Goal: Transaction & Acquisition: Purchase product/service

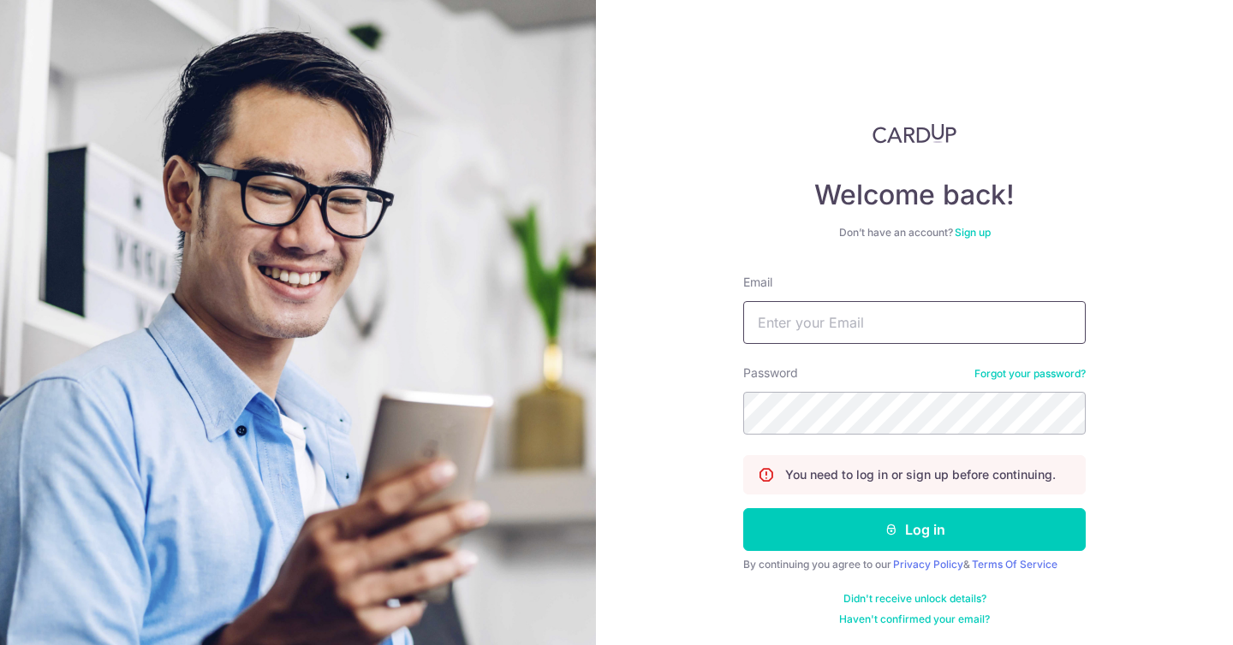
click at [828, 322] on input "Email" at bounding box center [914, 322] width 342 height 43
type input "ryan_pak@hotmail.com"
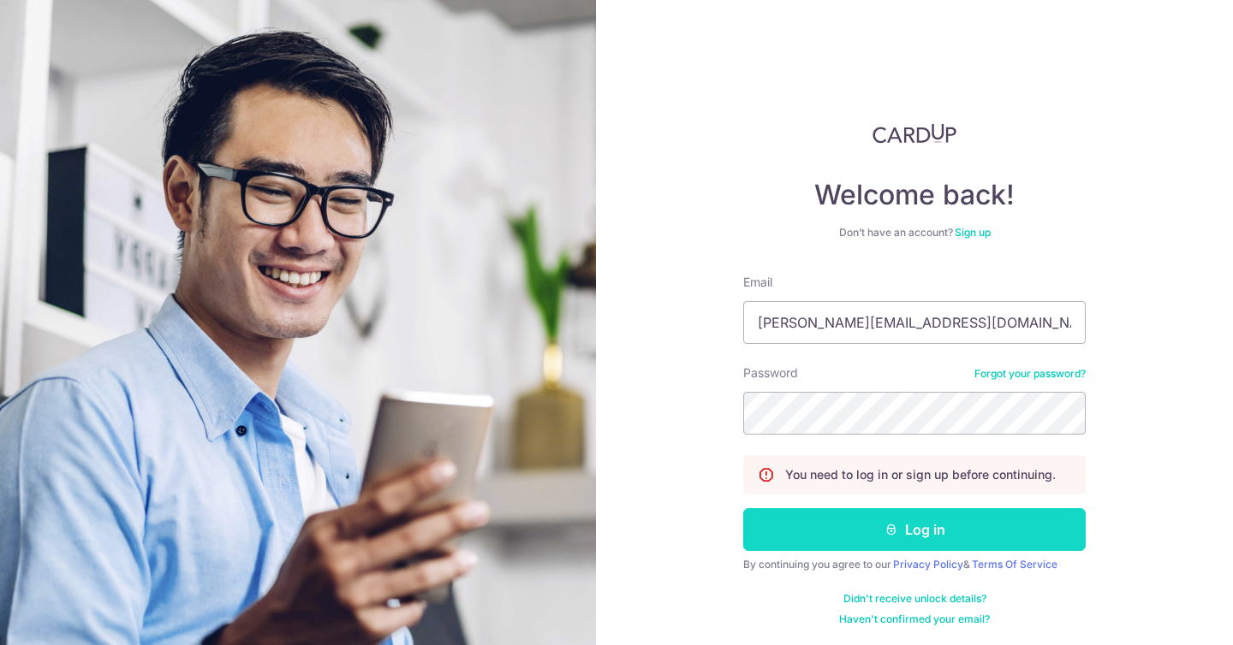
click at [879, 520] on button "Log in" at bounding box center [914, 530] width 342 height 43
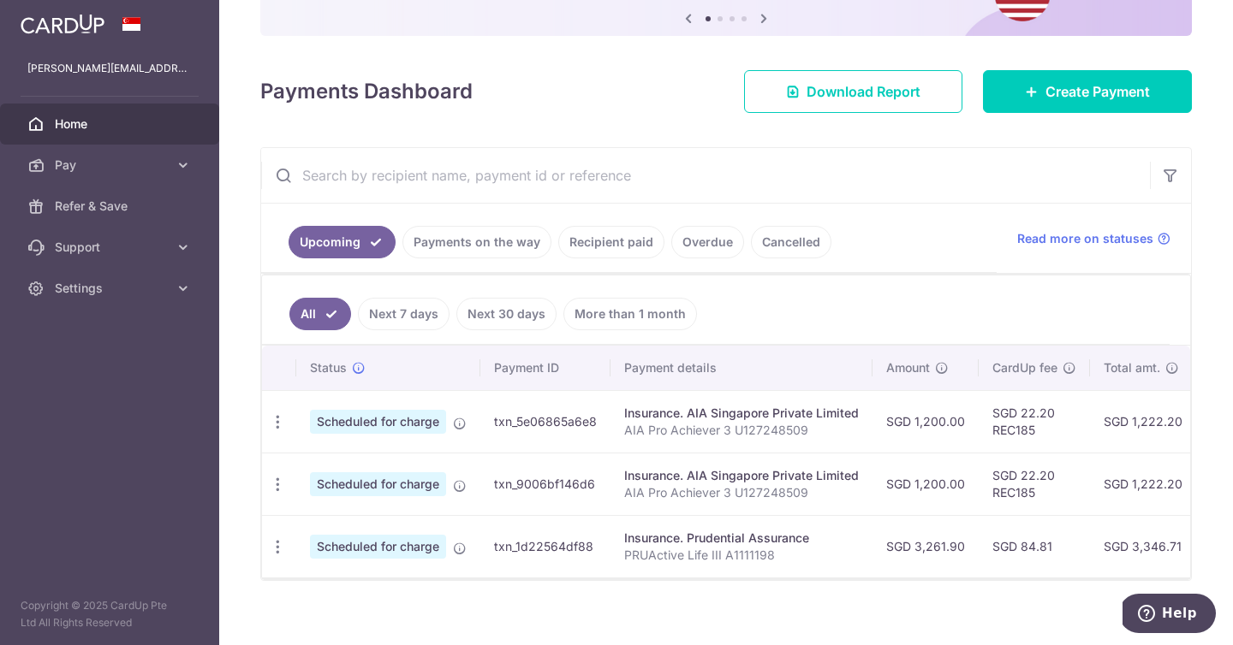
scroll to position [199, 0]
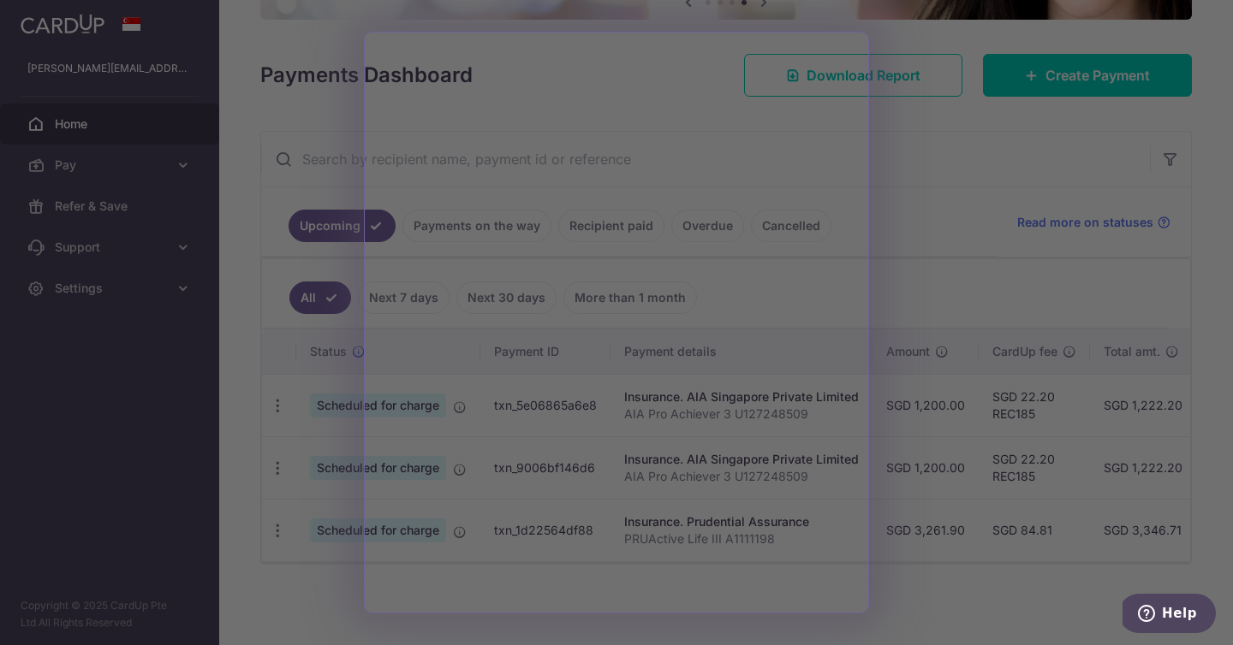
click at [930, 192] on div at bounding box center [622, 326] width 1245 height 652
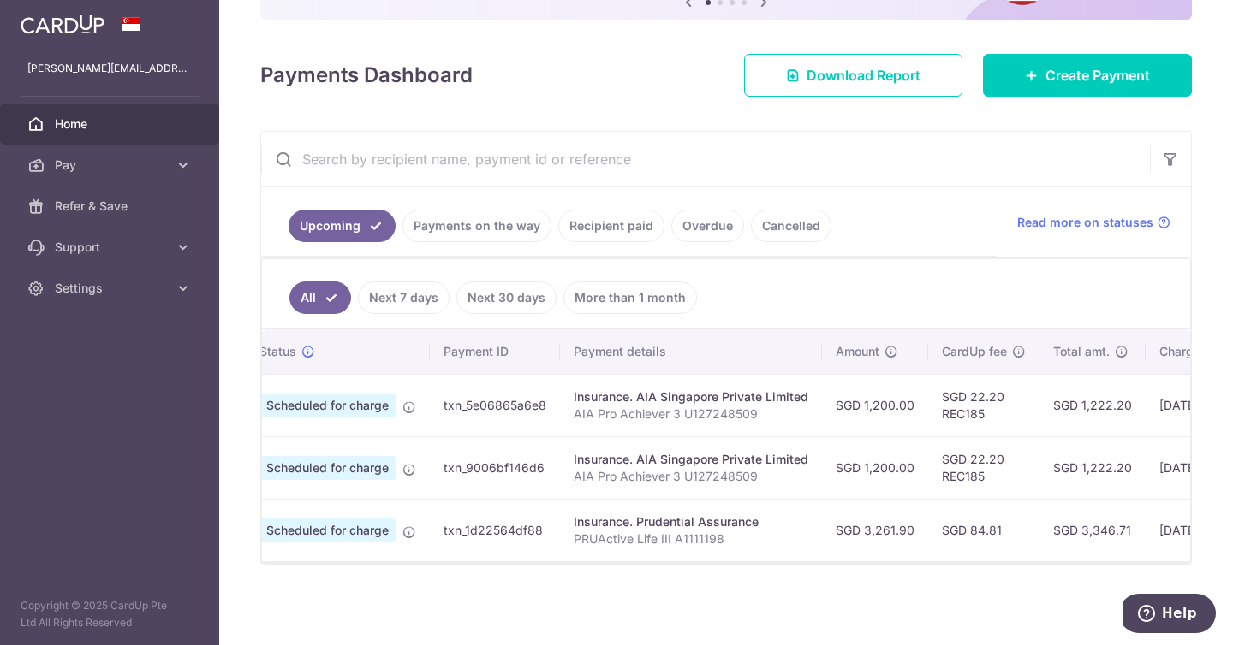
scroll to position [0, 0]
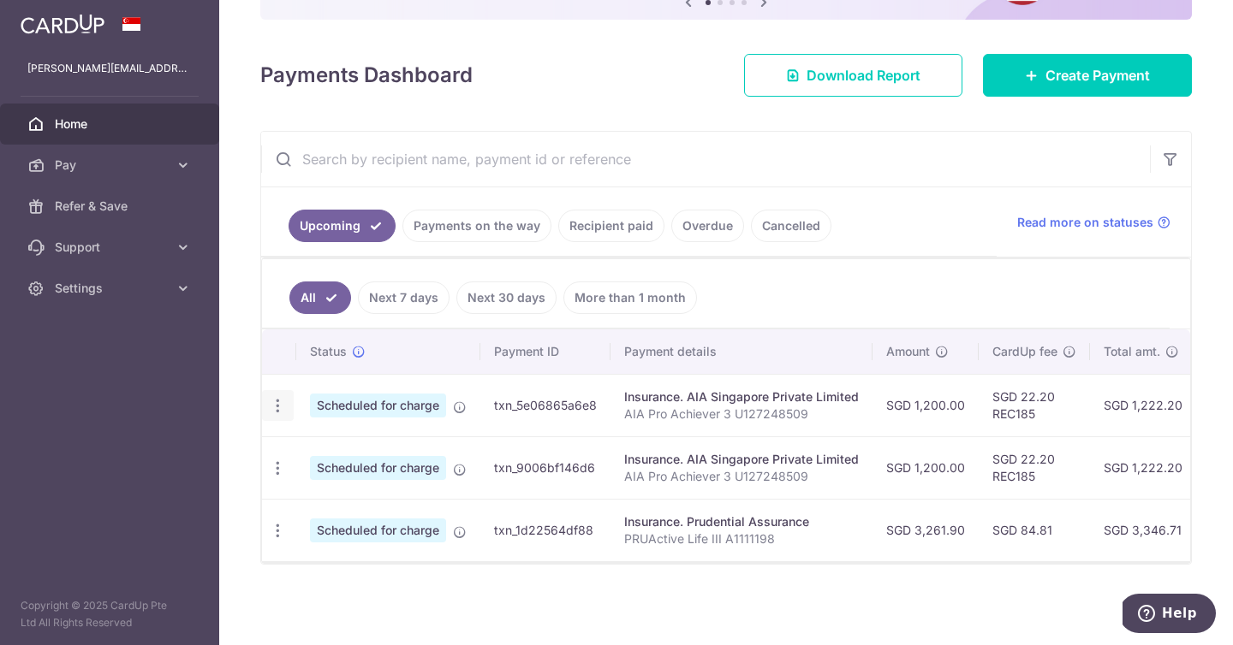
click at [273, 407] on icon "button" at bounding box center [278, 406] width 18 height 18
click at [390, 458] on span "Update payment" at bounding box center [369, 453] width 116 height 21
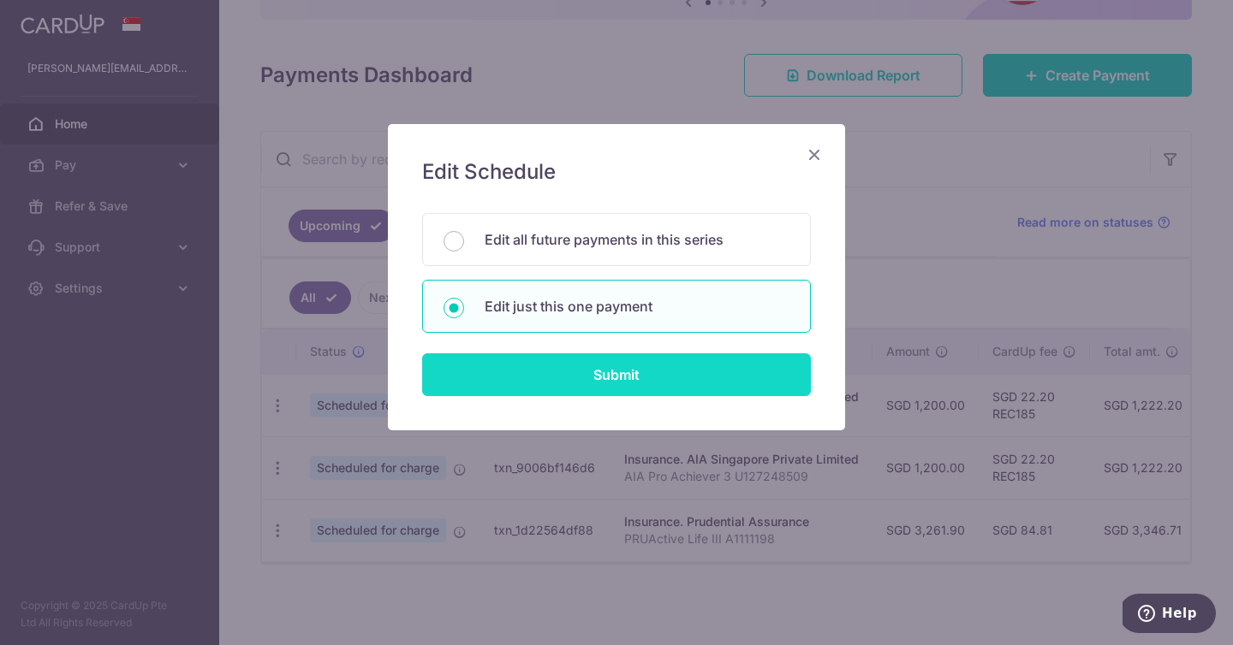
click at [509, 368] on input "Submit" at bounding box center [616, 375] width 389 height 43
radio input "true"
type input "1,200.00"
type input "[DATE]"
type input "AIA Pro Achiever 3 U127248509"
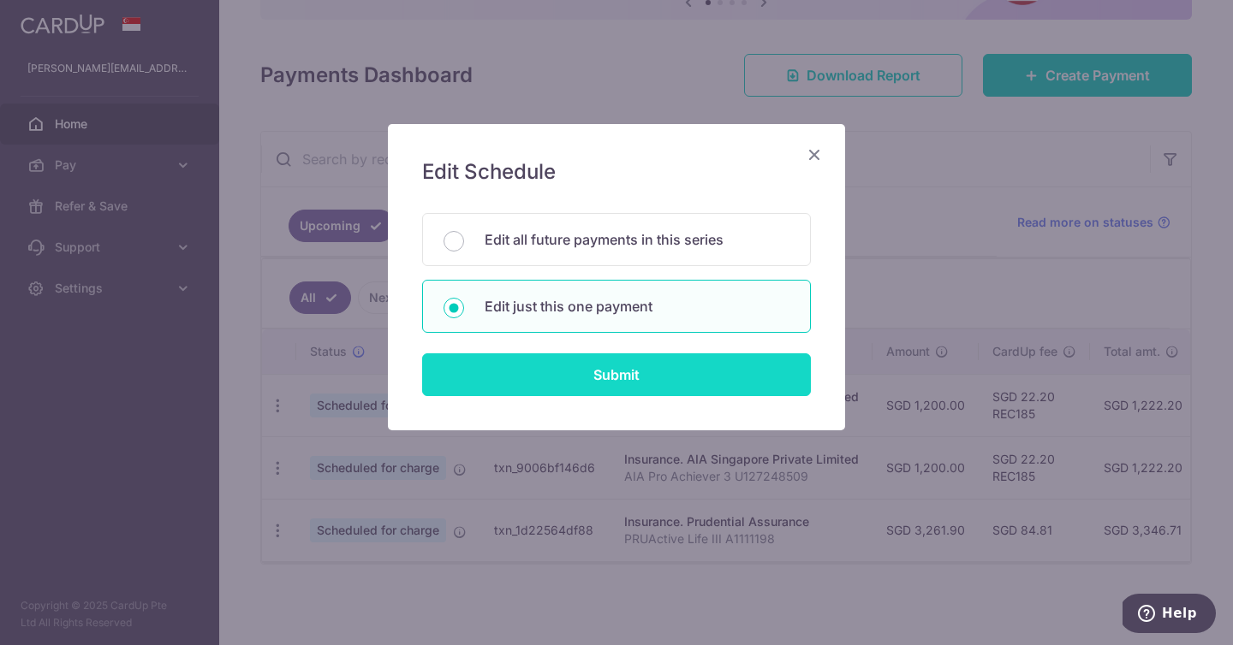
type input "REC185"
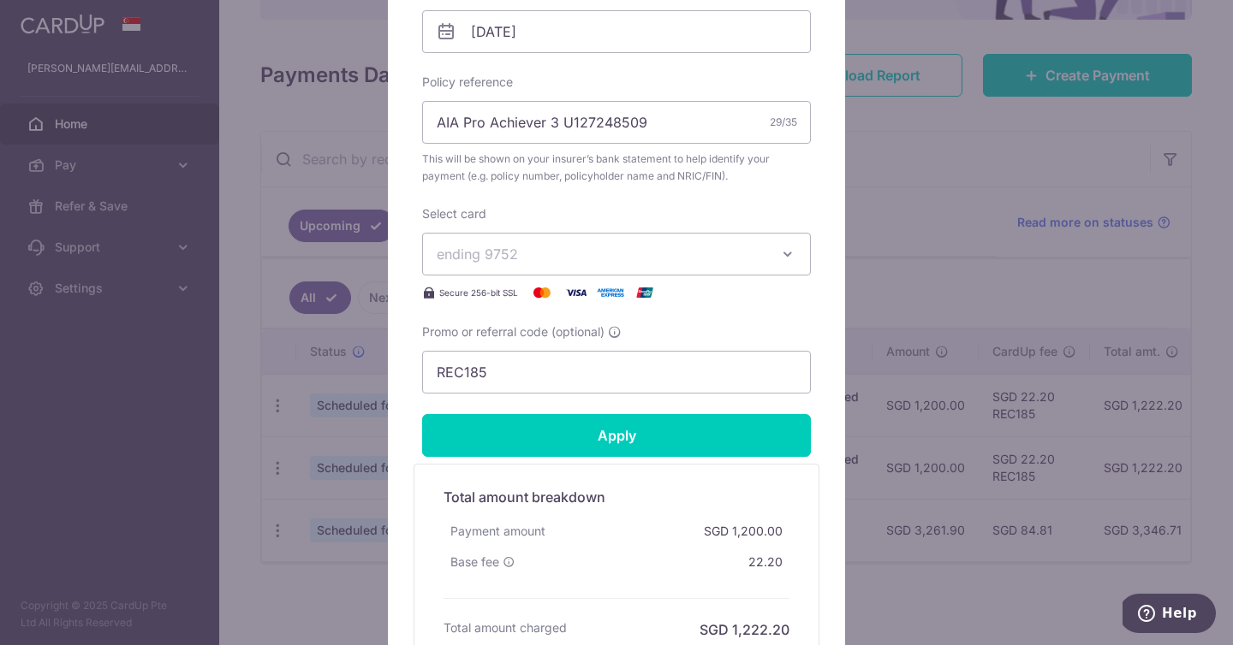
scroll to position [596, 0]
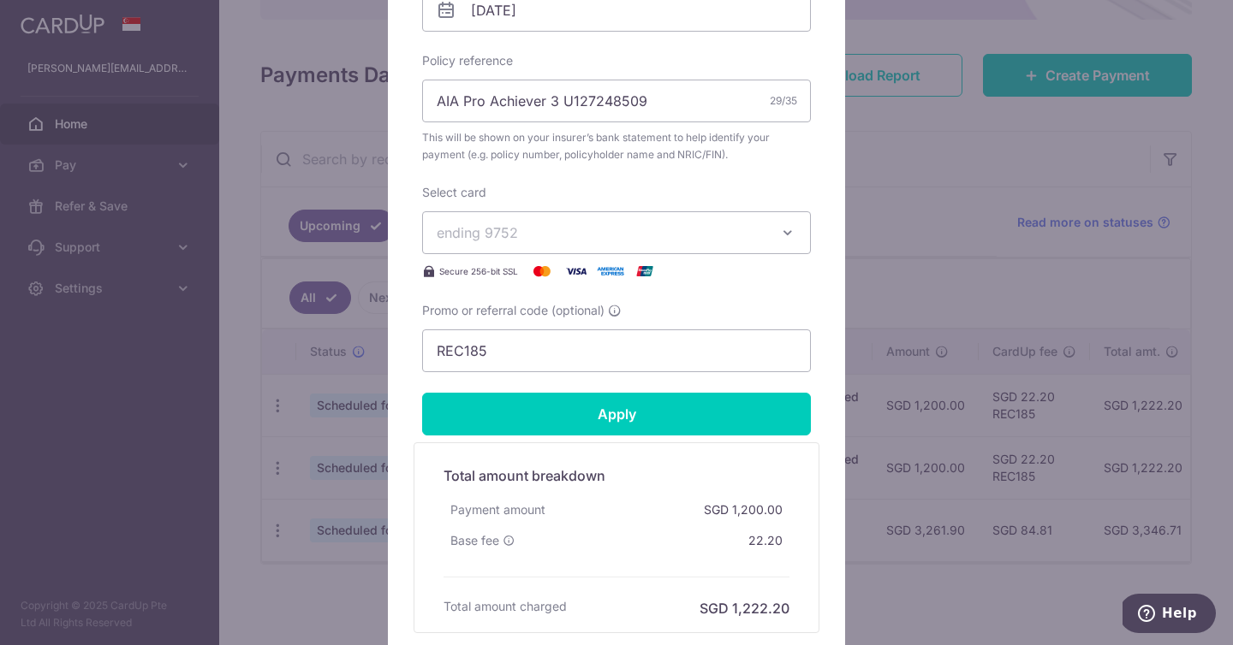
click at [879, 134] on div "Edit payment By clicking apply, you will make changes to all payments to AIA Si…" at bounding box center [616, 322] width 1233 height 645
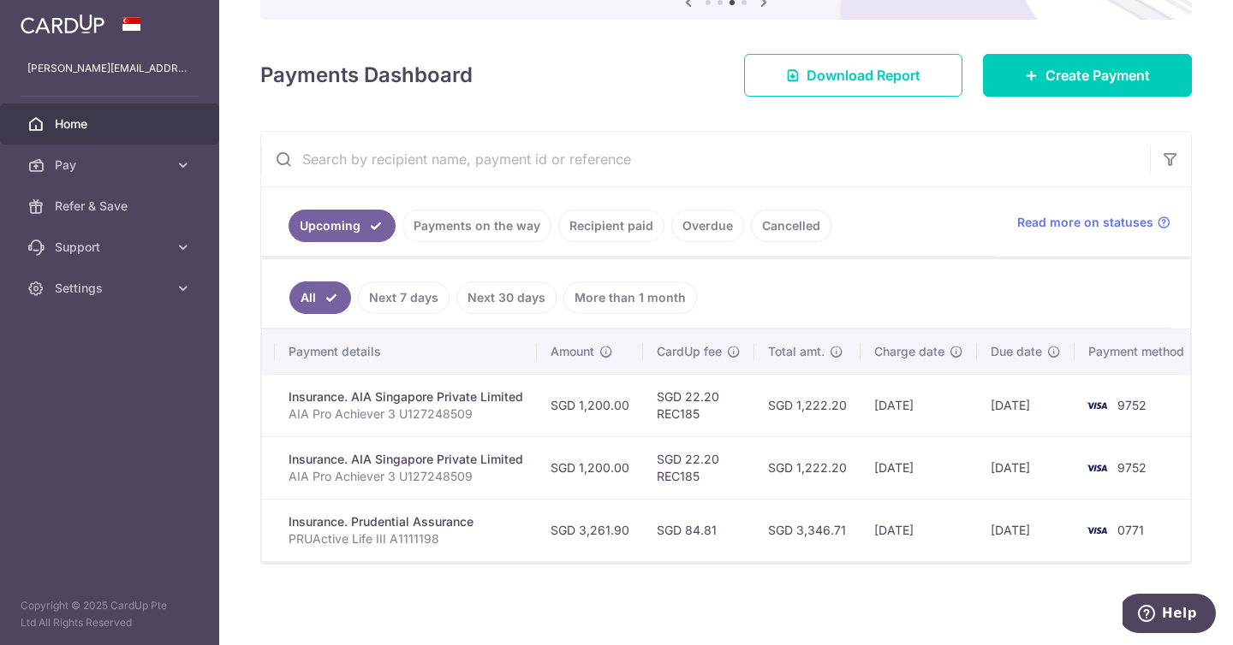
scroll to position [0, 340]
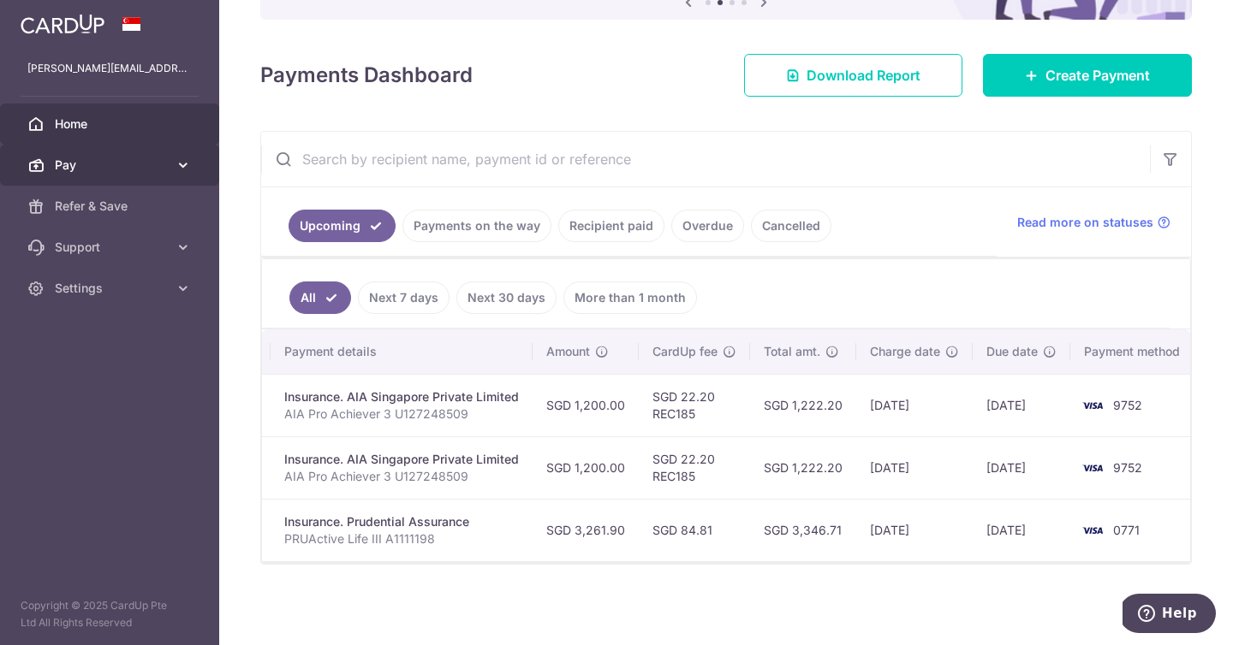
click at [175, 167] on icon at bounding box center [183, 165] width 17 height 17
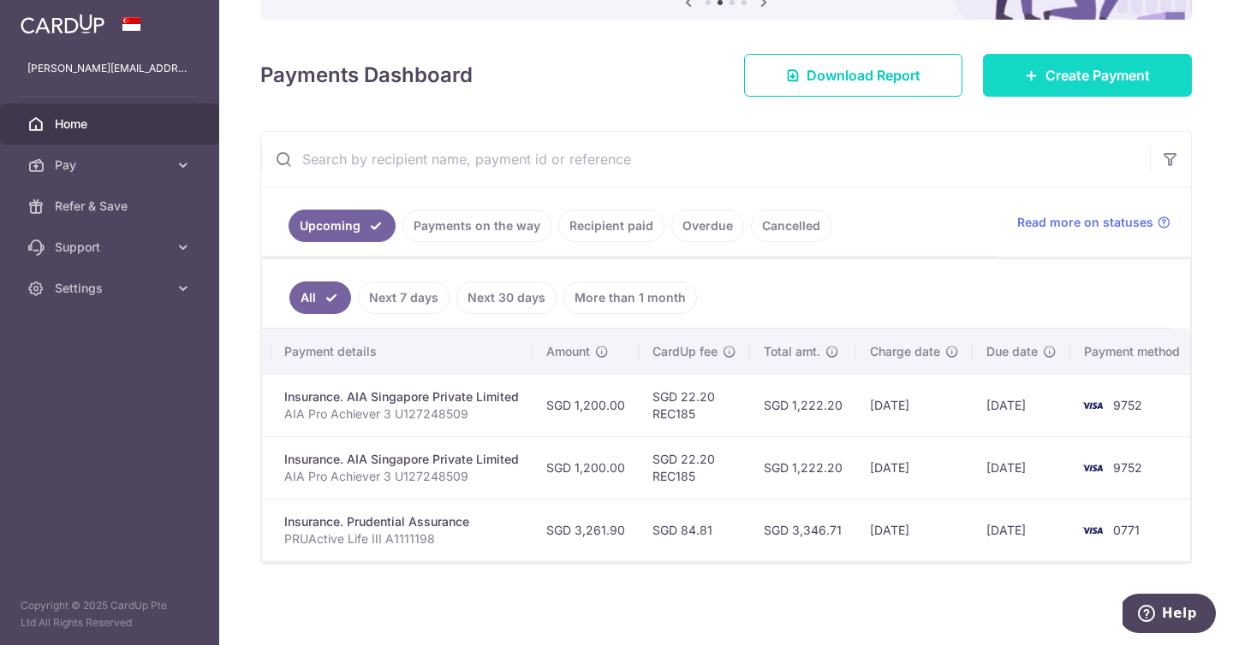
click at [1068, 77] on span "Create Payment" at bounding box center [1097, 75] width 104 height 21
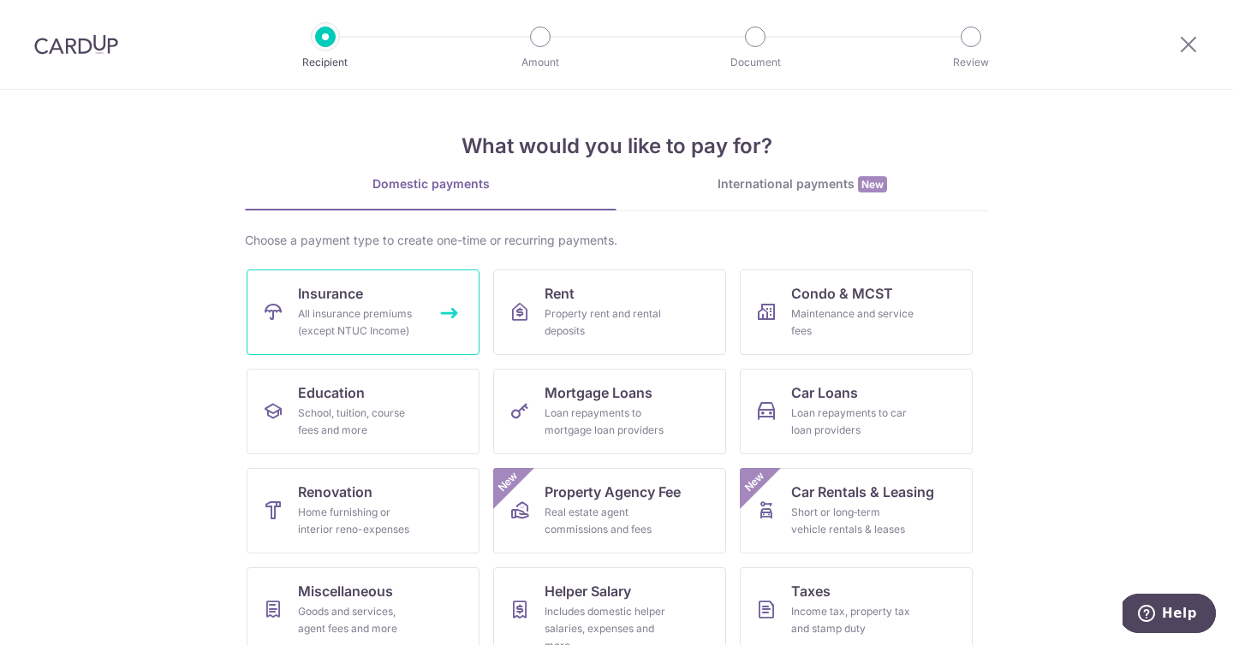
click at [360, 321] on div "All insurance premiums (except NTUC Income)" at bounding box center [359, 323] width 123 height 34
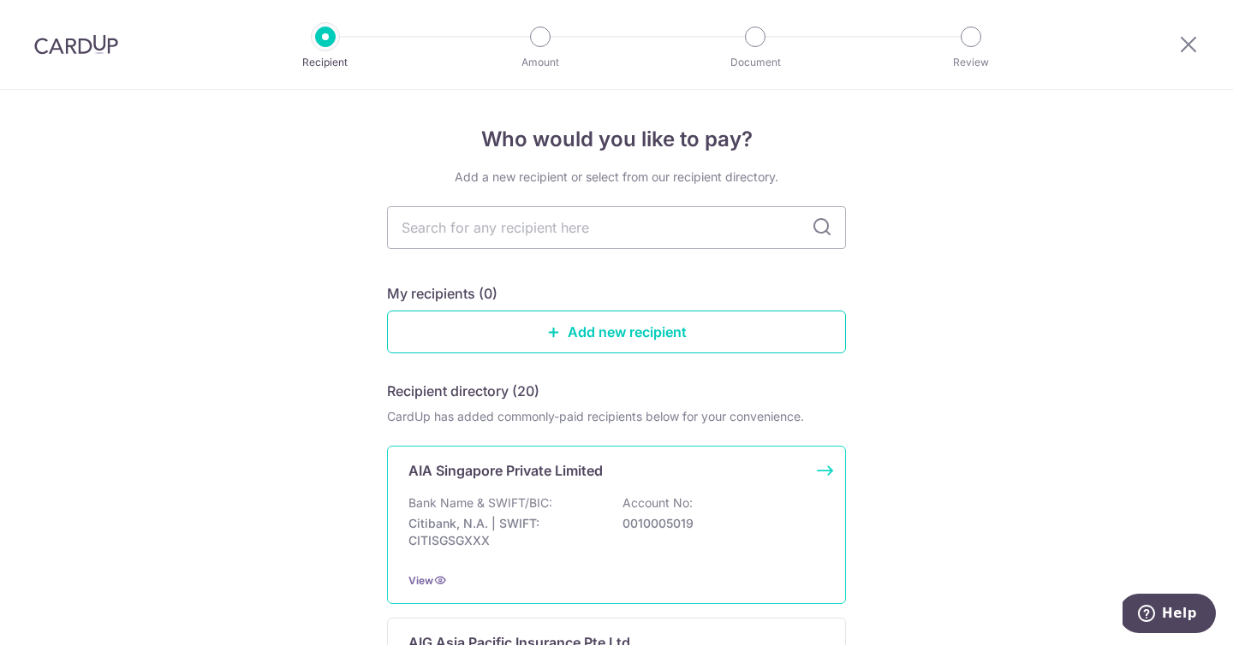
click at [582, 513] on div "Bank Name & SWIFT/BIC: Citibank, N.A. | SWIFT: CITISGSGXXX Account No: 00100050…" at bounding box center [616, 526] width 416 height 63
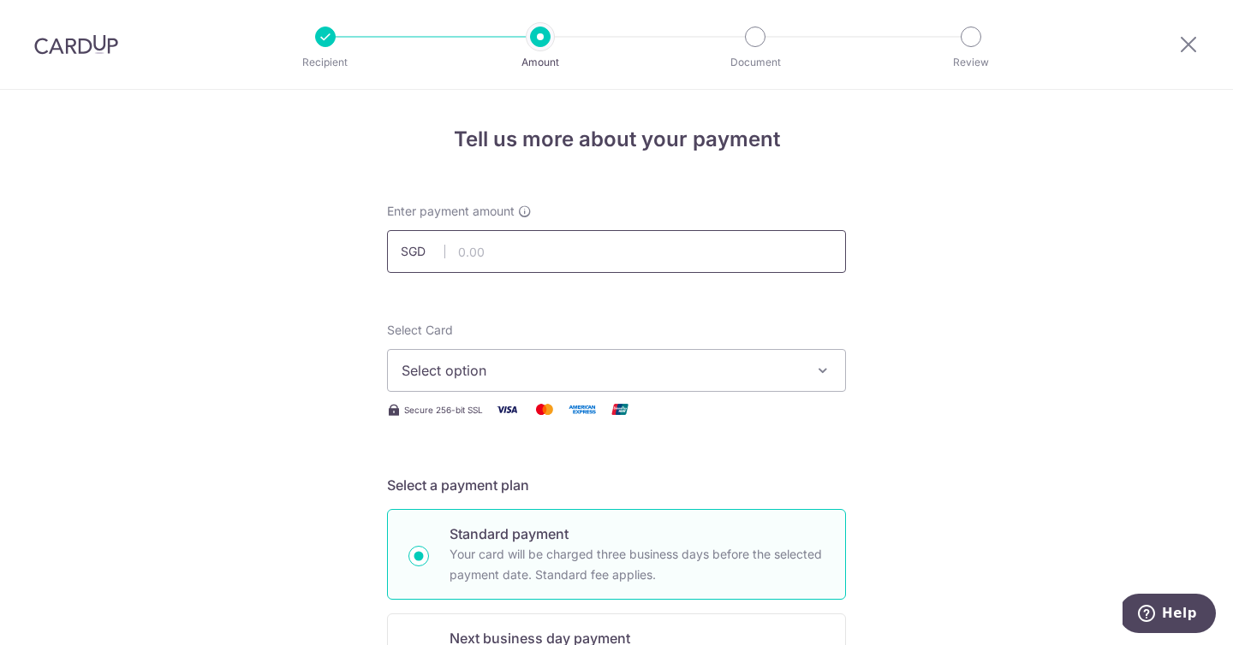
click at [564, 256] on input "text" at bounding box center [616, 251] width 459 height 43
type input "224.11"
click at [826, 365] on icon "button" at bounding box center [822, 370] width 17 height 17
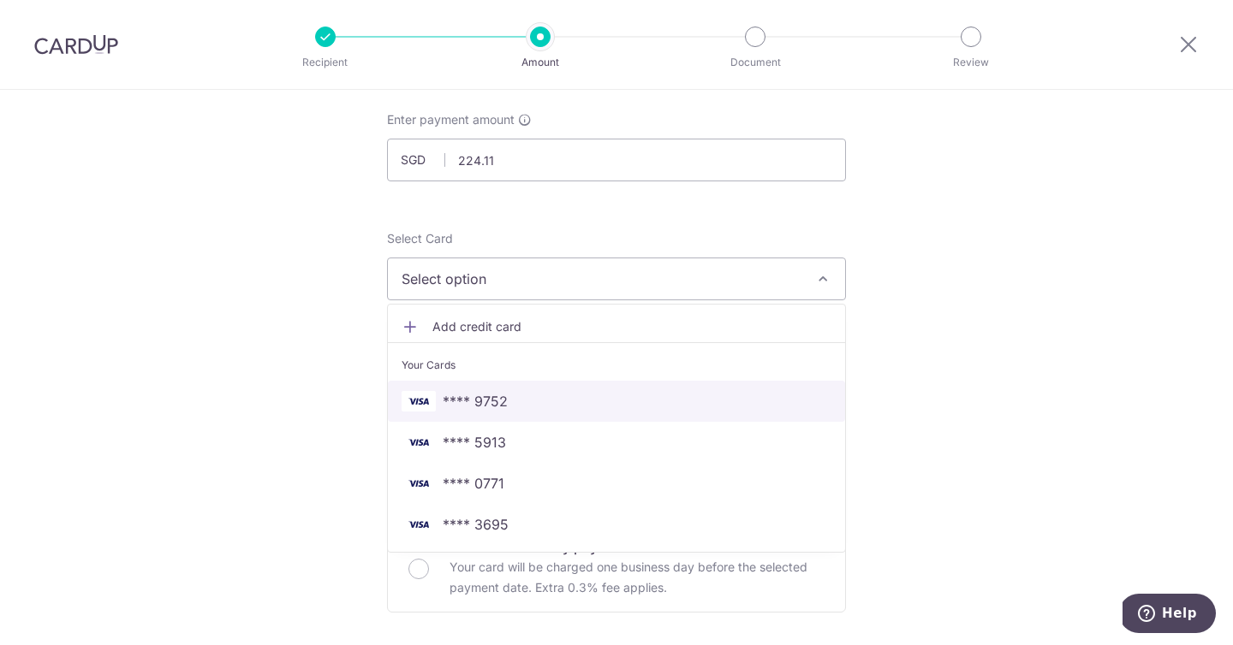
scroll to position [100, 0]
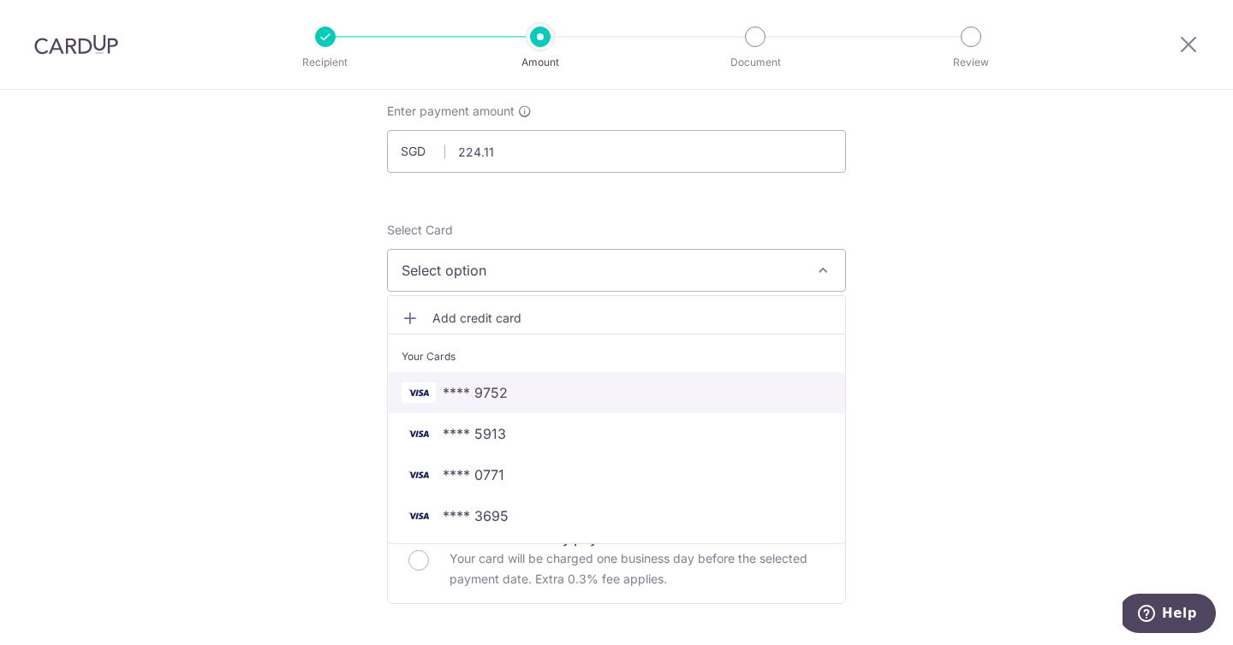
click at [707, 388] on span "**** 9752" at bounding box center [616, 393] width 430 height 21
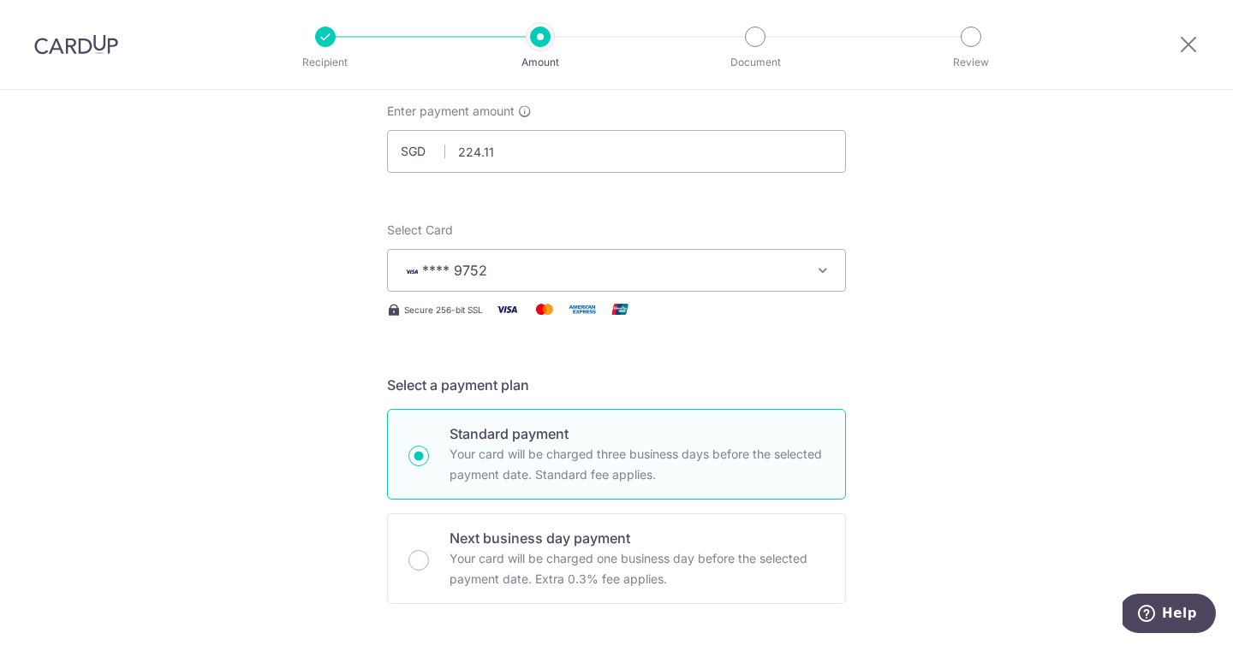
click at [578, 266] on span "**** 9752" at bounding box center [600, 270] width 399 height 21
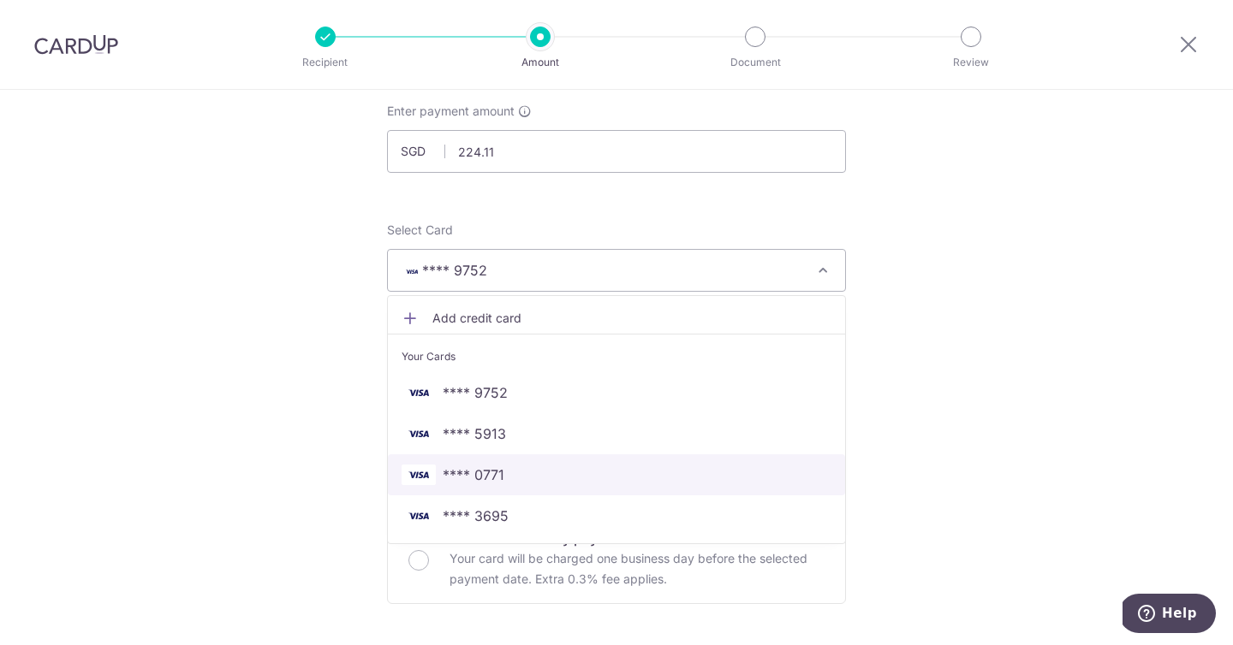
click at [520, 470] on span "**** 0771" at bounding box center [616, 475] width 430 height 21
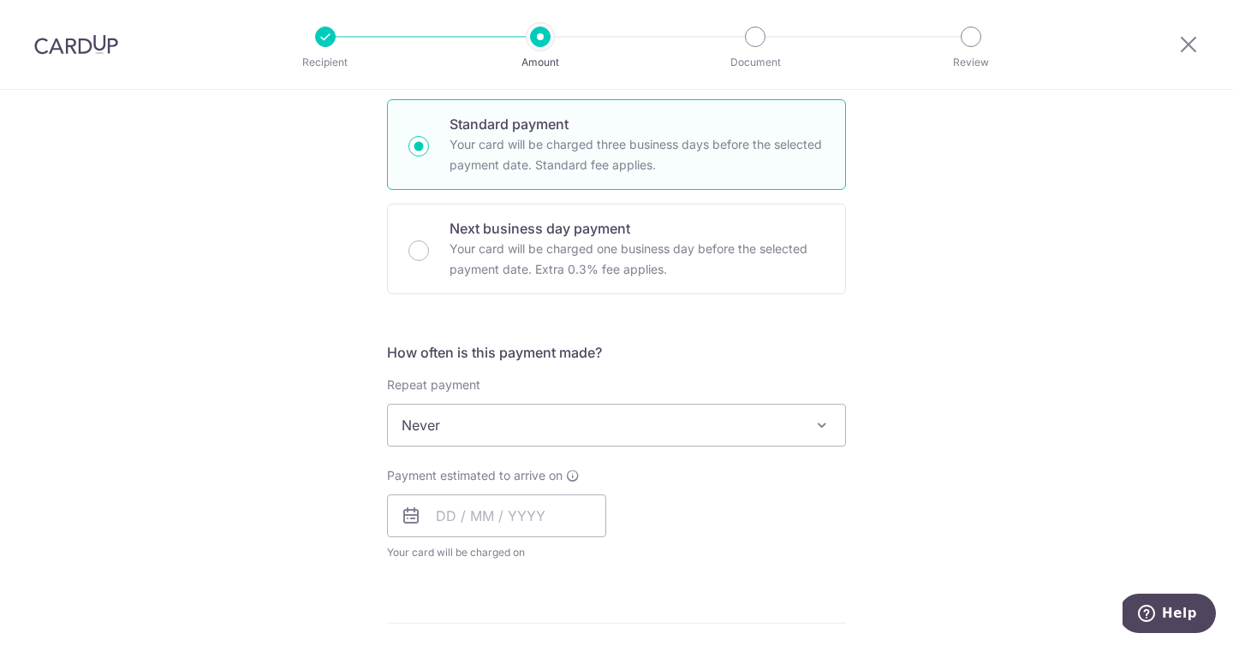
scroll to position [414, 0]
click at [490, 418] on span "Never" at bounding box center [616, 421] width 457 height 41
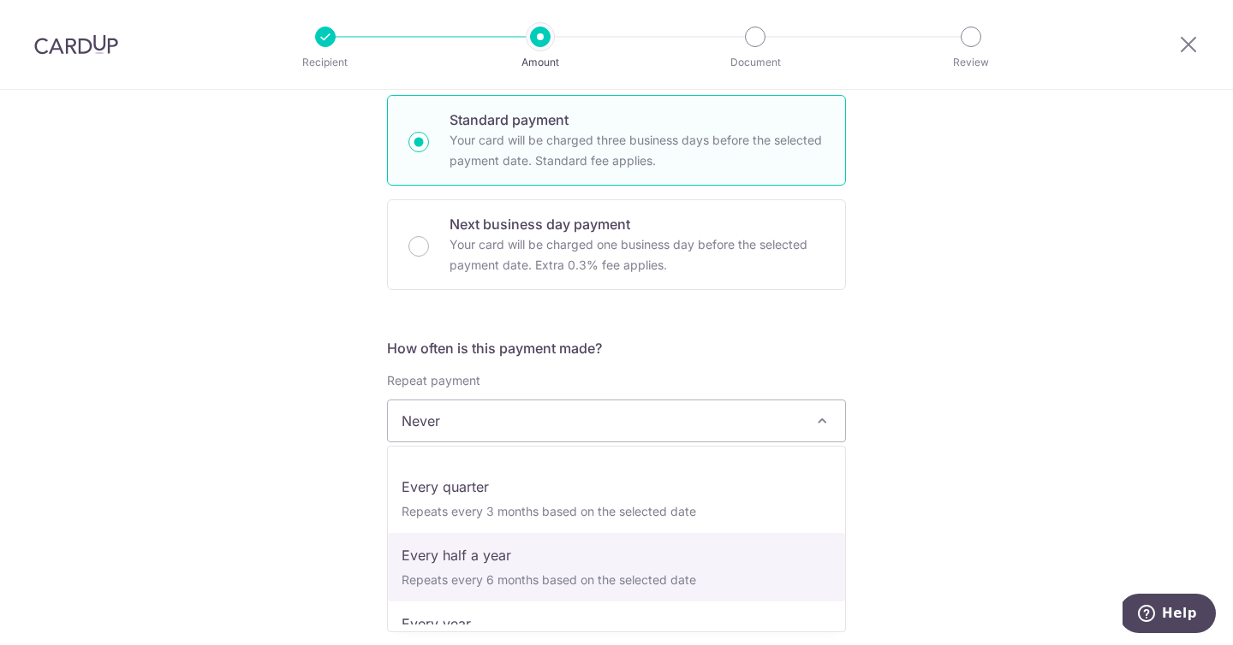
scroll to position [240, 0]
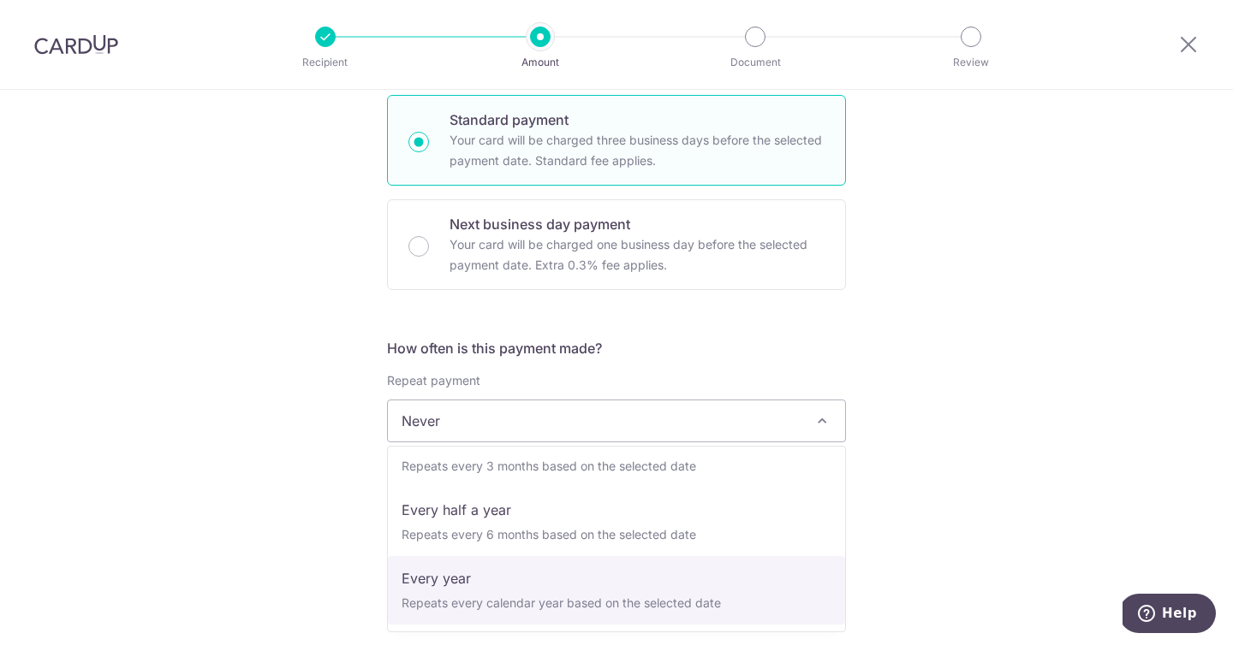
select select "6"
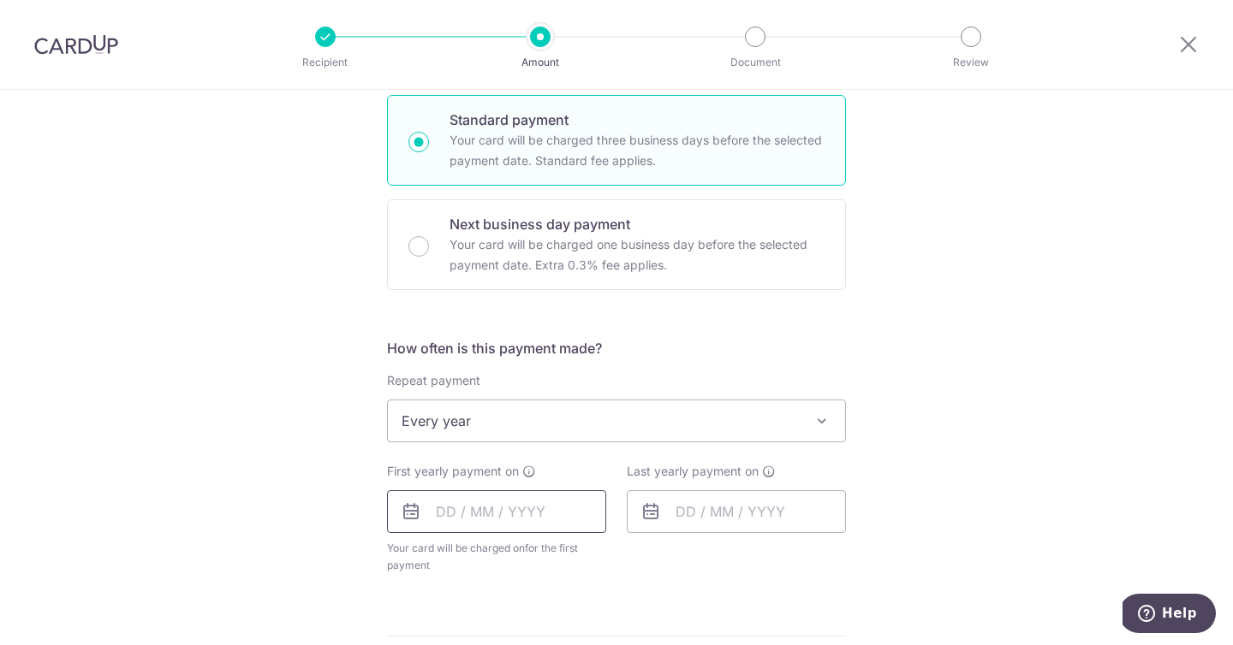
click at [446, 514] on input "text" at bounding box center [496, 512] width 219 height 43
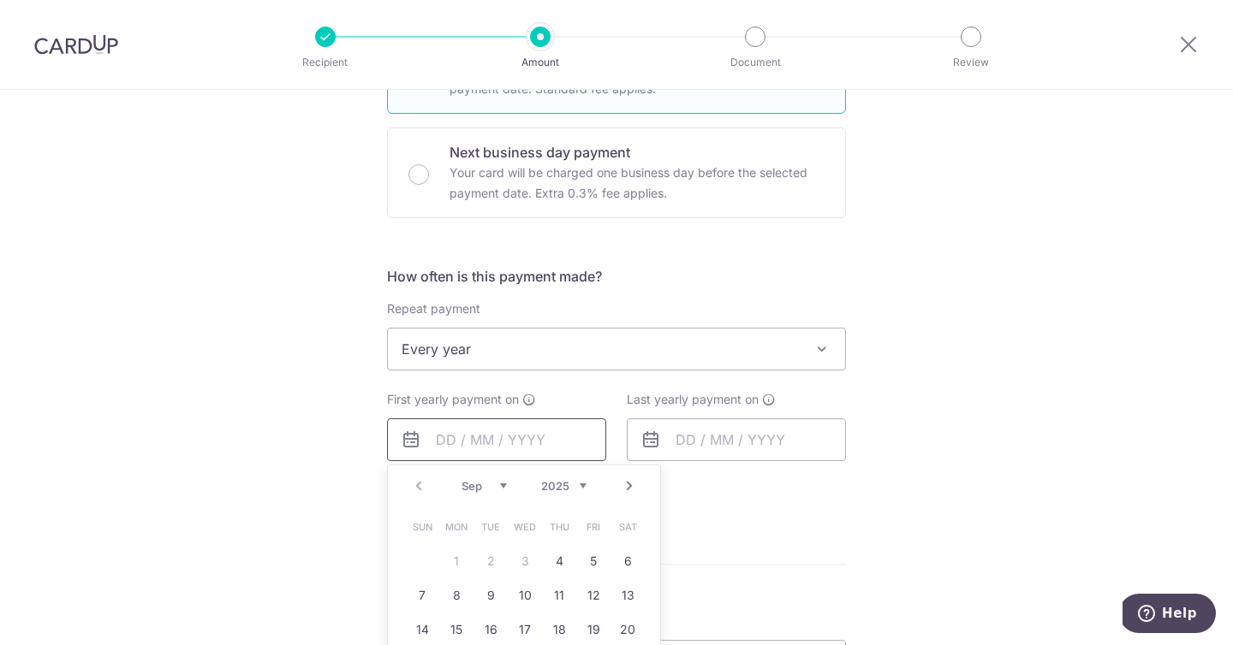
scroll to position [491, 0]
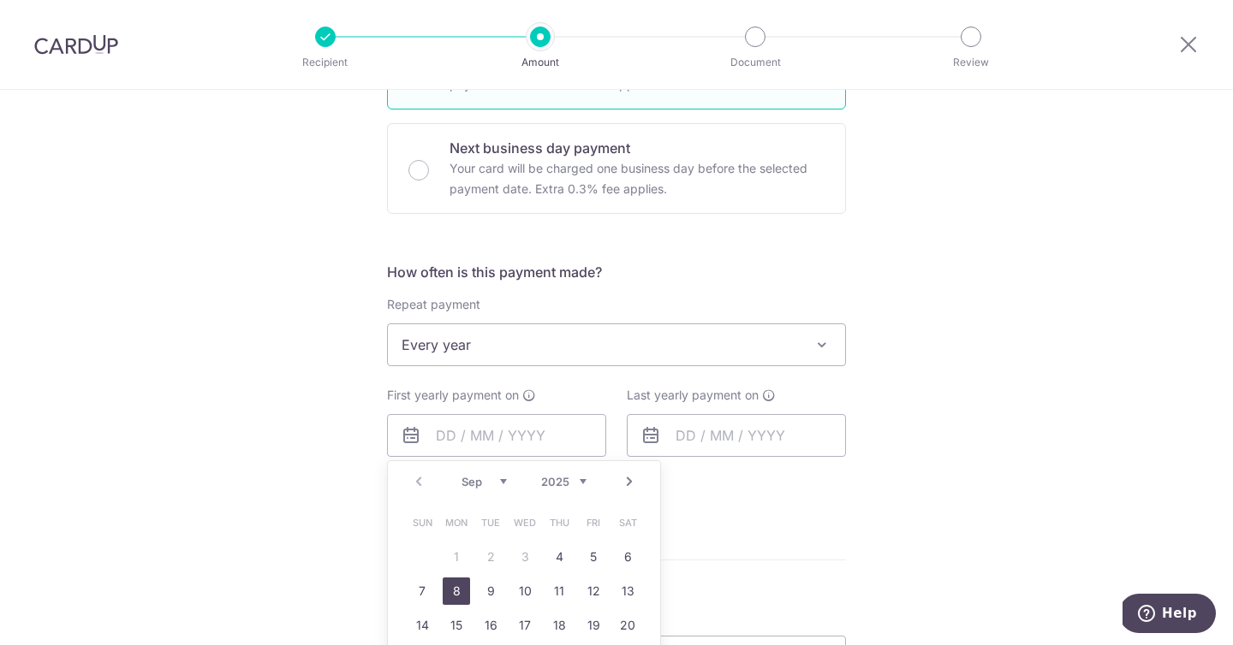
click at [459, 595] on link "8" at bounding box center [456, 591] width 27 height 27
type input "[DATE]"
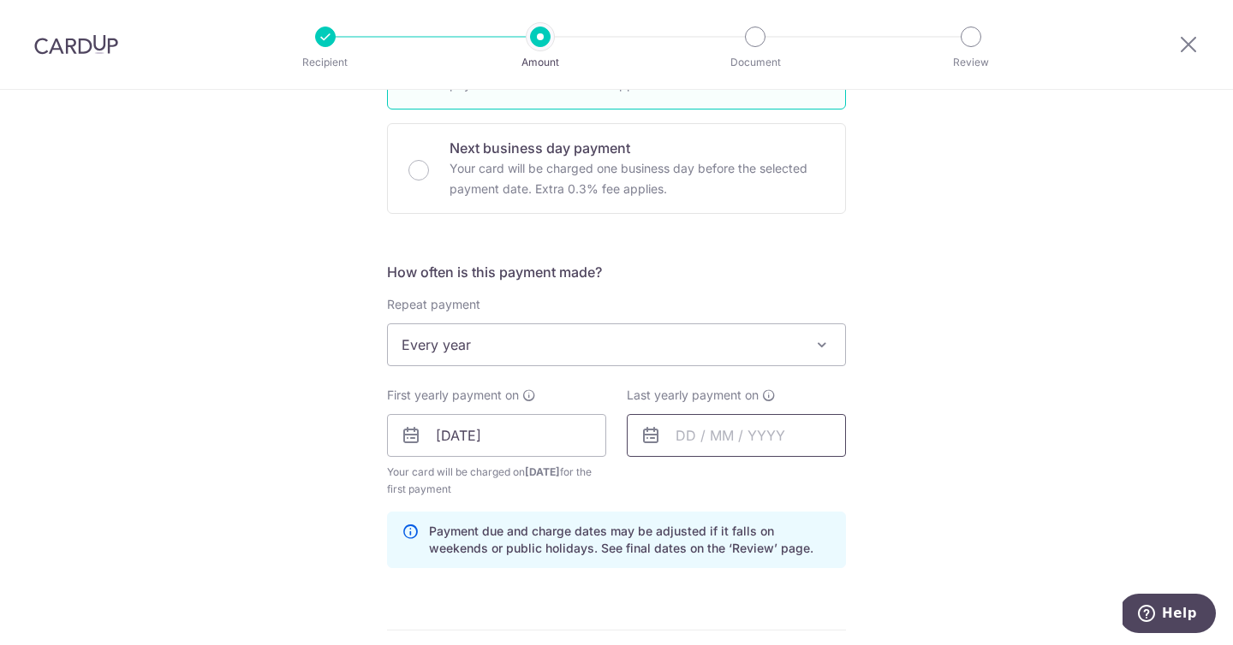
click at [681, 434] on input "text" at bounding box center [736, 435] width 219 height 43
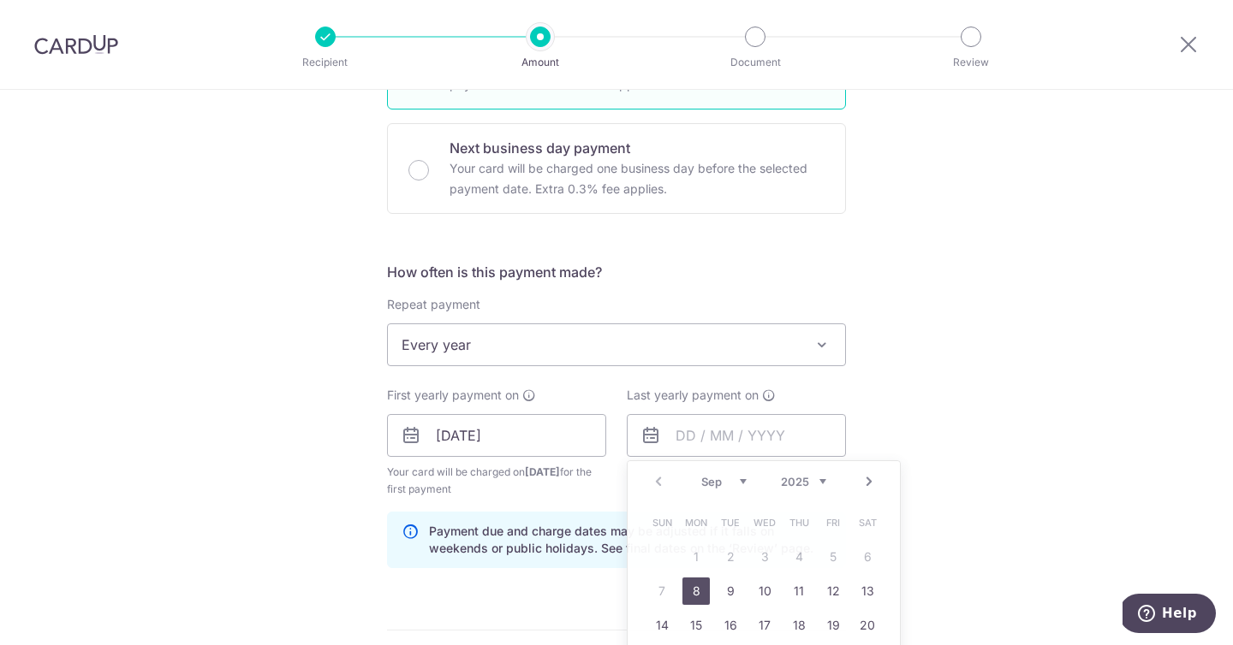
click at [622, 386] on div "How often is this payment made? Repeat payment Never Every week Every month Eve…" at bounding box center [616, 422] width 459 height 320
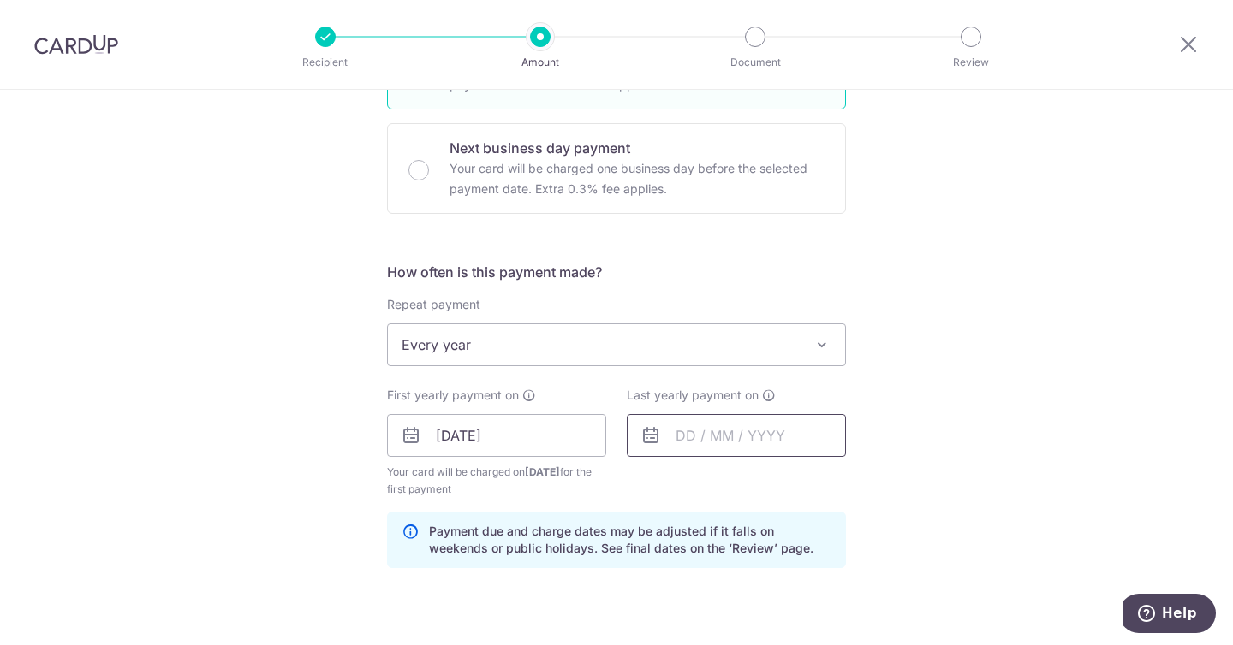
click at [680, 430] on input "text" at bounding box center [736, 435] width 219 height 43
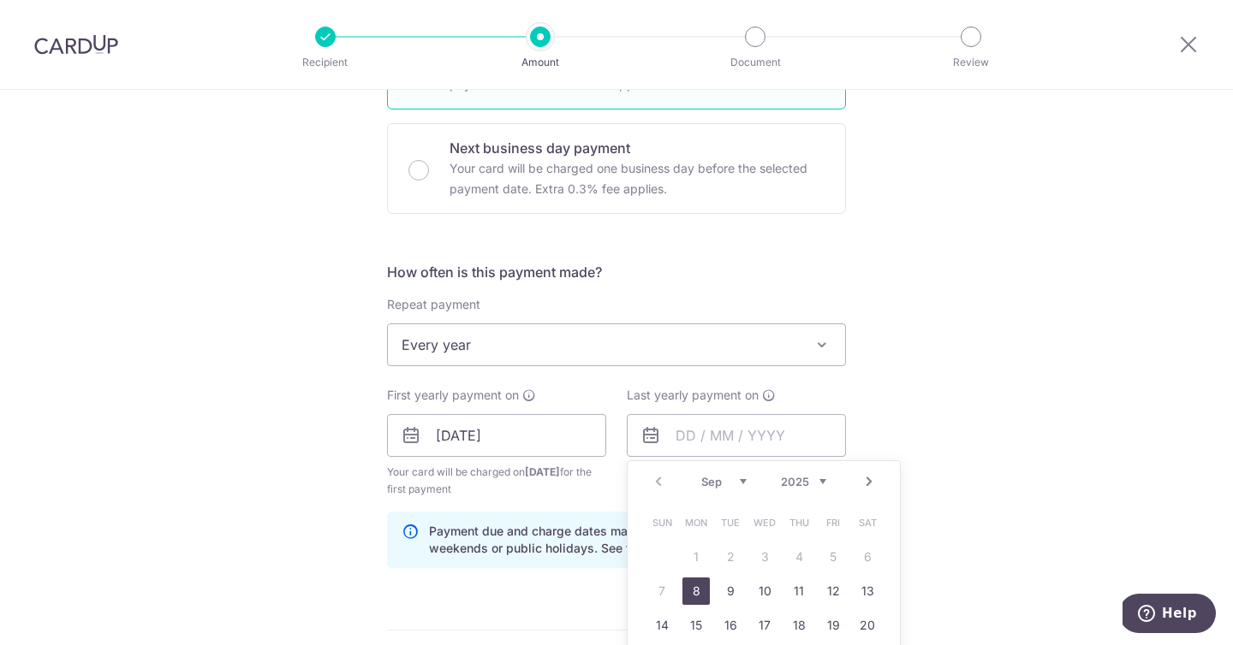
click at [822, 476] on select "2025 2026 2027 2028 2029 2030 2031 2032 2033 2034 2035" at bounding box center [803, 482] width 45 height 14
click at [692, 594] on link "7" at bounding box center [695, 591] width 27 height 27
type input "07/09/2026"
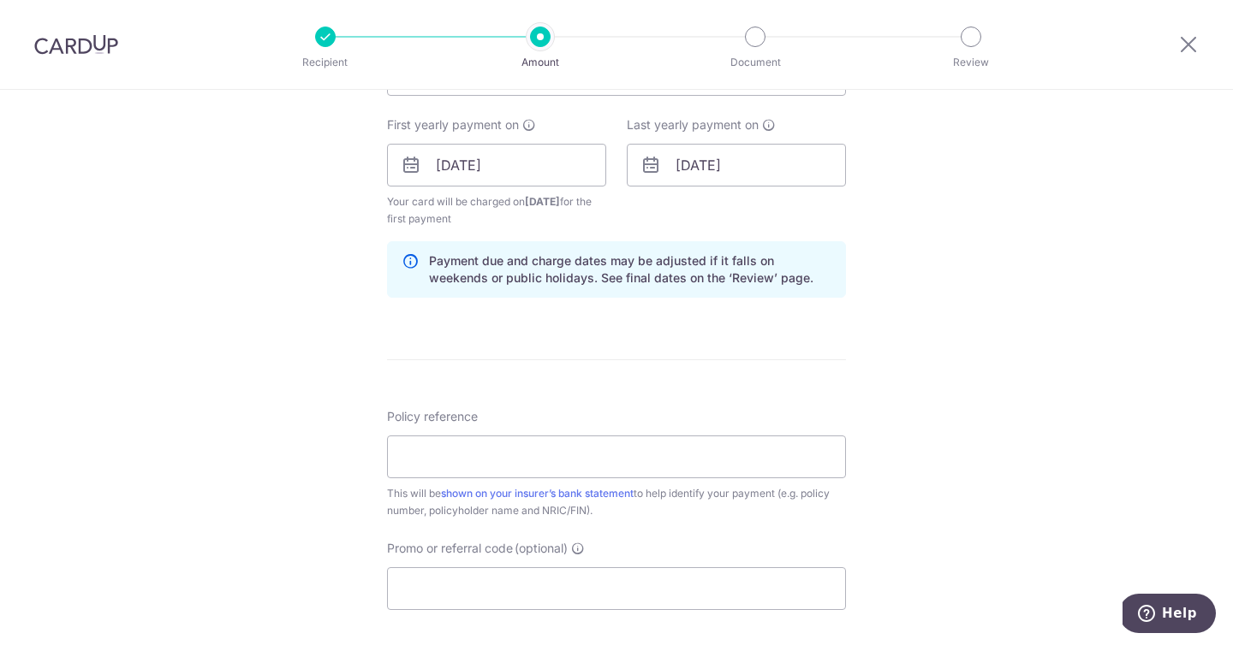
scroll to position [765, 0]
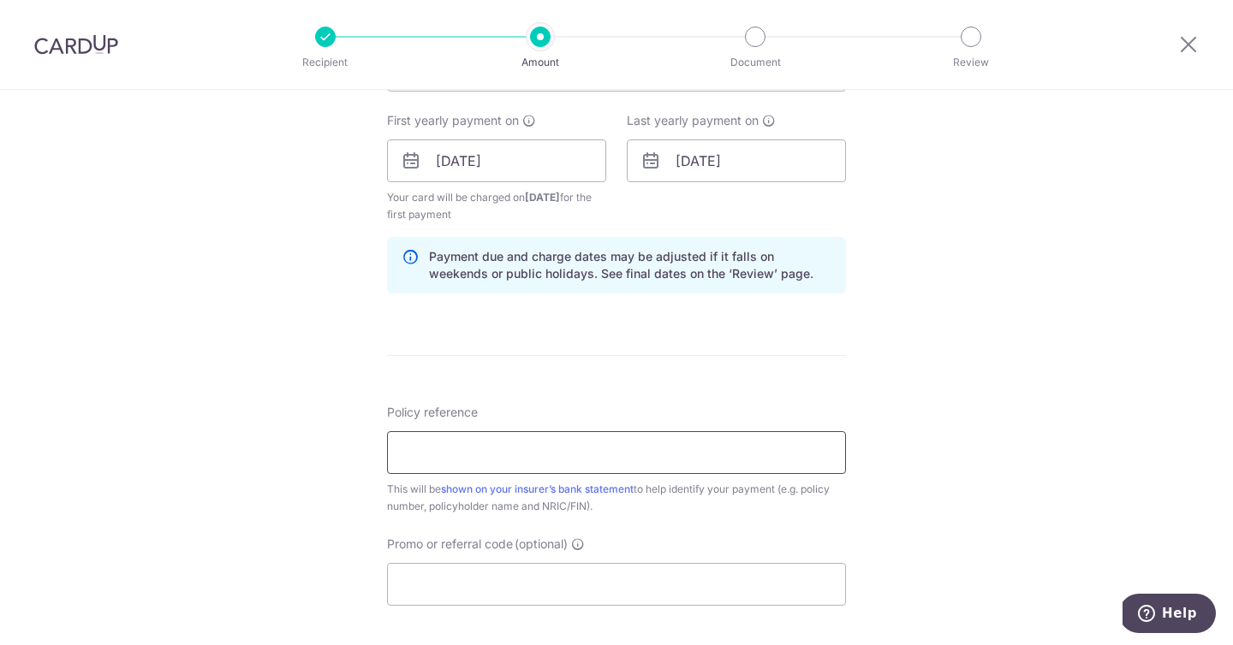
click at [675, 449] on input "Policy reference" at bounding box center [616, 452] width 459 height 43
type input "AIA Solitaire PA (II) P565669300"
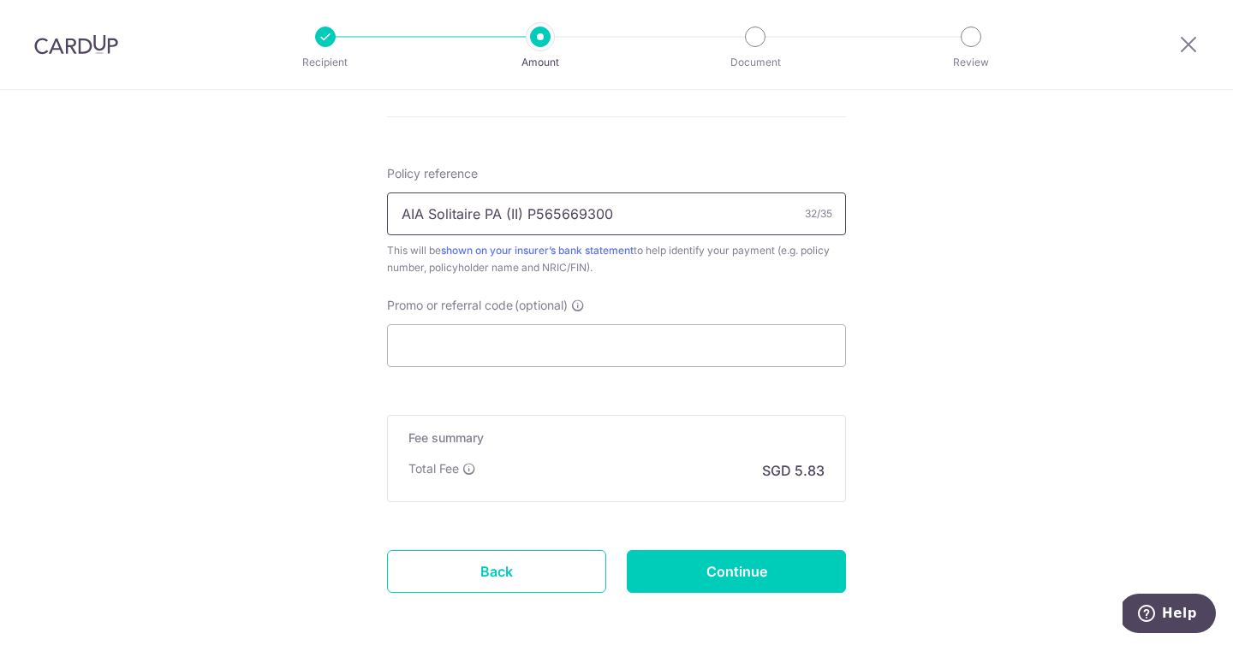
scroll to position [1019, 0]
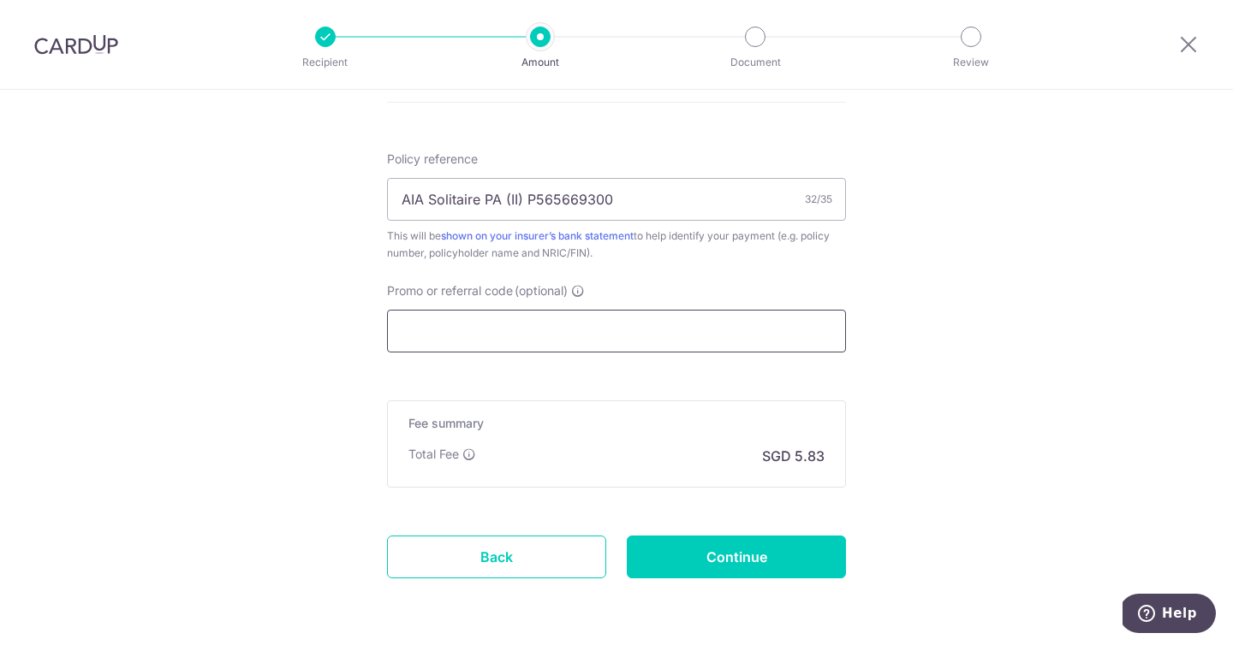
click at [555, 338] on input "Promo or referral code (optional)" at bounding box center [616, 331] width 459 height 43
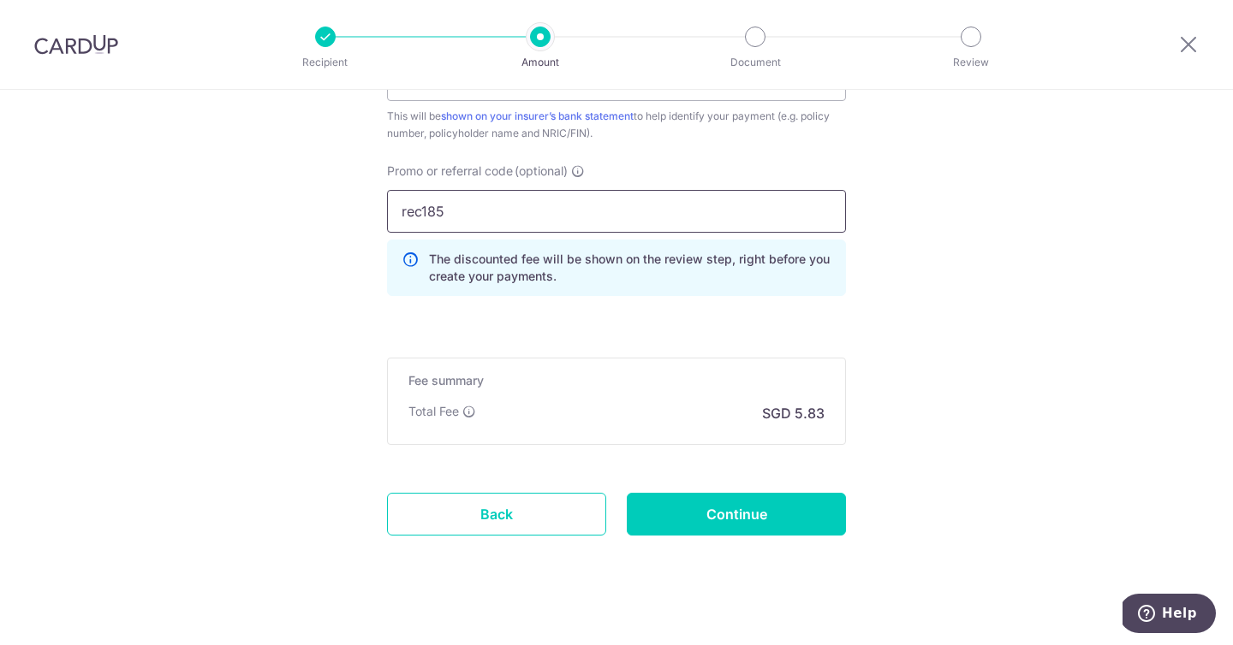
scroll to position [1157, 0]
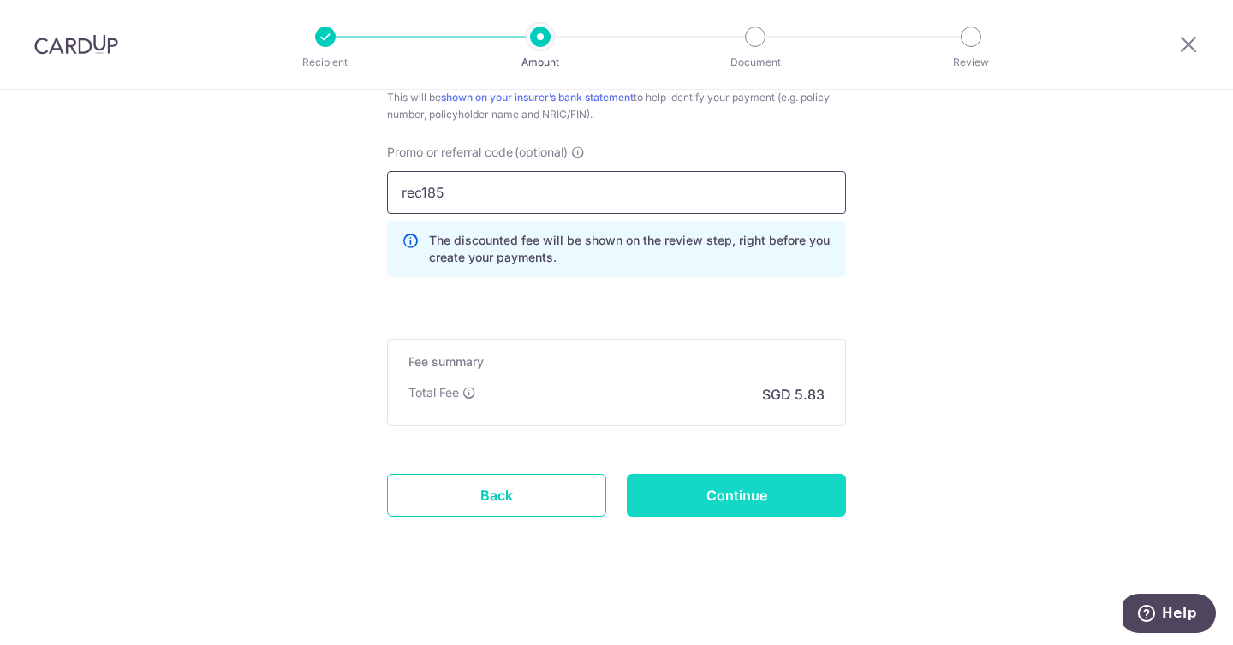
type input "rec185"
click at [693, 492] on input "Continue" at bounding box center [736, 495] width 219 height 43
type input "Create Schedule"
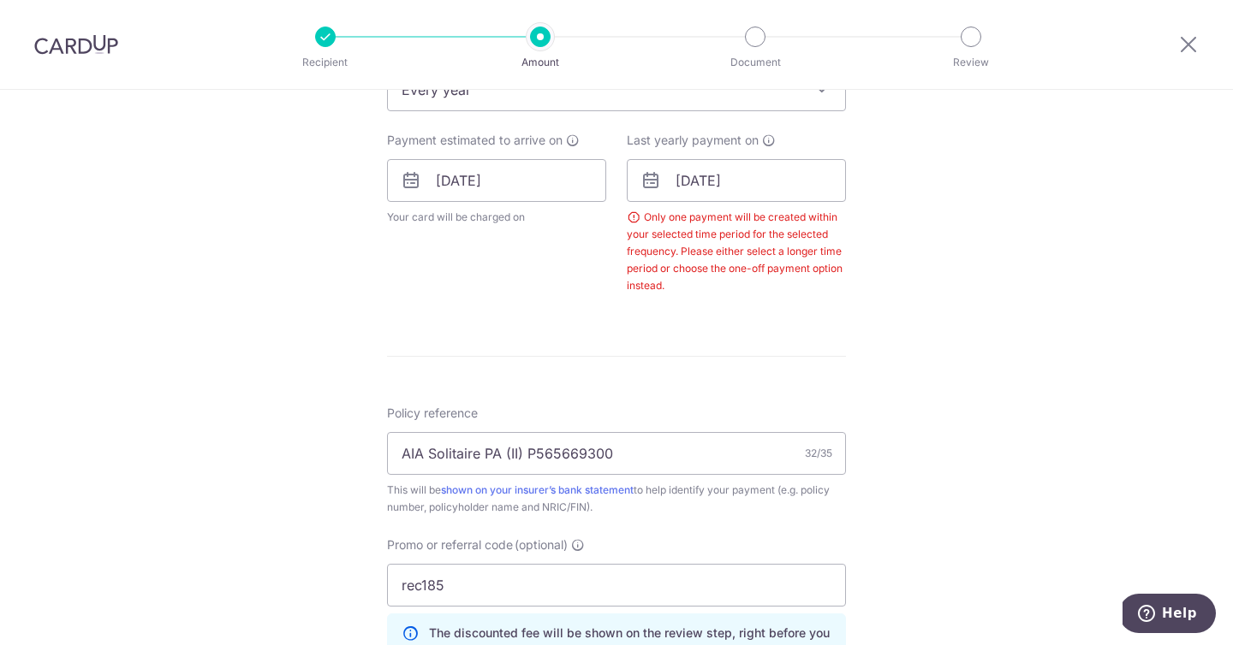
scroll to position [723, 0]
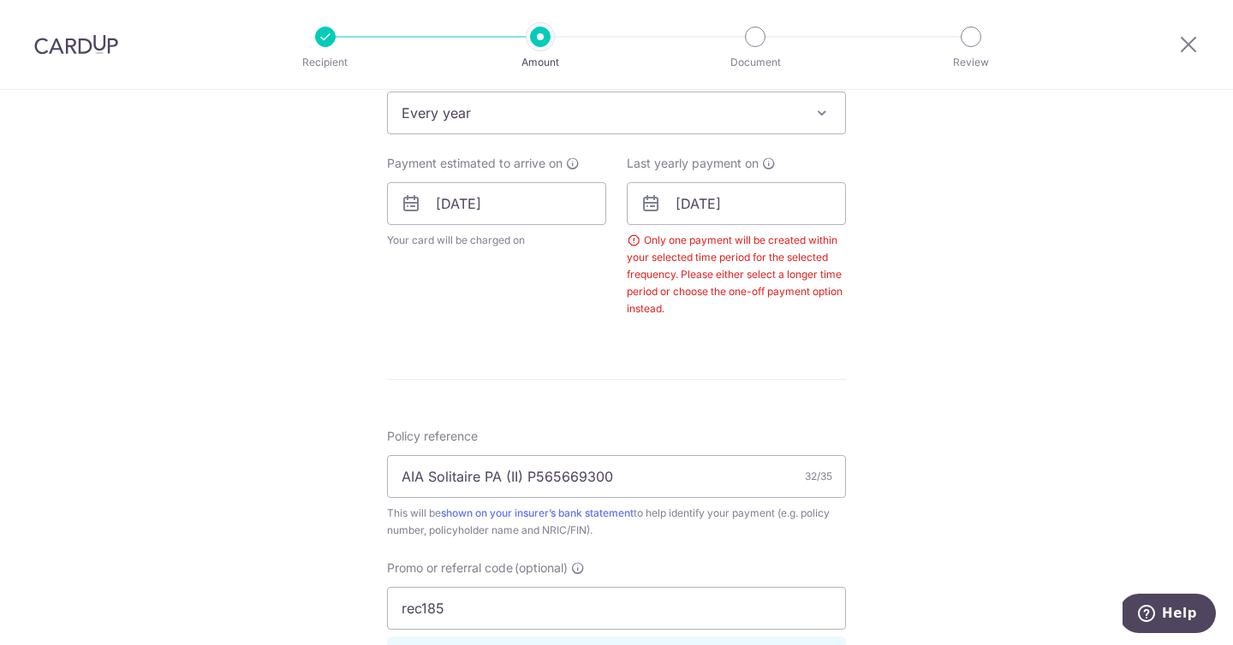
click at [651, 205] on icon at bounding box center [650, 203] width 21 height 21
click at [684, 208] on input "[DATE]" at bounding box center [736, 203] width 219 height 43
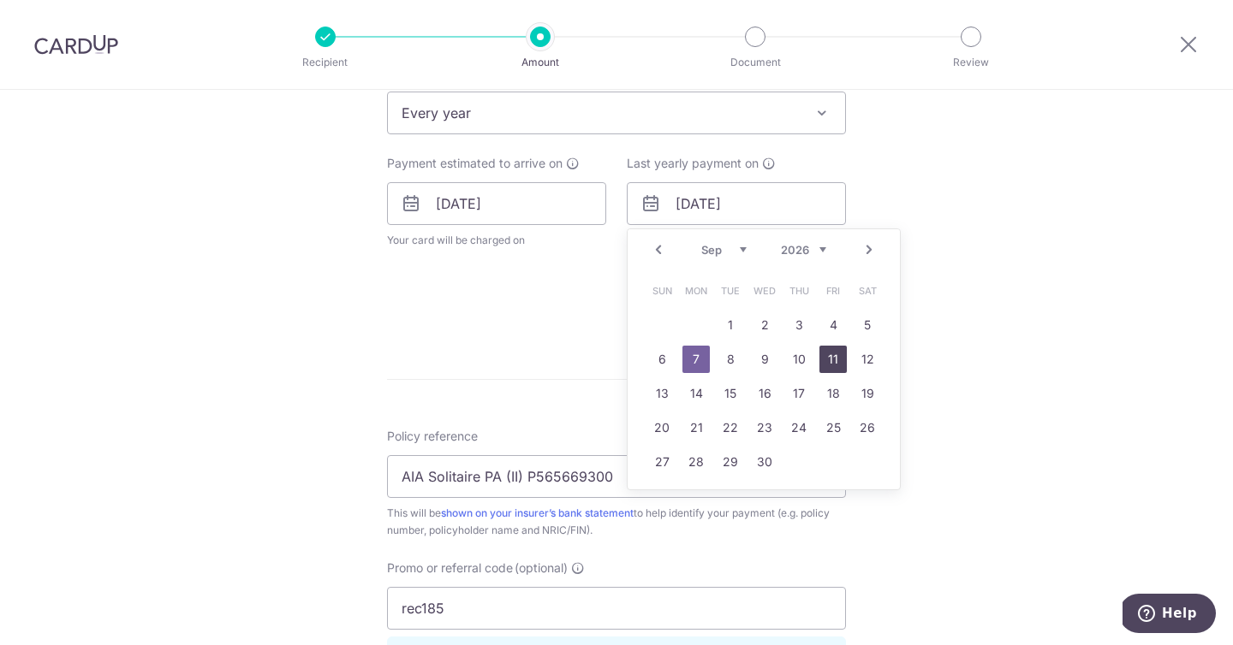
click at [835, 359] on link "11" at bounding box center [832, 359] width 27 height 27
type input "11/09/2026"
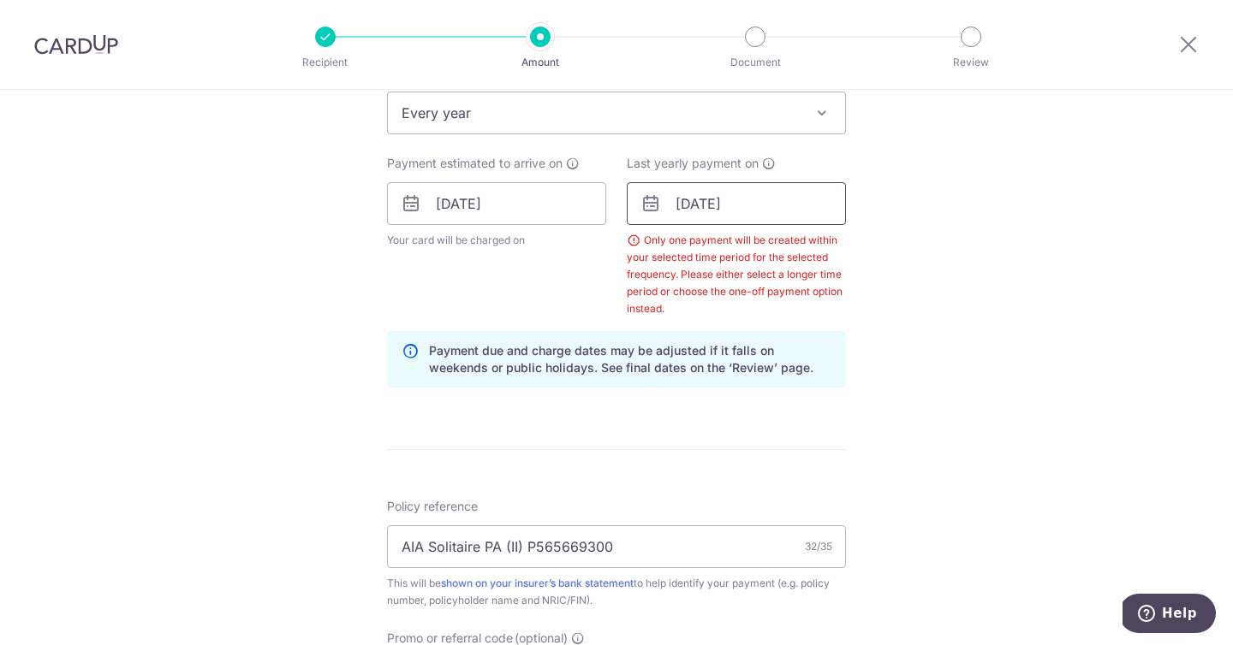
click at [687, 207] on input "11/09/2026" at bounding box center [736, 203] width 219 height 43
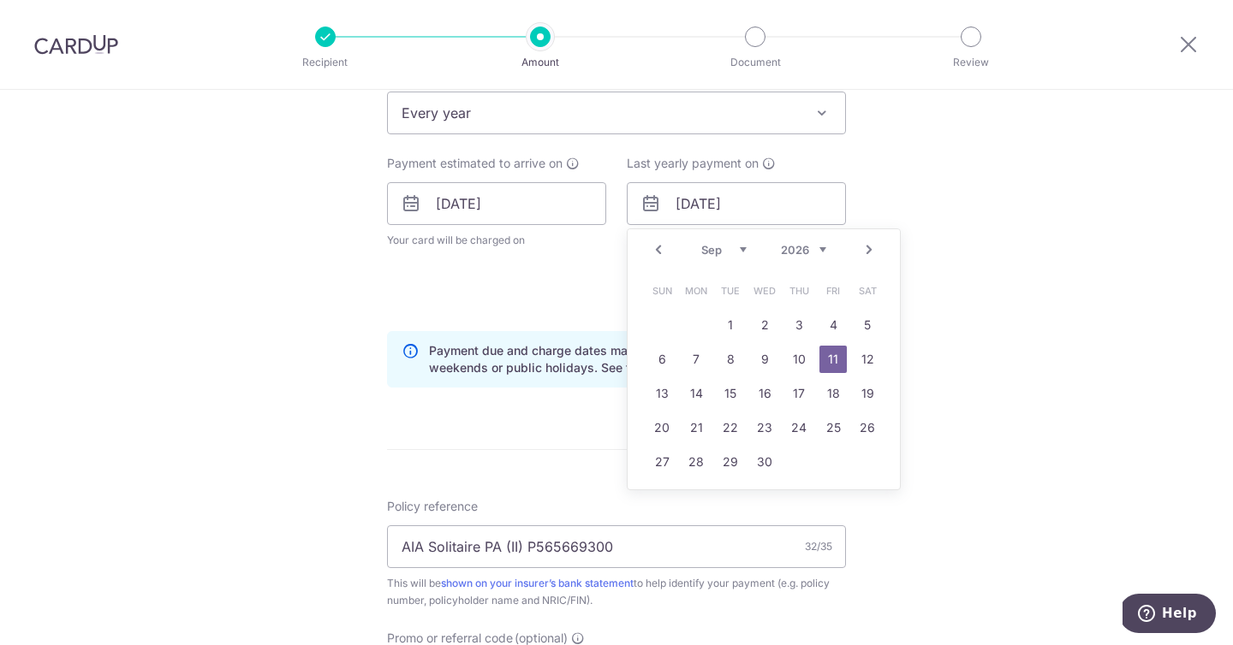
click at [931, 188] on div "Tell us more about your payment Enter payment amount SGD 224.11 224.11 Select C…" at bounding box center [616, 249] width 1233 height 1764
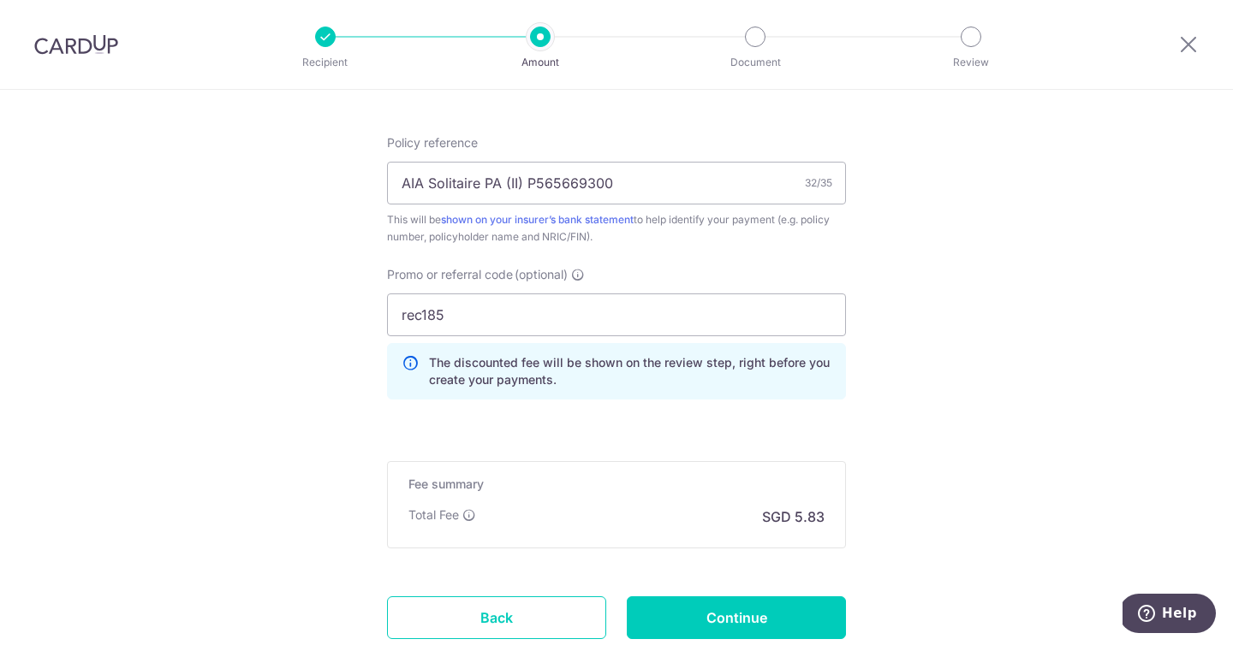
scroll to position [1209, 0]
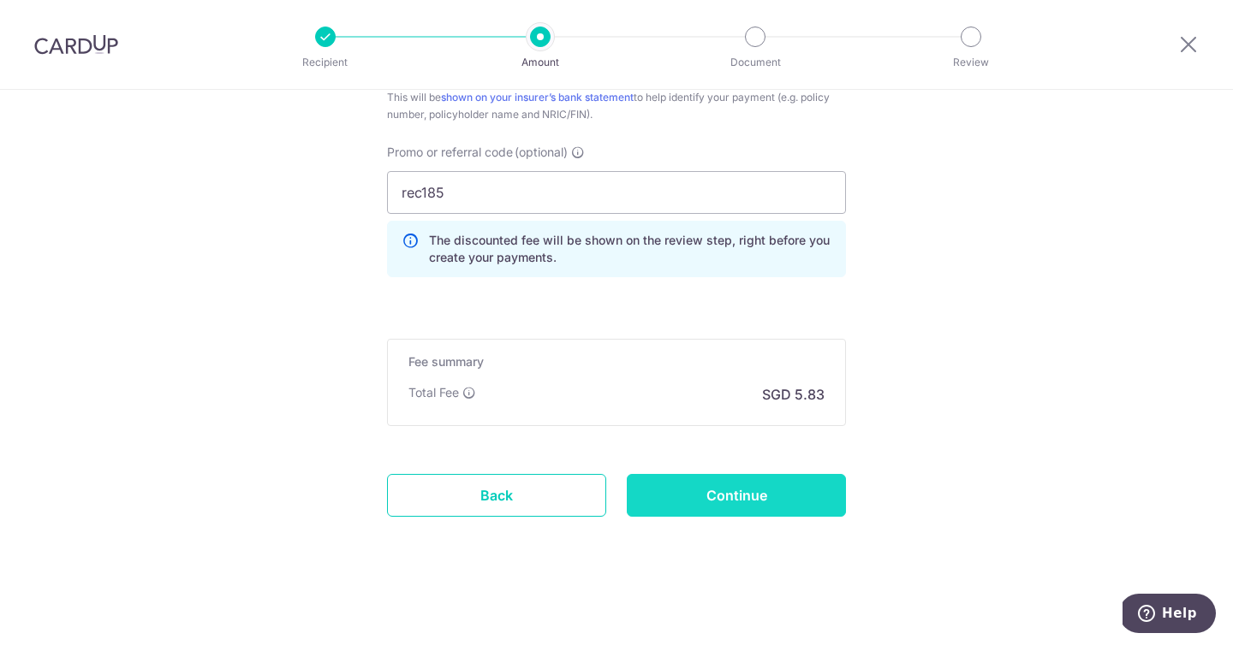
click at [796, 507] on input "Continue" at bounding box center [736, 495] width 219 height 43
type input "Create Schedule"
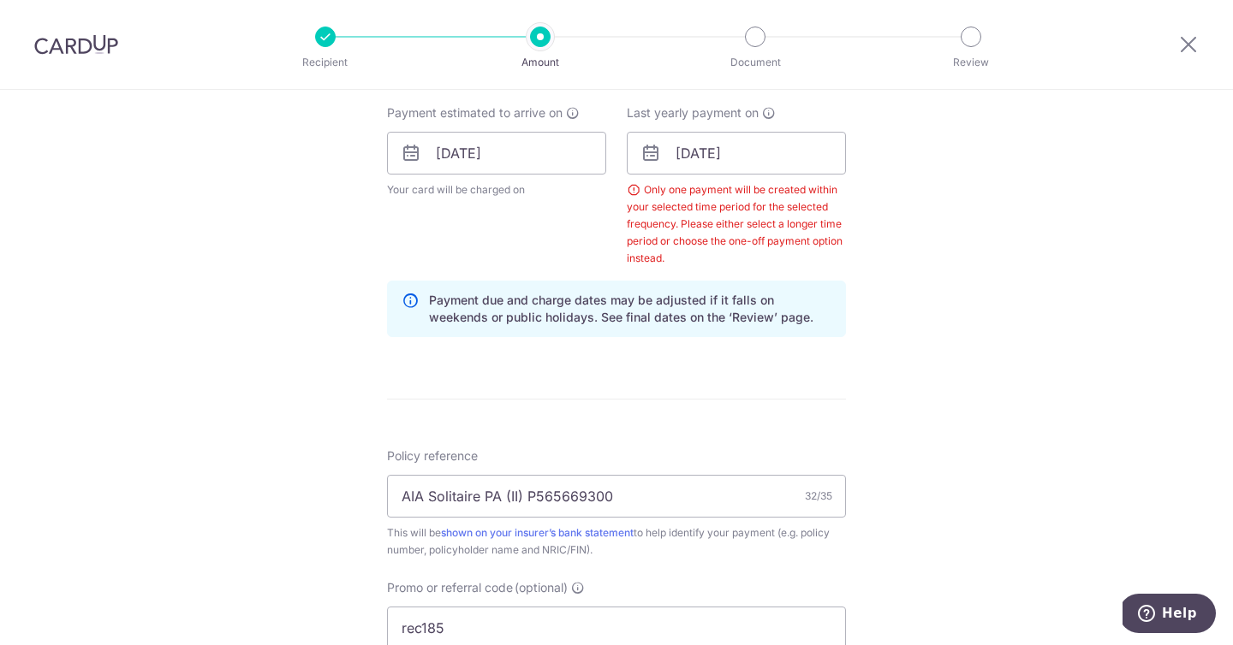
scroll to position [770, 0]
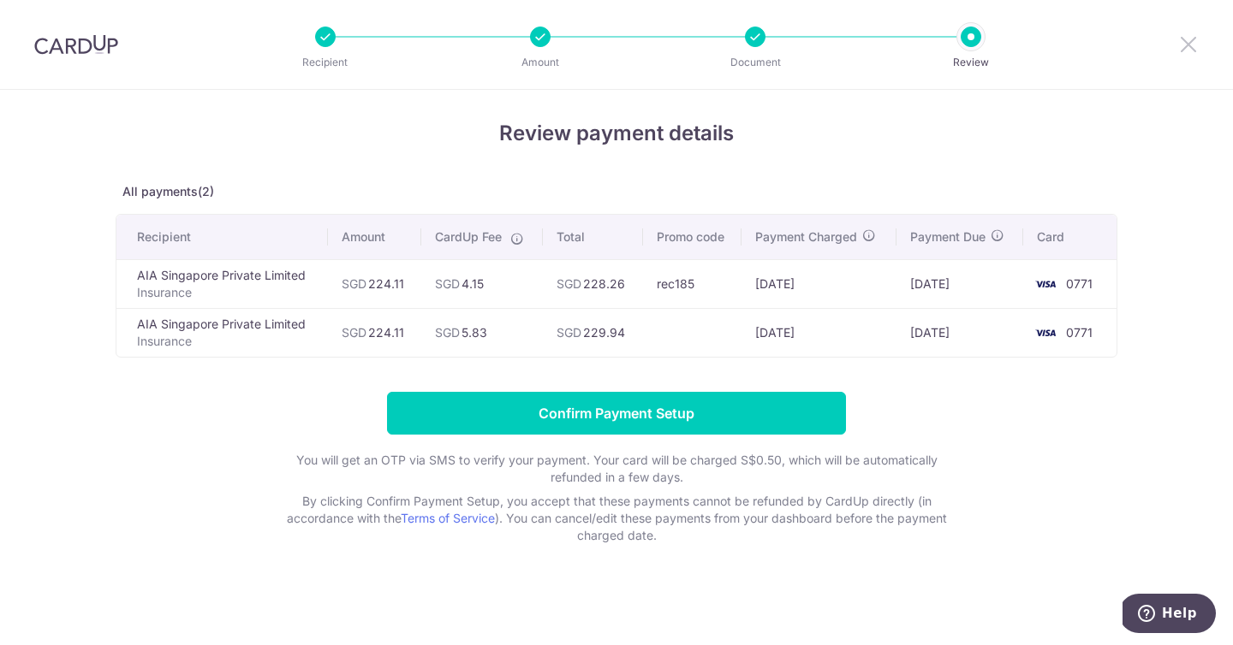
click at [1189, 46] on icon at bounding box center [1188, 43] width 21 height 21
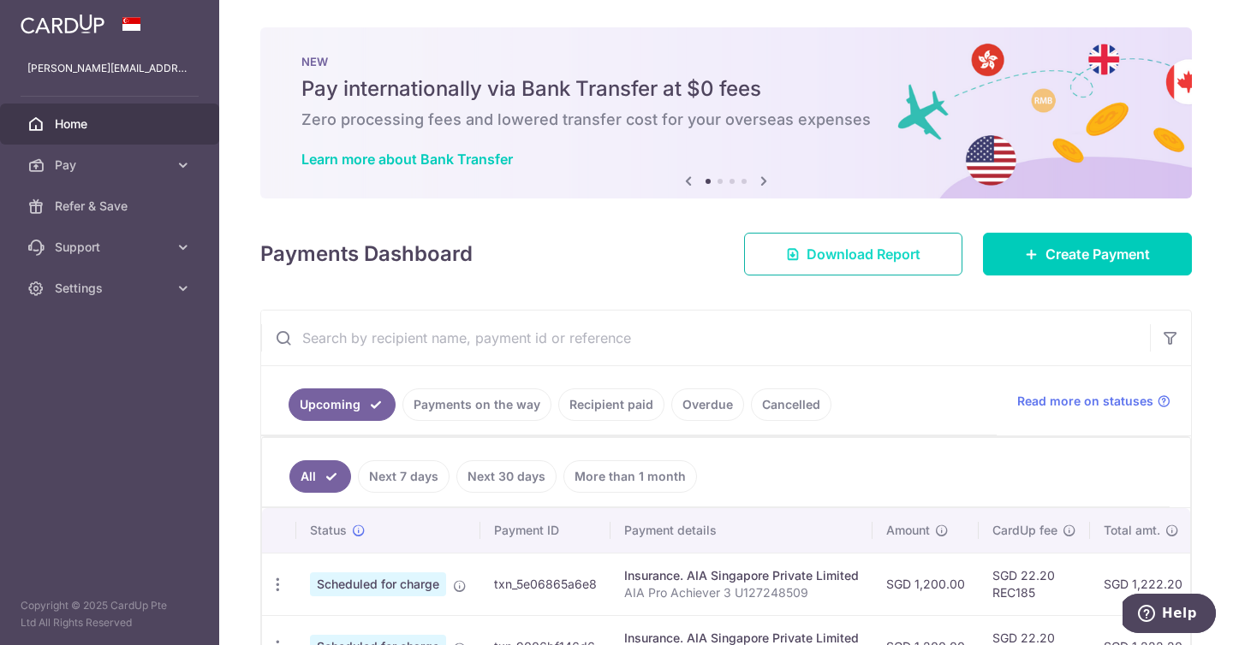
scroll to position [179, 0]
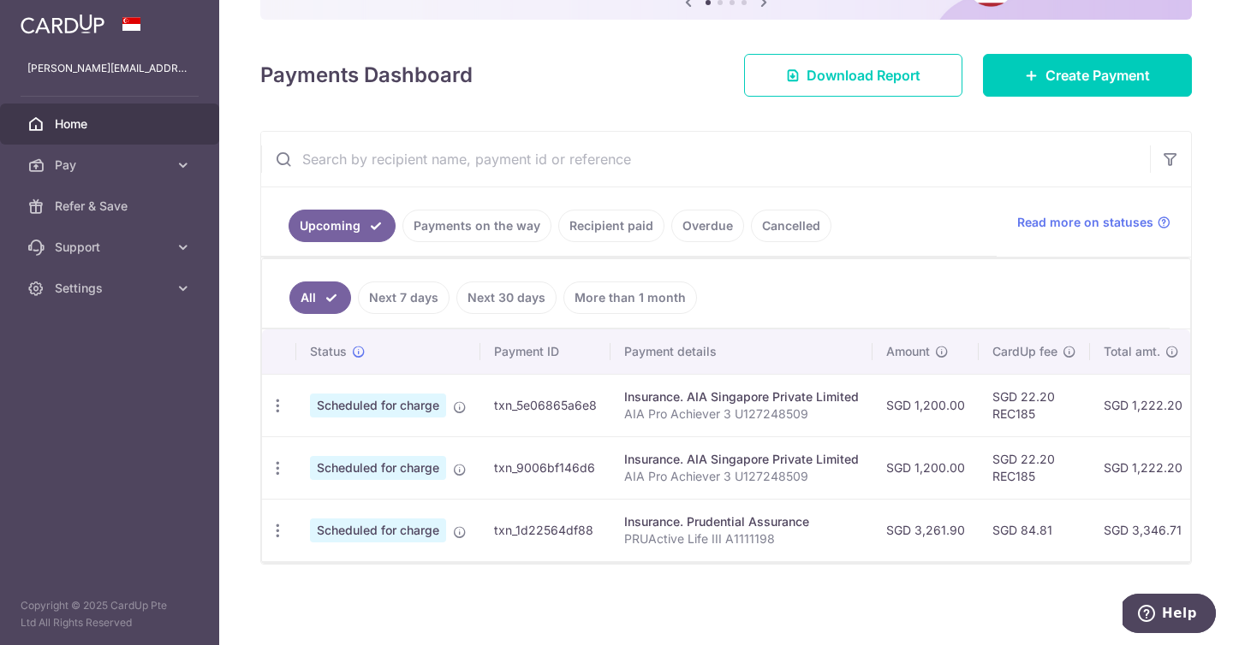
click at [514, 228] on link "Payments on the way" at bounding box center [476, 226] width 149 height 33
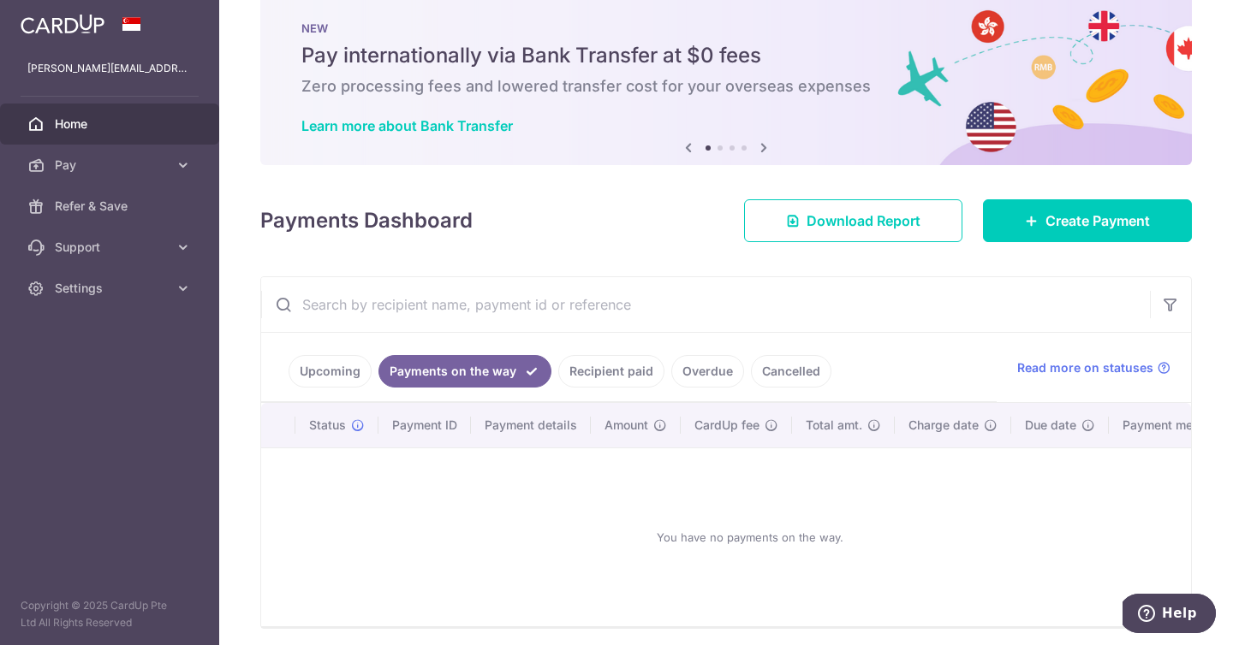
scroll to position [98, 0]
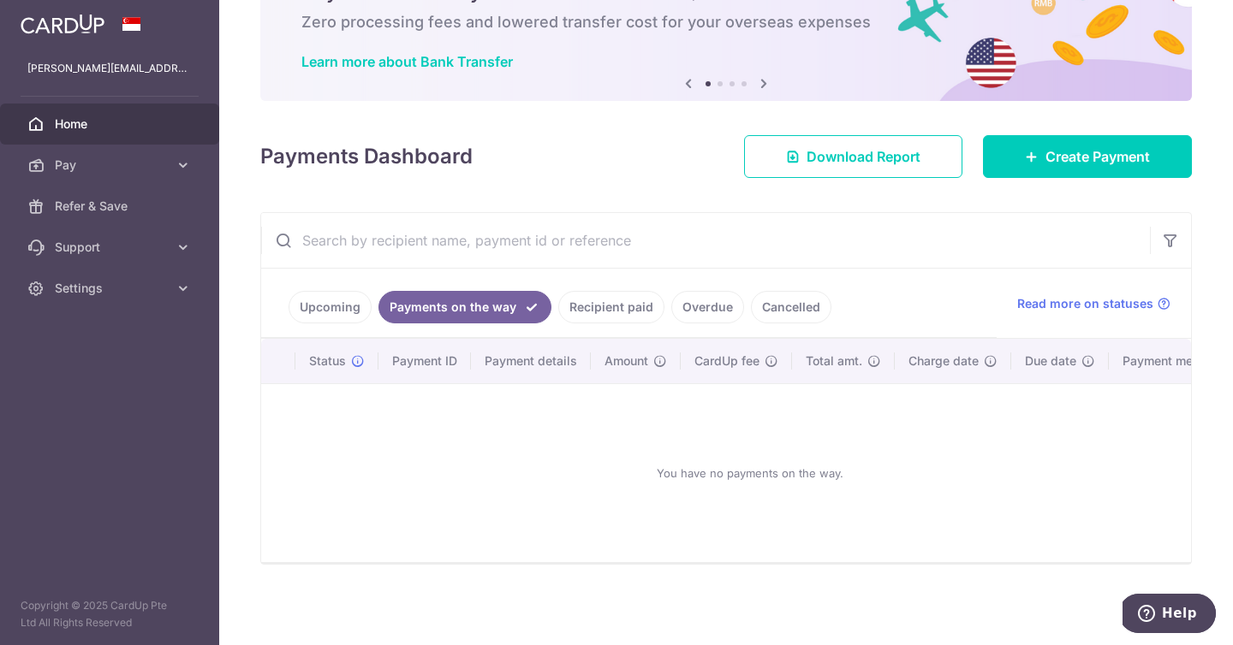
click at [306, 320] on link "Upcoming" at bounding box center [329, 307] width 83 height 33
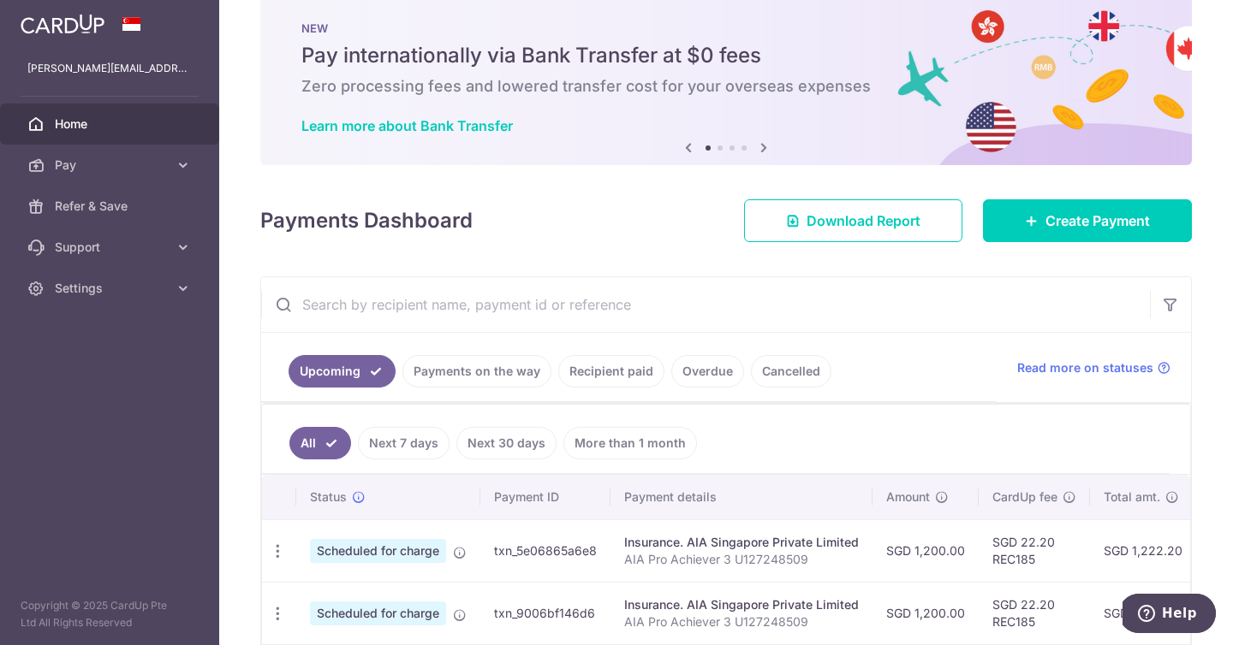
scroll to position [179, 0]
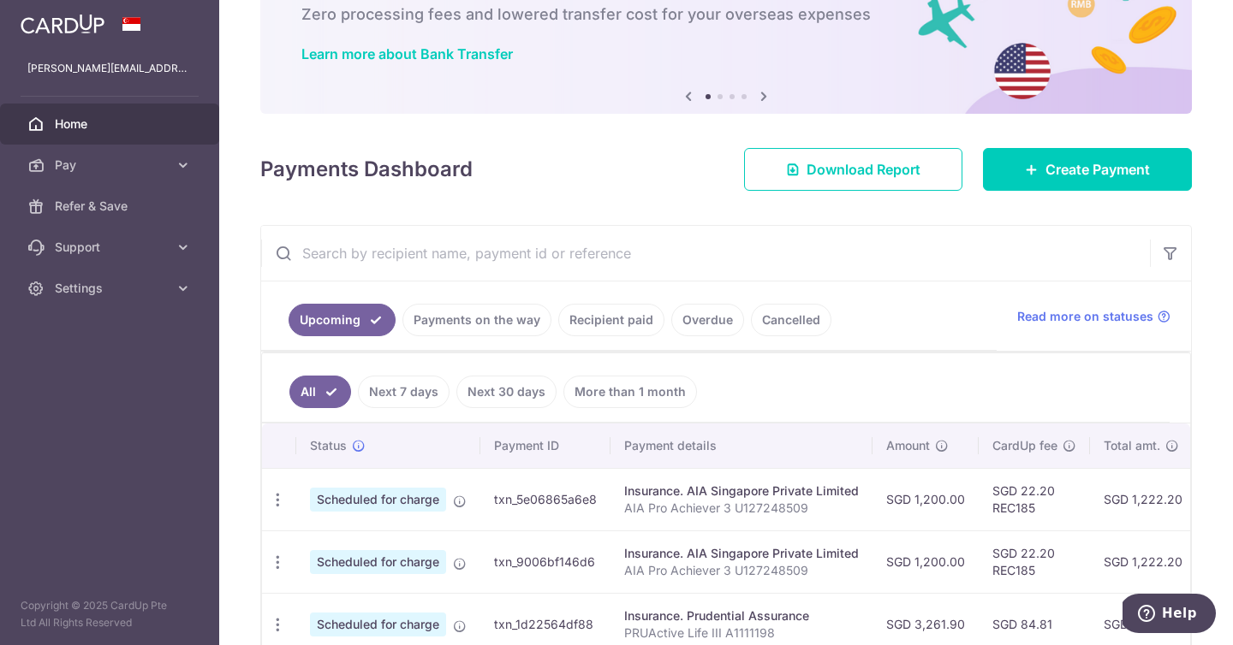
scroll to position [199, 0]
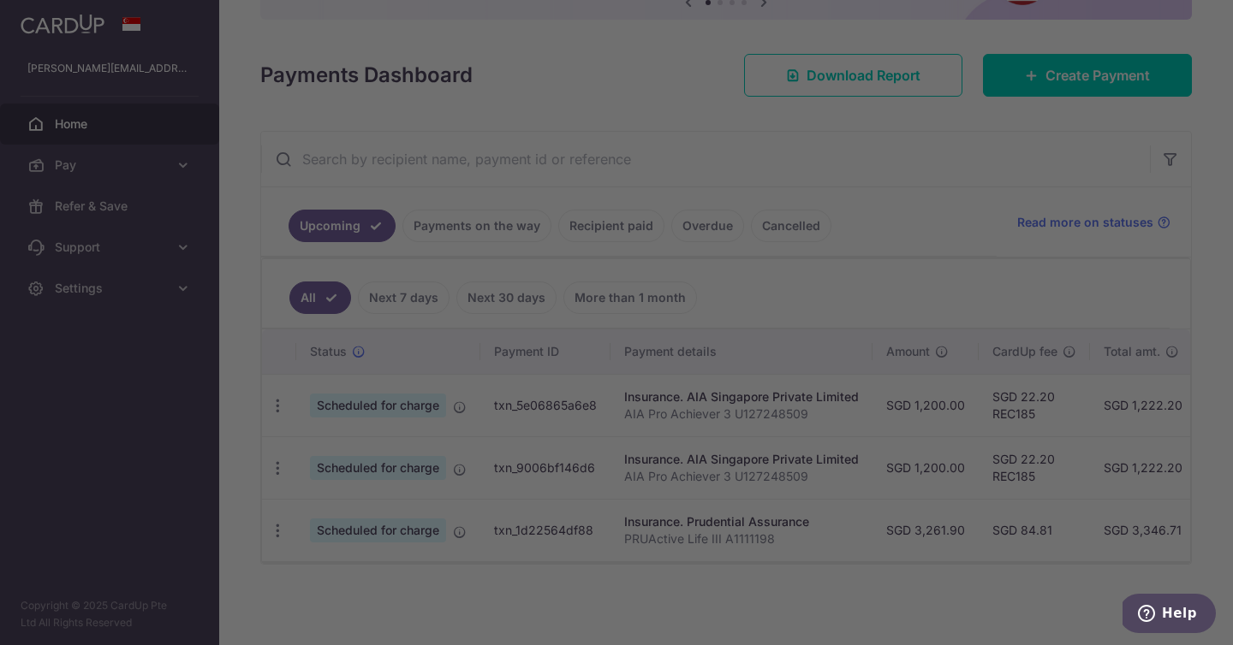
click at [1063, 71] on div at bounding box center [622, 326] width 1245 height 652
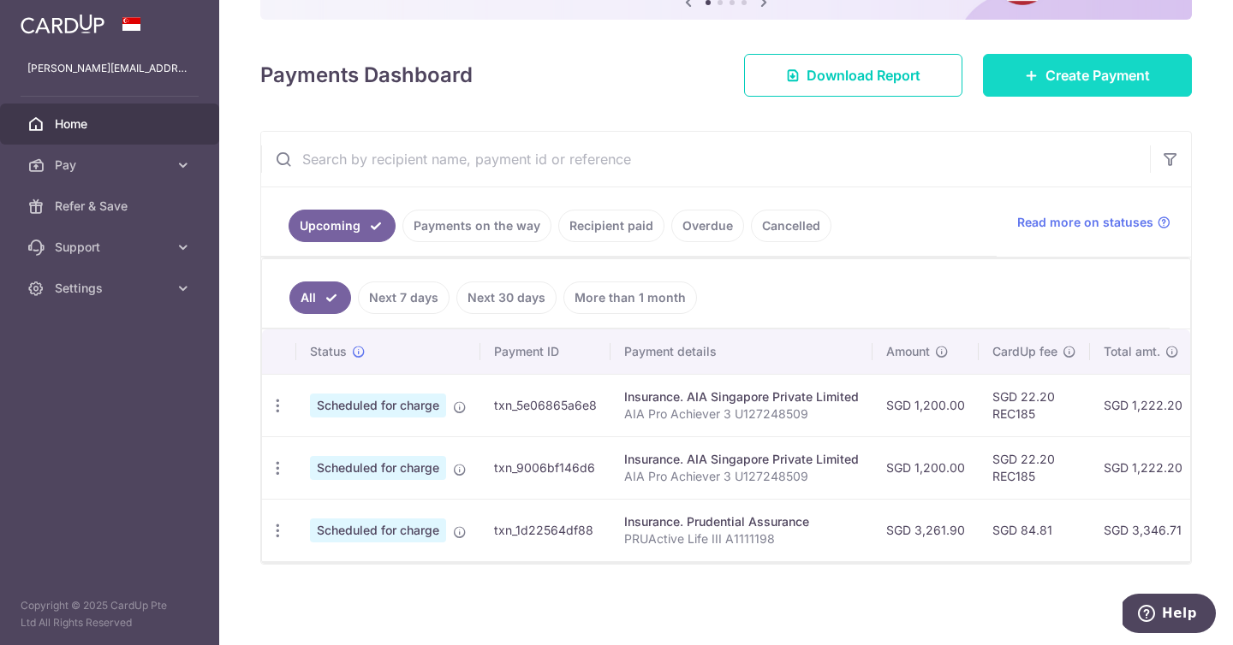
click at [1073, 64] on link "Create Payment" at bounding box center [1087, 75] width 209 height 43
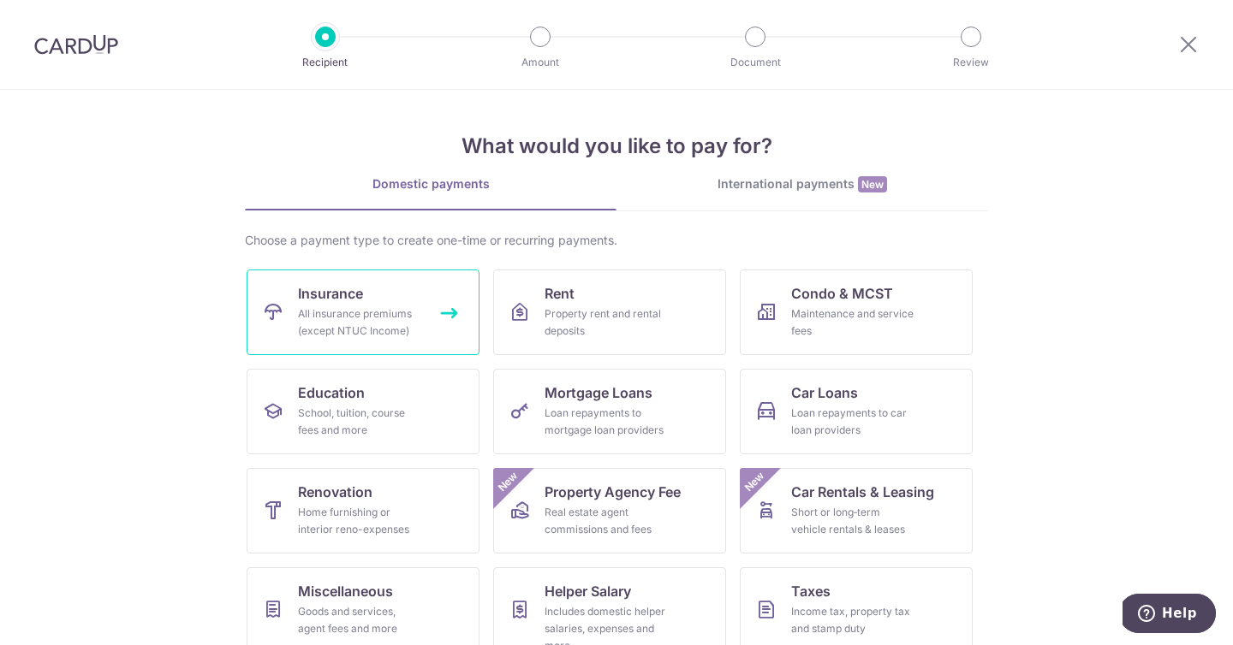
click at [428, 337] on link "Insurance All insurance premiums (except NTUC Income)" at bounding box center [363, 313] width 233 height 86
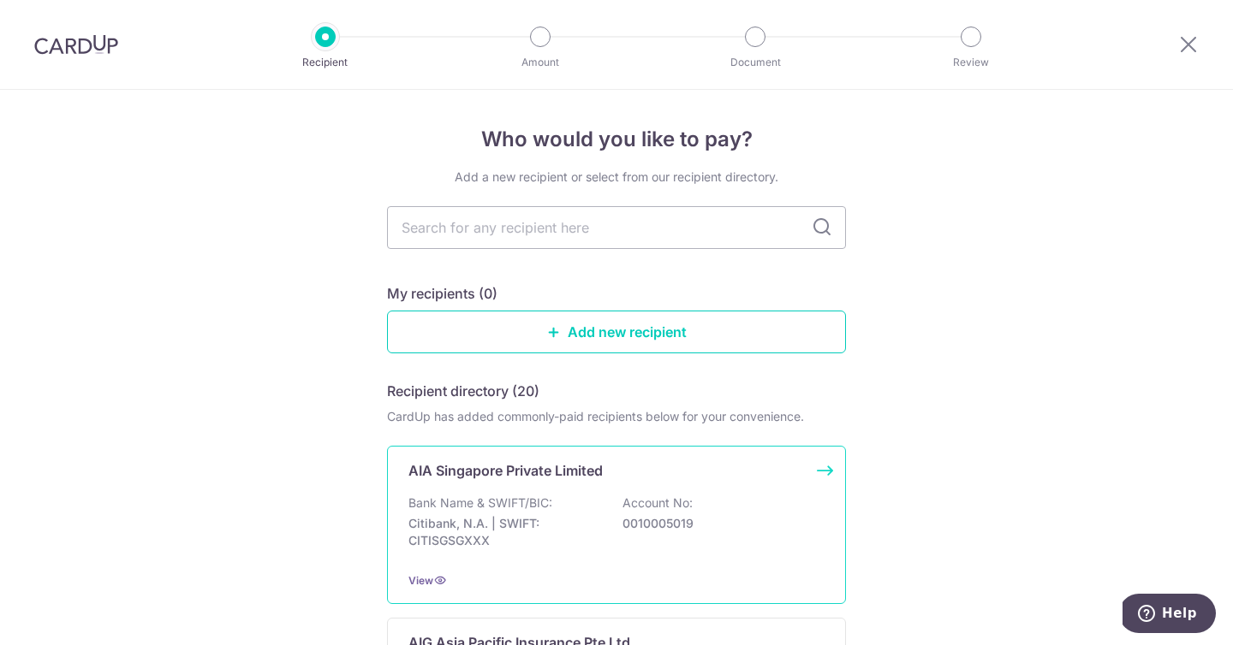
click at [482, 552] on div "Bank Name & SWIFT/BIC: Citibank, N.A. | SWIFT: CITISGSGXXX Account No: 00100050…" at bounding box center [616, 526] width 416 height 63
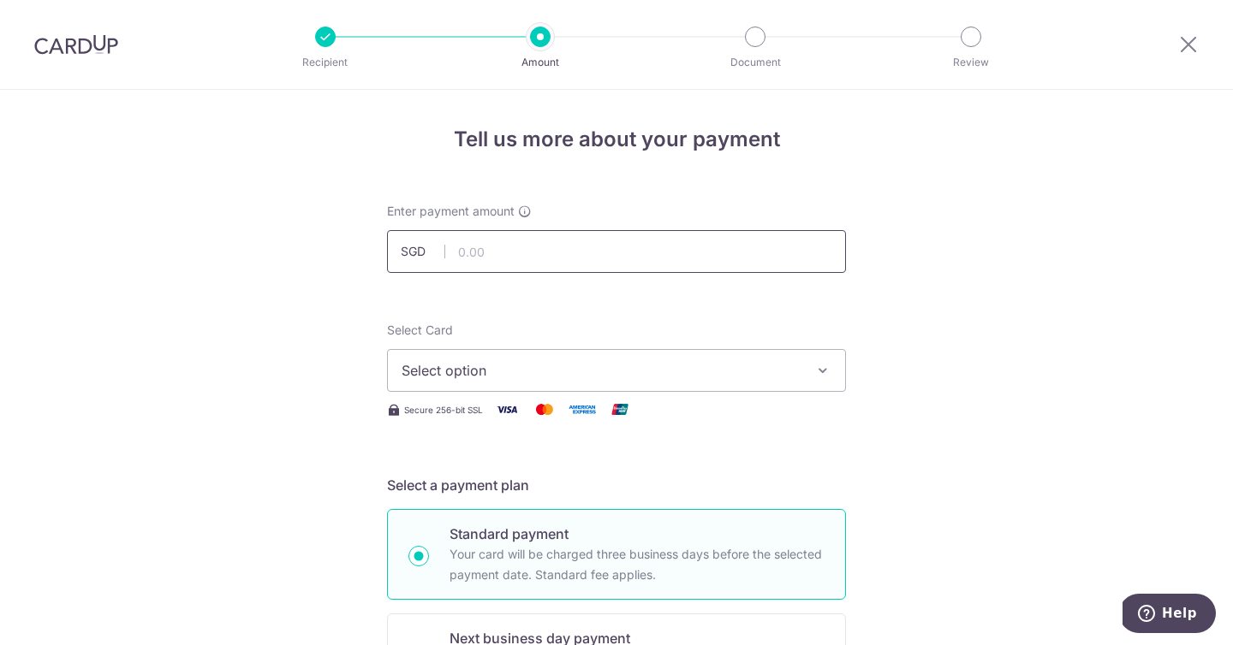
click at [472, 255] on input "text" at bounding box center [616, 251] width 459 height 43
type input "224.11"
click at [517, 370] on span "Select option" at bounding box center [600, 370] width 399 height 21
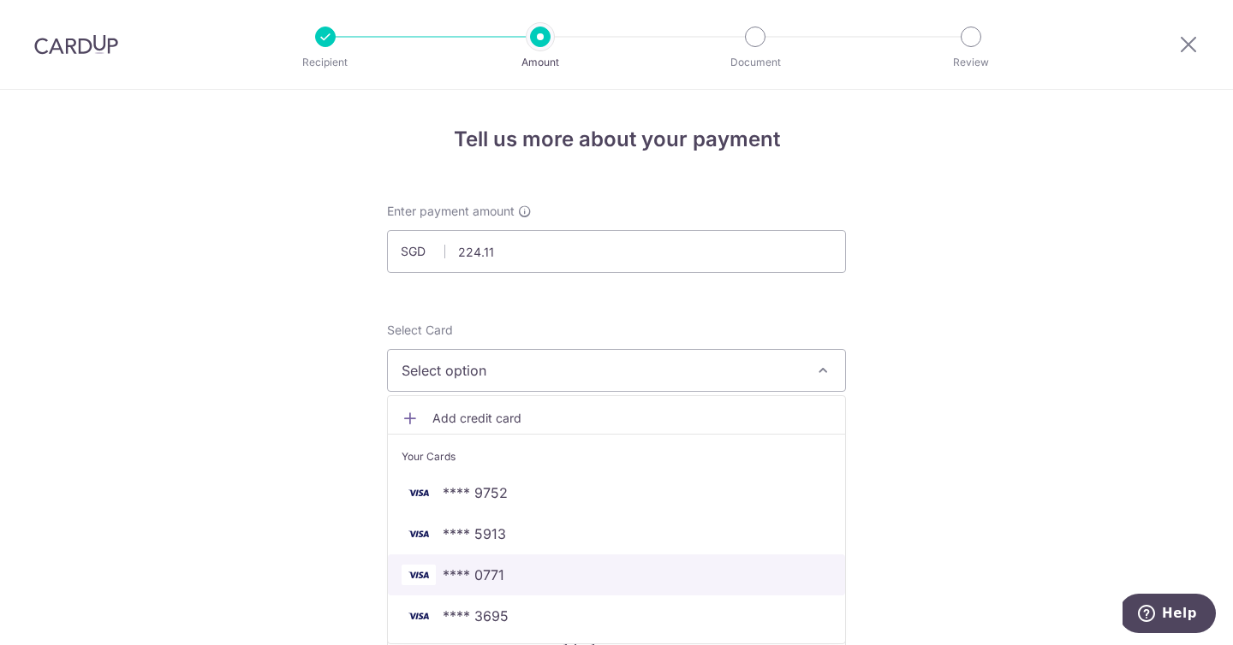
click at [514, 580] on span "**** 0771" at bounding box center [616, 575] width 430 height 21
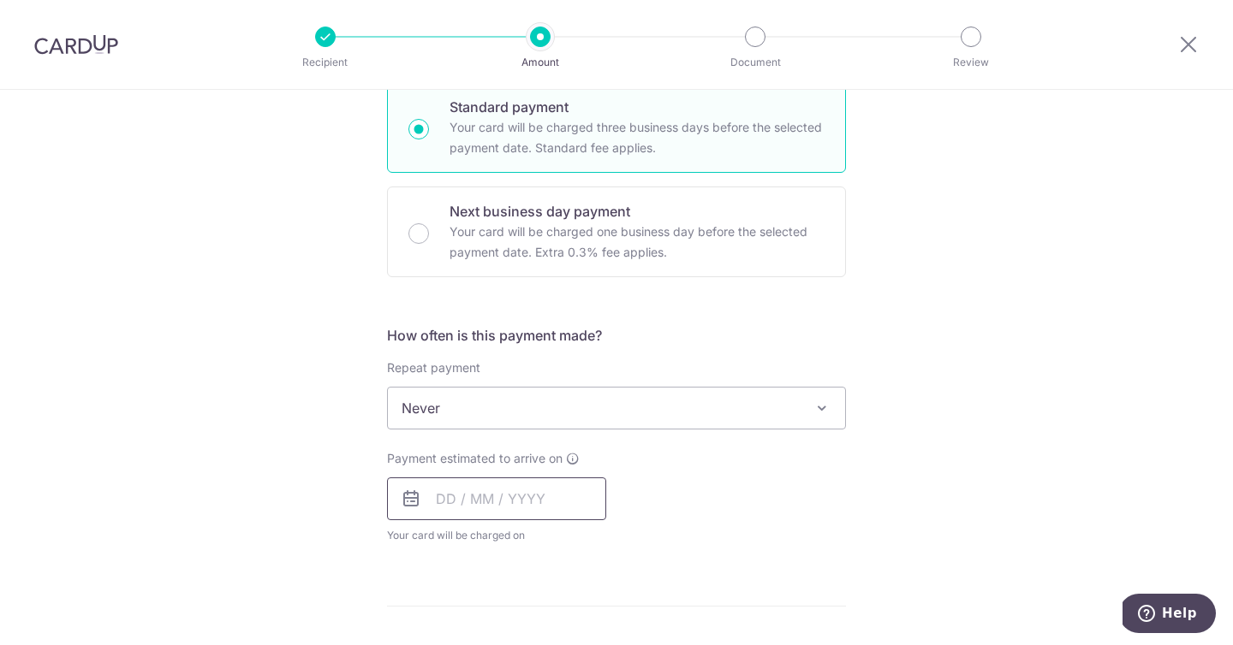
scroll to position [431, 0]
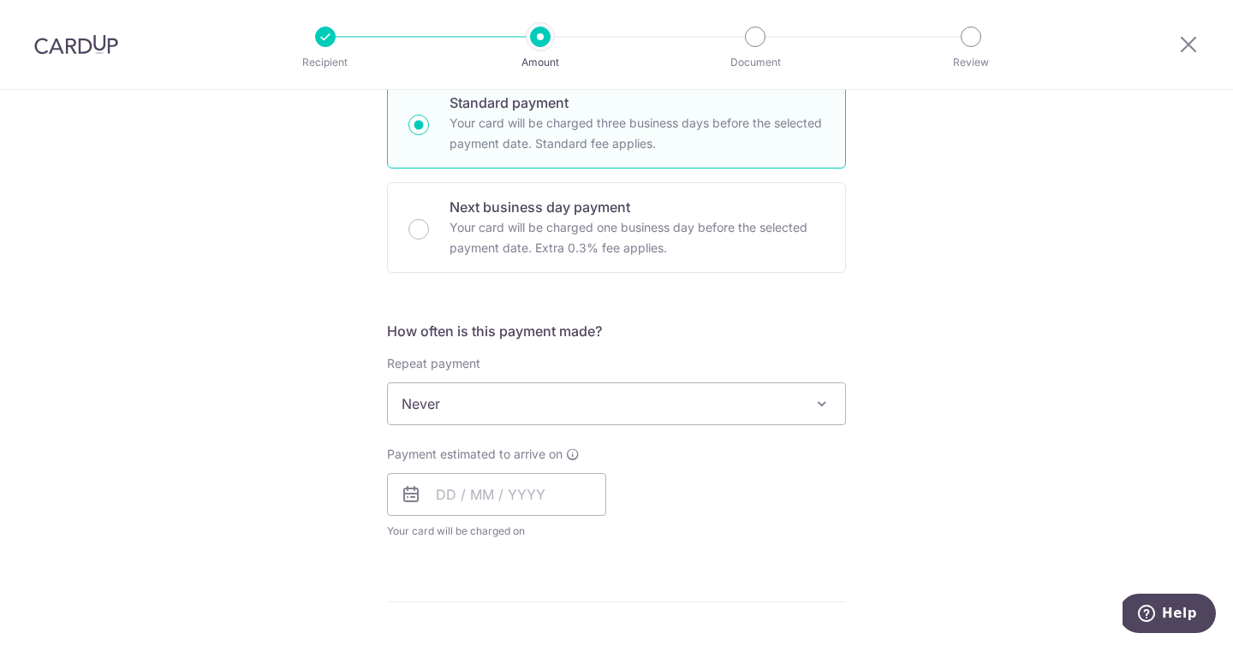
click at [479, 406] on span "Never" at bounding box center [616, 404] width 457 height 41
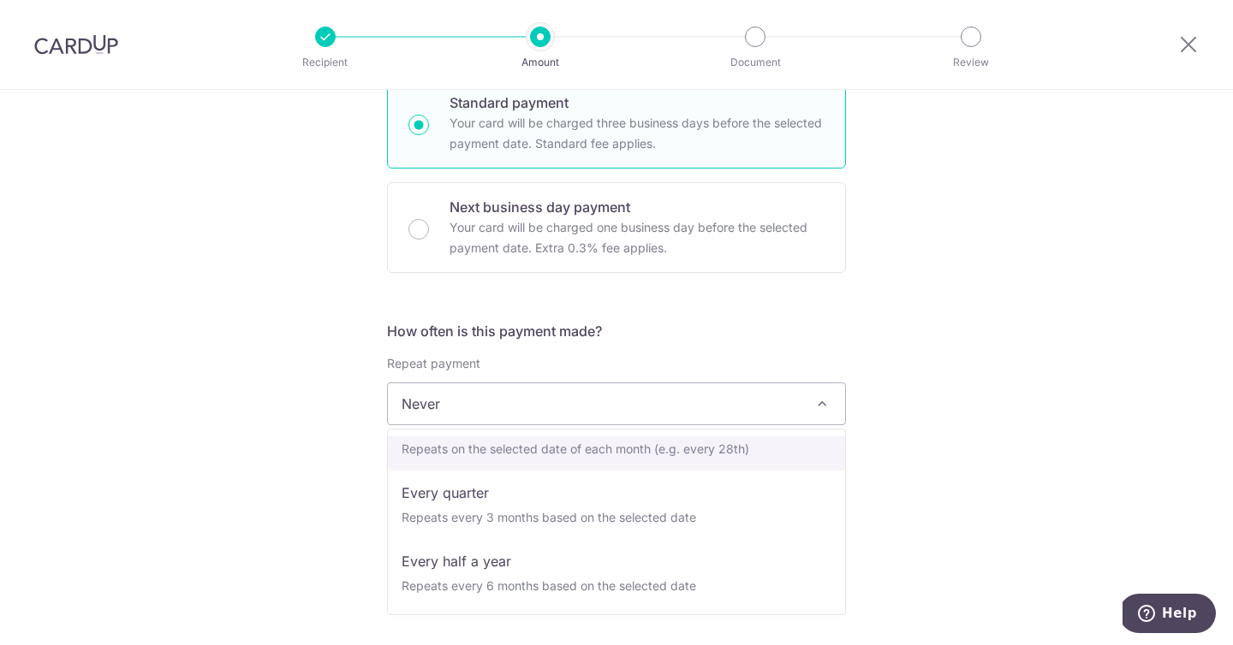
scroll to position [202, 0]
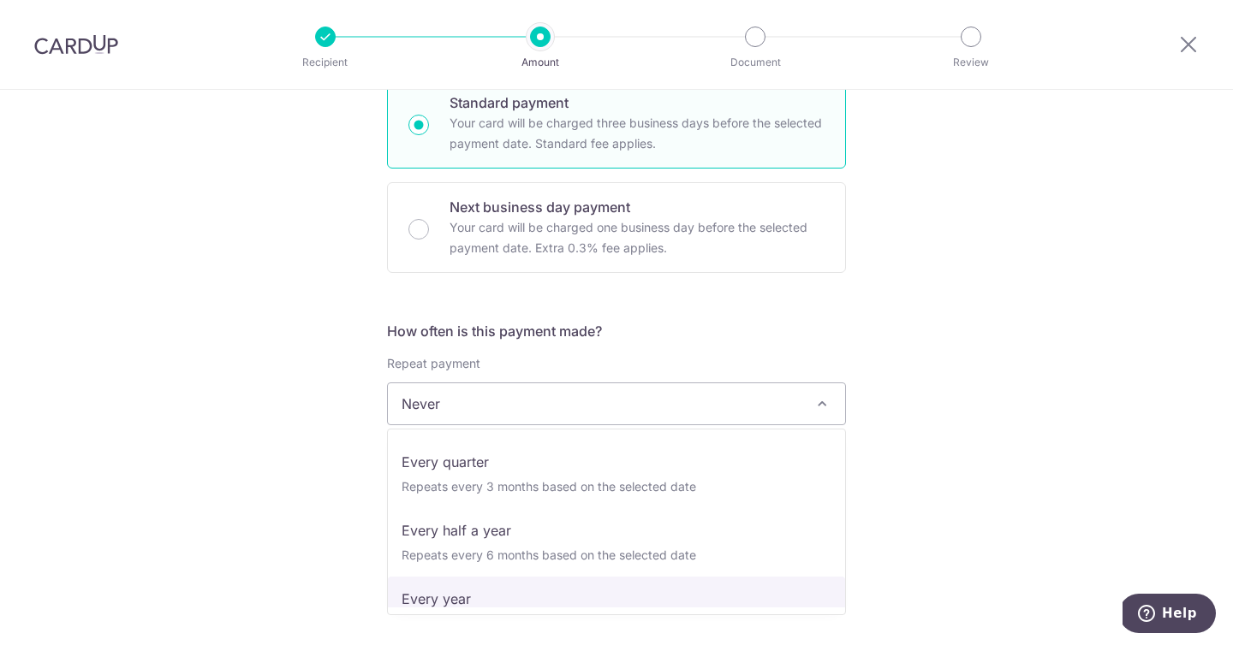
select select "6"
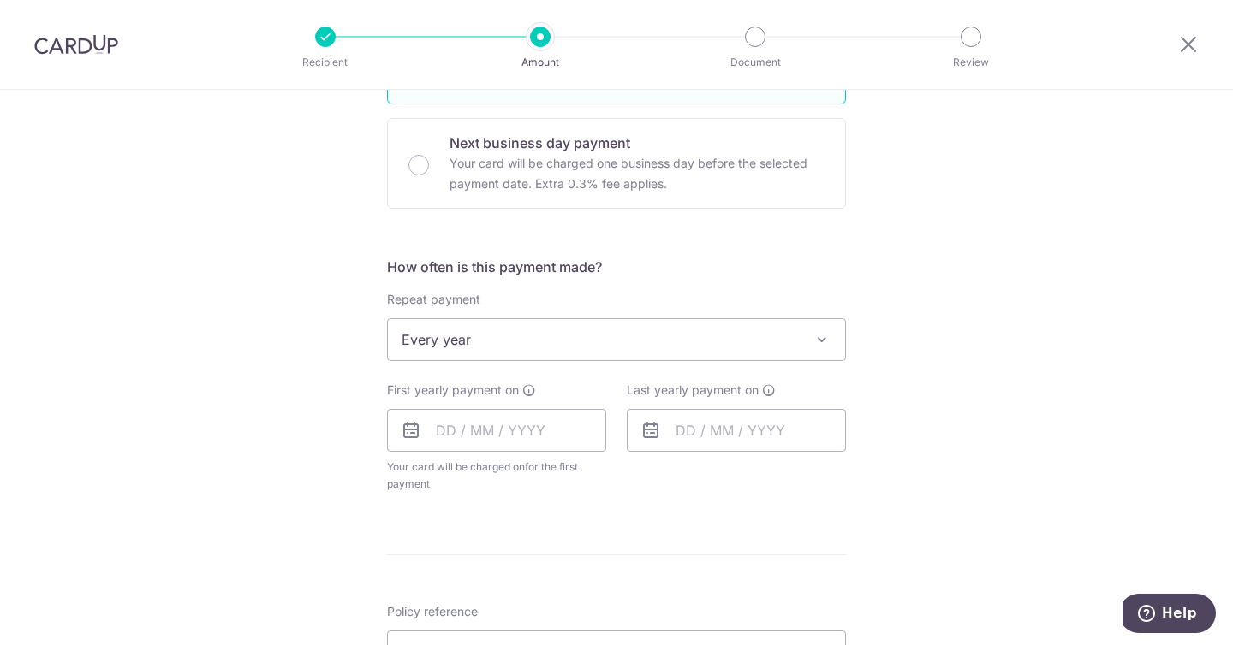
scroll to position [501, 0]
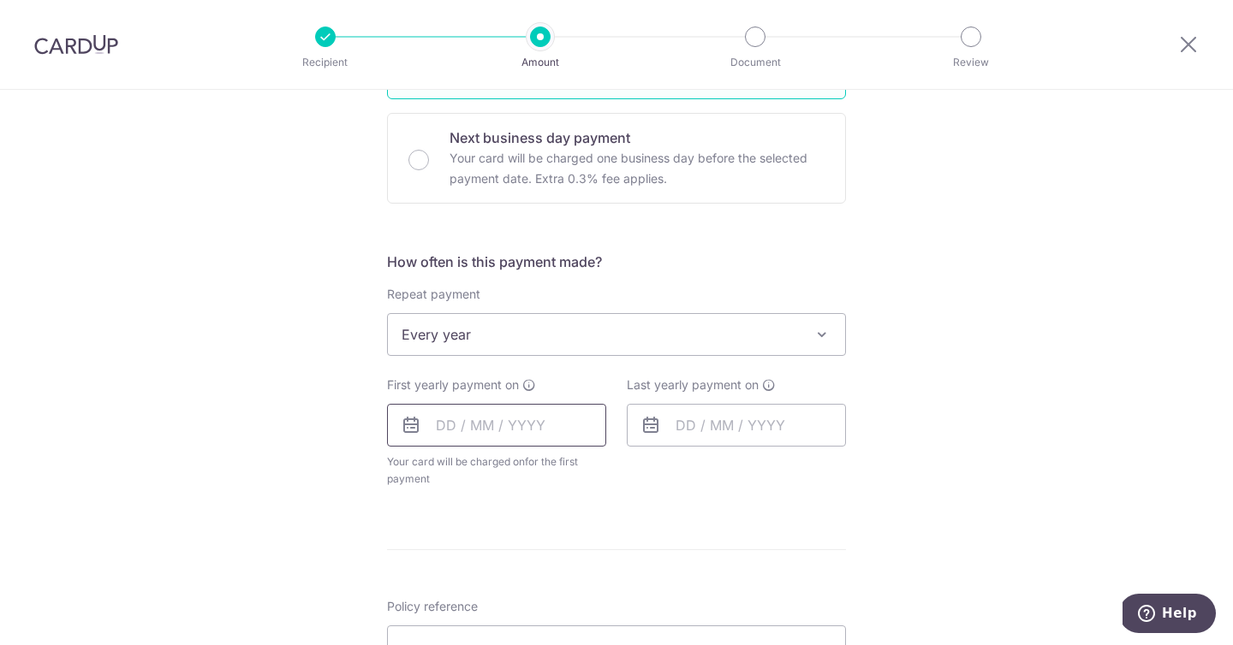
click at [448, 428] on input "text" at bounding box center [496, 425] width 219 height 43
click at [455, 592] on link "8" at bounding box center [456, 581] width 27 height 27
type input "[DATE]"
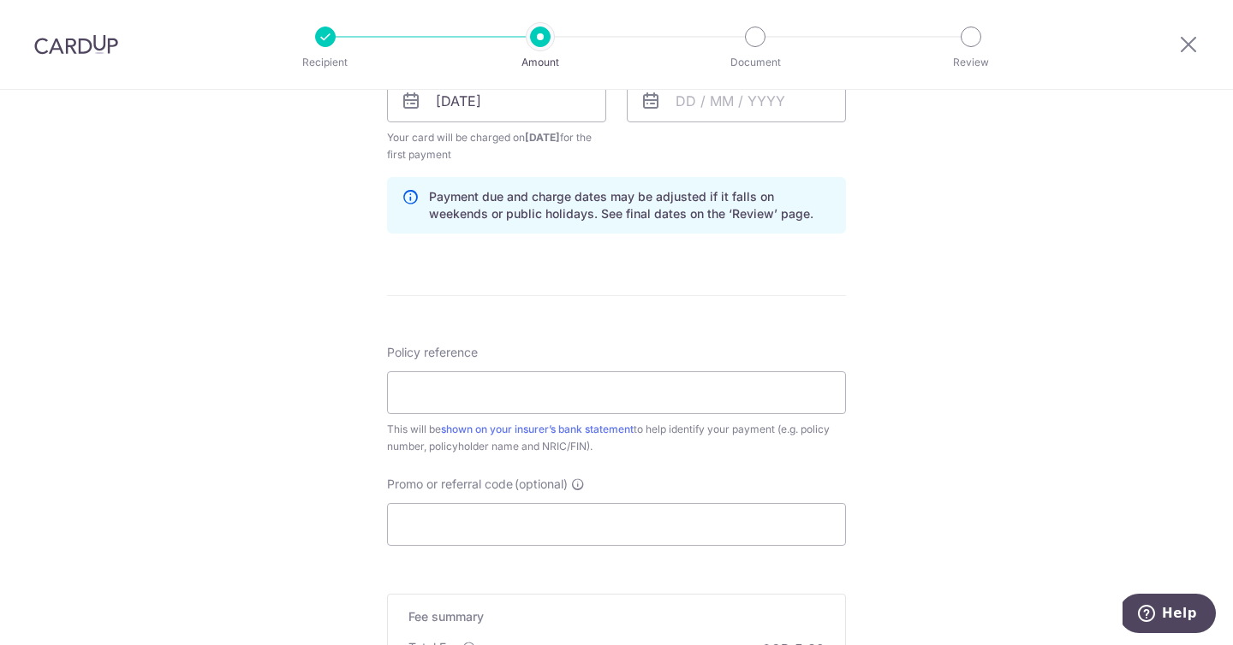
scroll to position [827, 0]
click at [439, 398] on input "Policy reference" at bounding box center [616, 391] width 459 height 43
type input "AIA Solitaire PA (II) P565669300"
click at [513, 533] on input "Promo or referral code (optional)" at bounding box center [616, 523] width 459 height 43
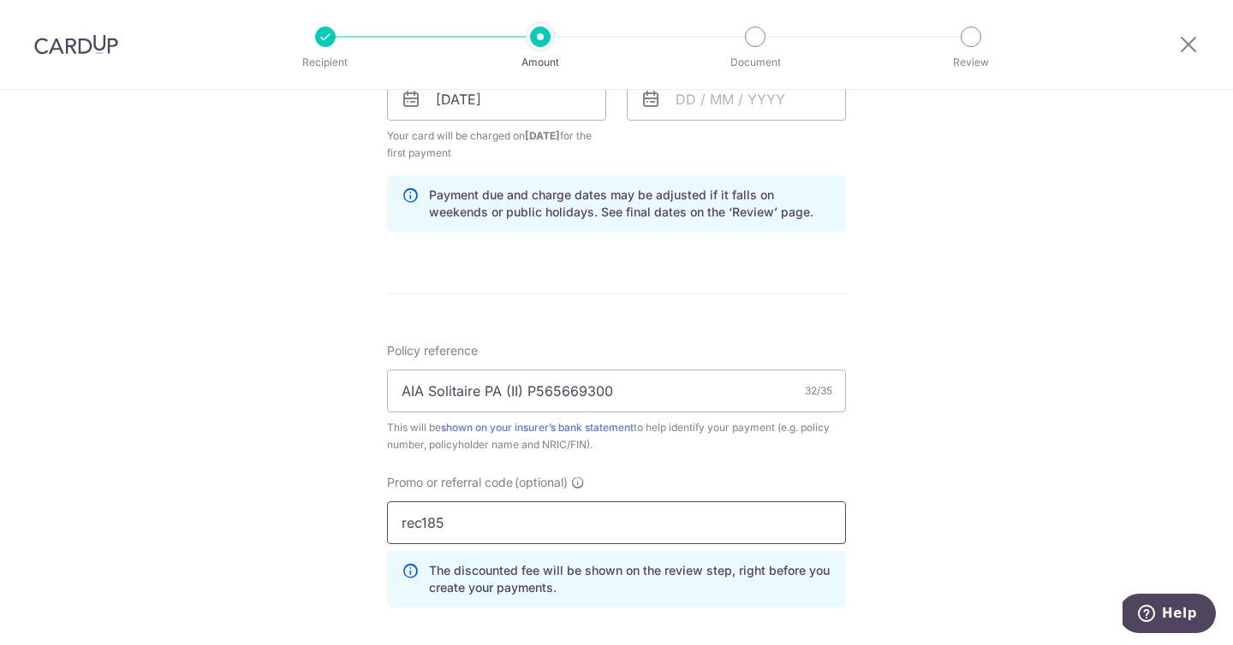
type input "rec185"
click at [320, 461] on div "Tell us more about your payment Enter payment amount SGD 224.11 224.11 Select C…" at bounding box center [616, 119] width 1233 height 1713
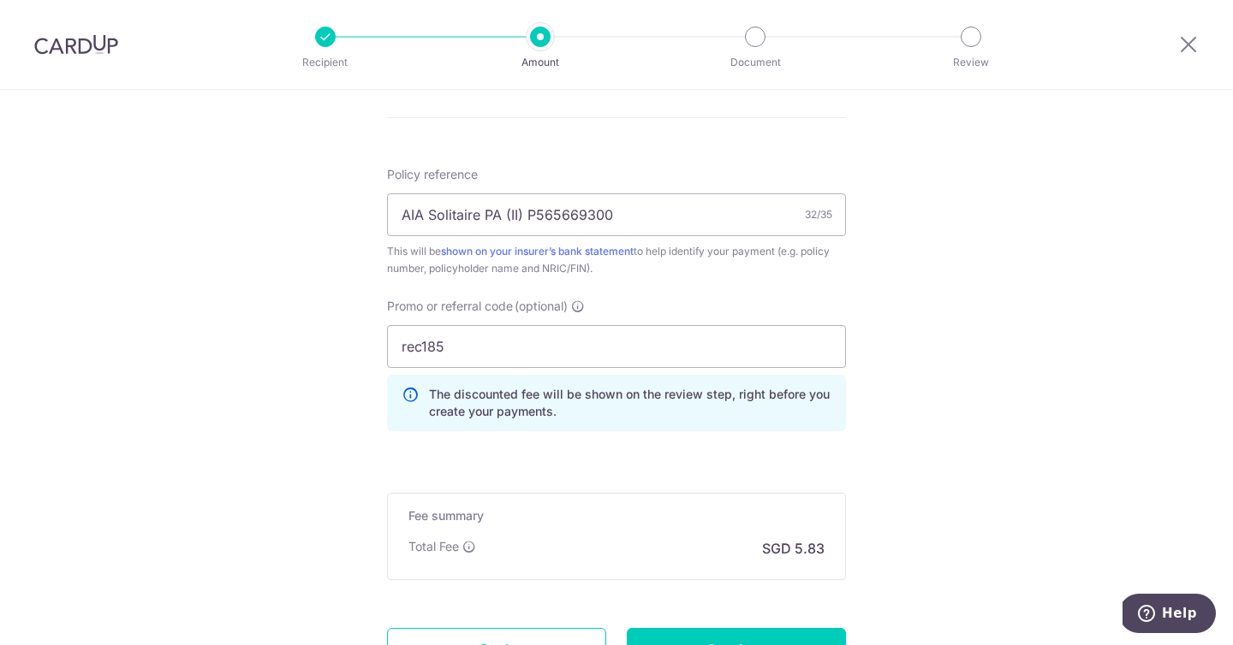
scroll to position [1121, 0]
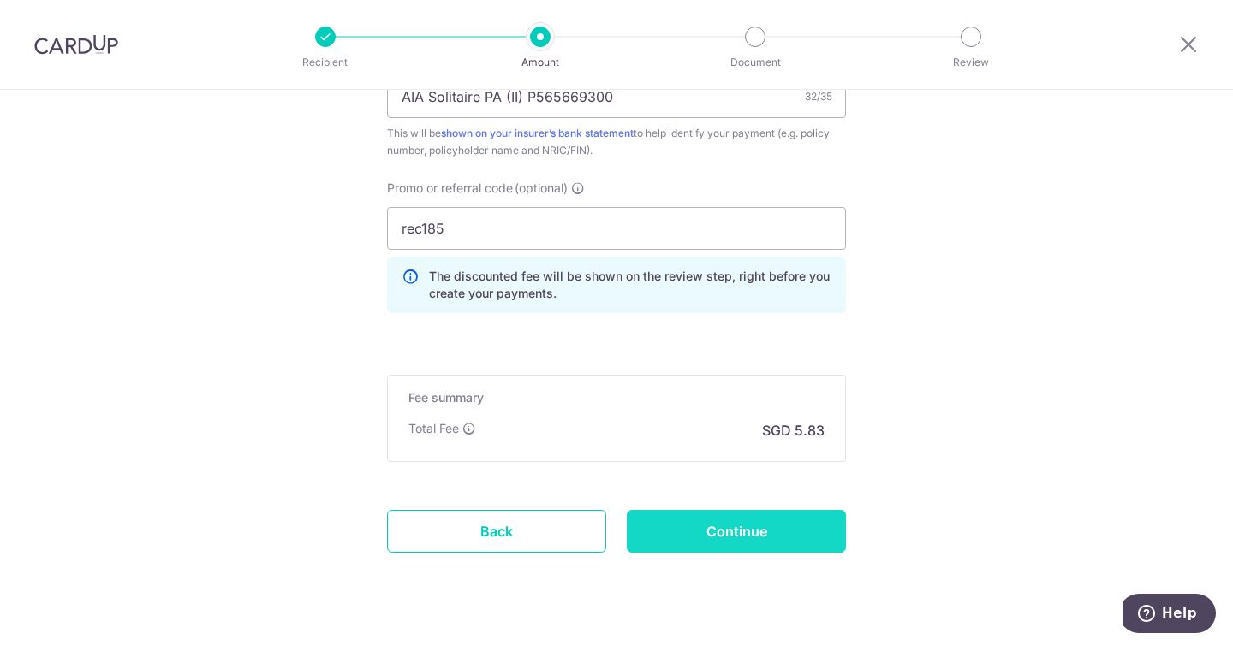
click at [723, 534] on input "Continue" at bounding box center [736, 531] width 219 height 43
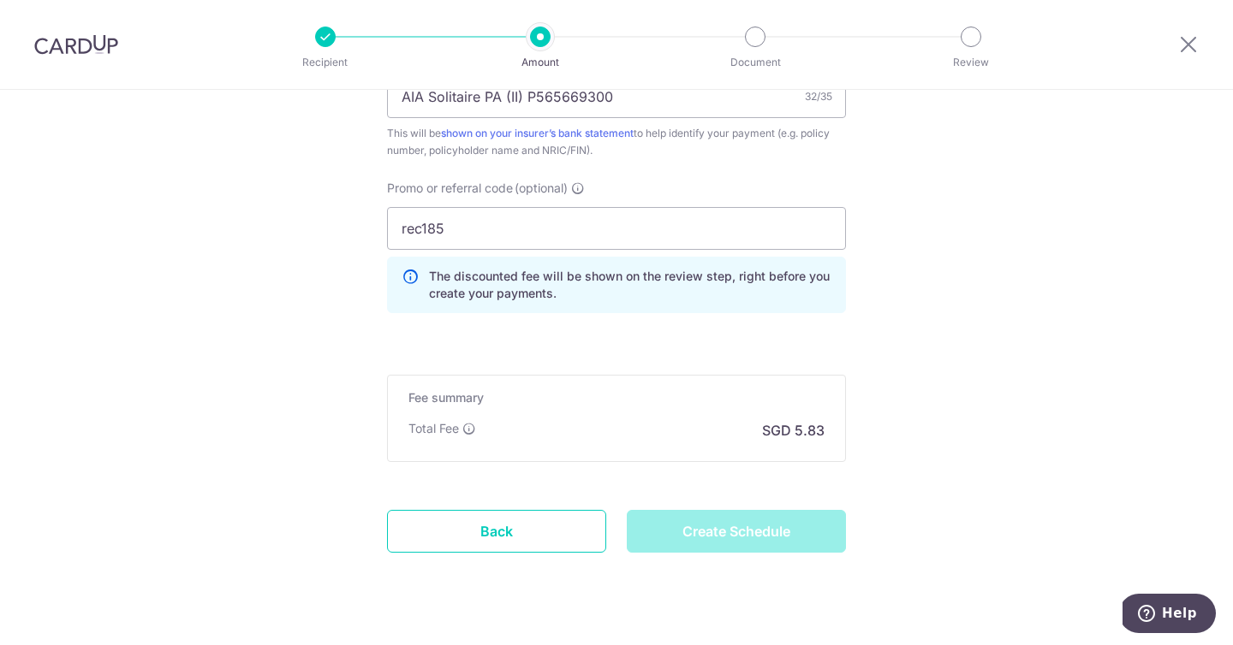
type input "Create Schedule"
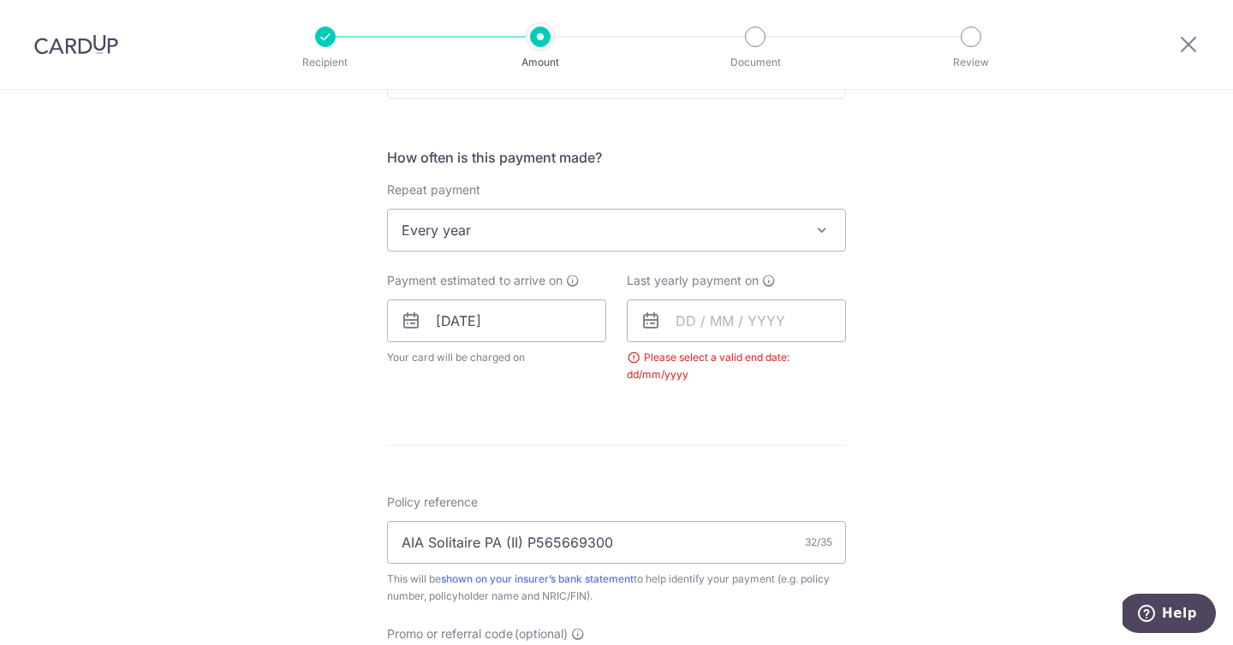
scroll to position [516, 0]
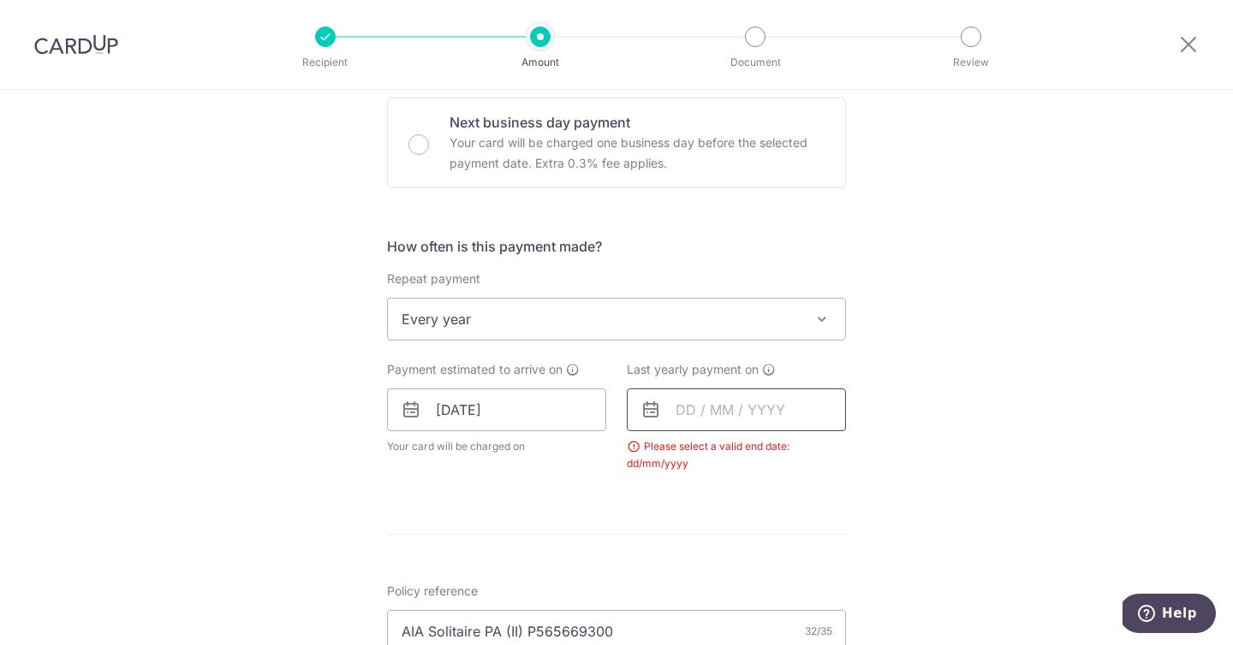
click at [681, 410] on input "text" at bounding box center [736, 410] width 219 height 43
click at [812, 456] on select "2025 2026 2027 2028 2029 2030 2031 2032 2033 2034 2035" at bounding box center [803, 456] width 45 height 14
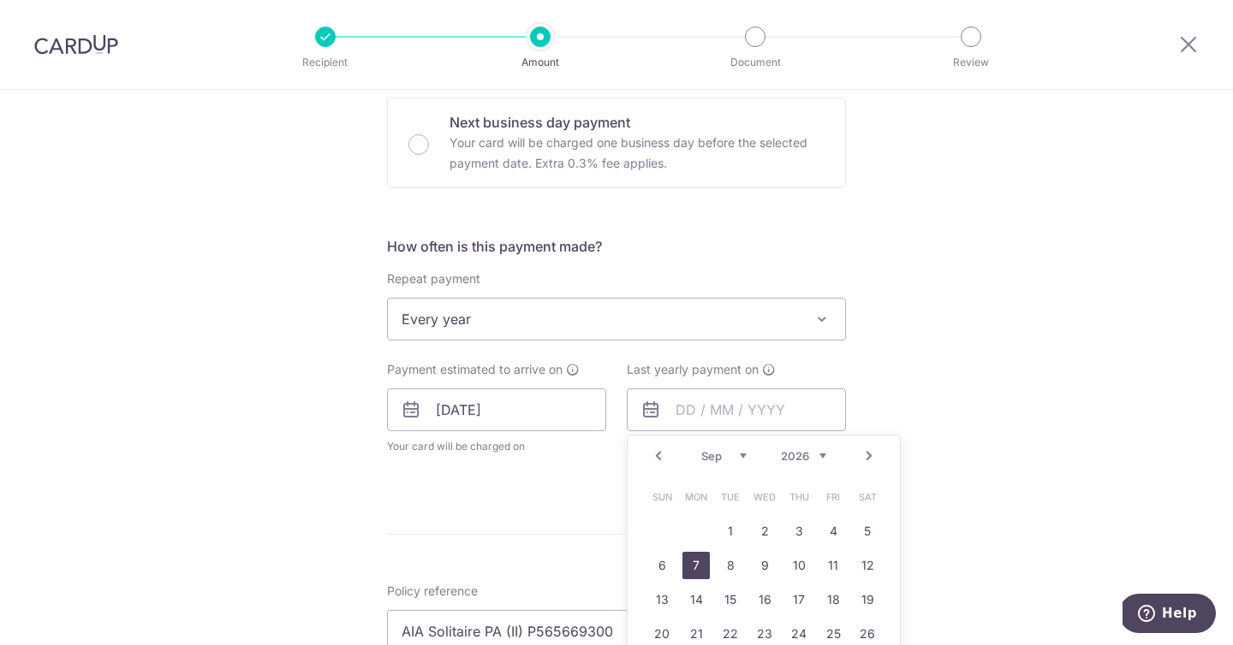
click at [692, 560] on link "7" at bounding box center [695, 565] width 27 height 27
type input "07/09/2026"
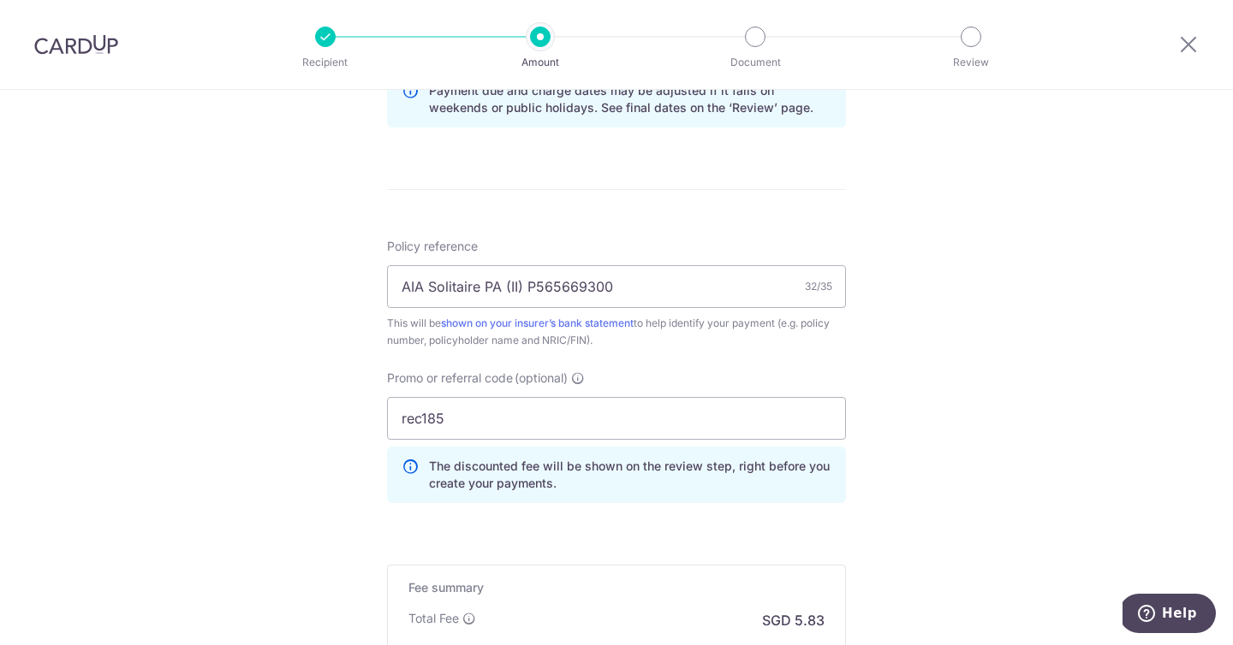
scroll to position [1137, 0]
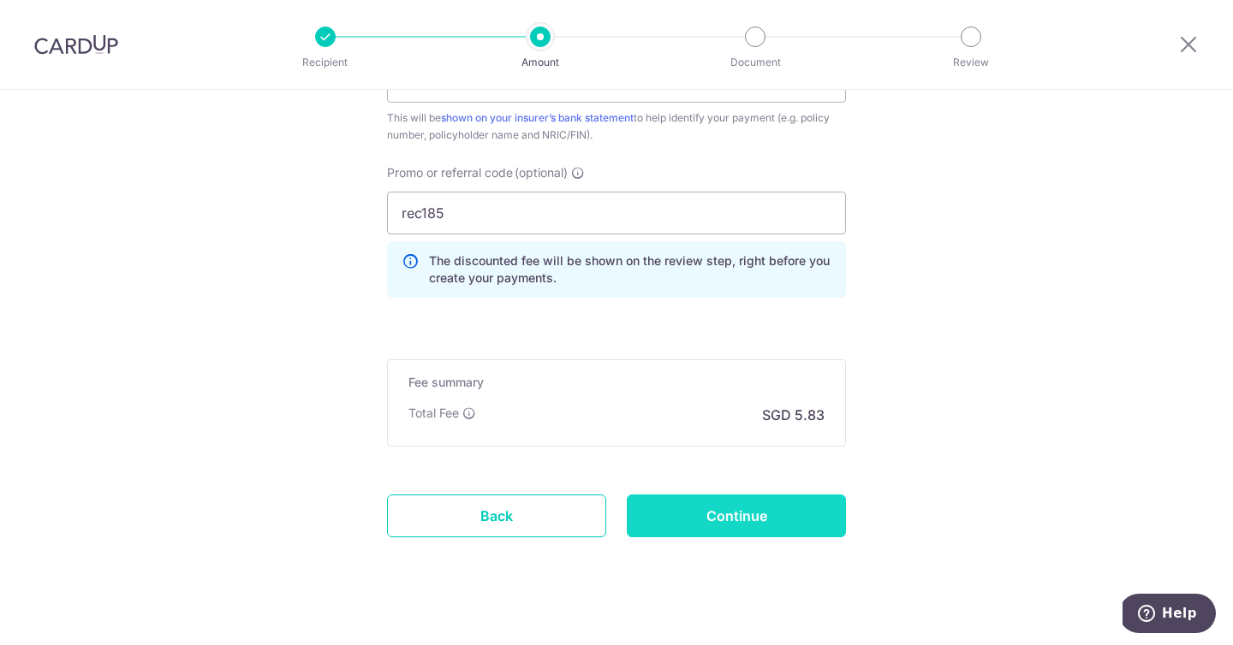
click at [751, 535] on input "Continue" at bounding box center [736, 516] width 219 height 43
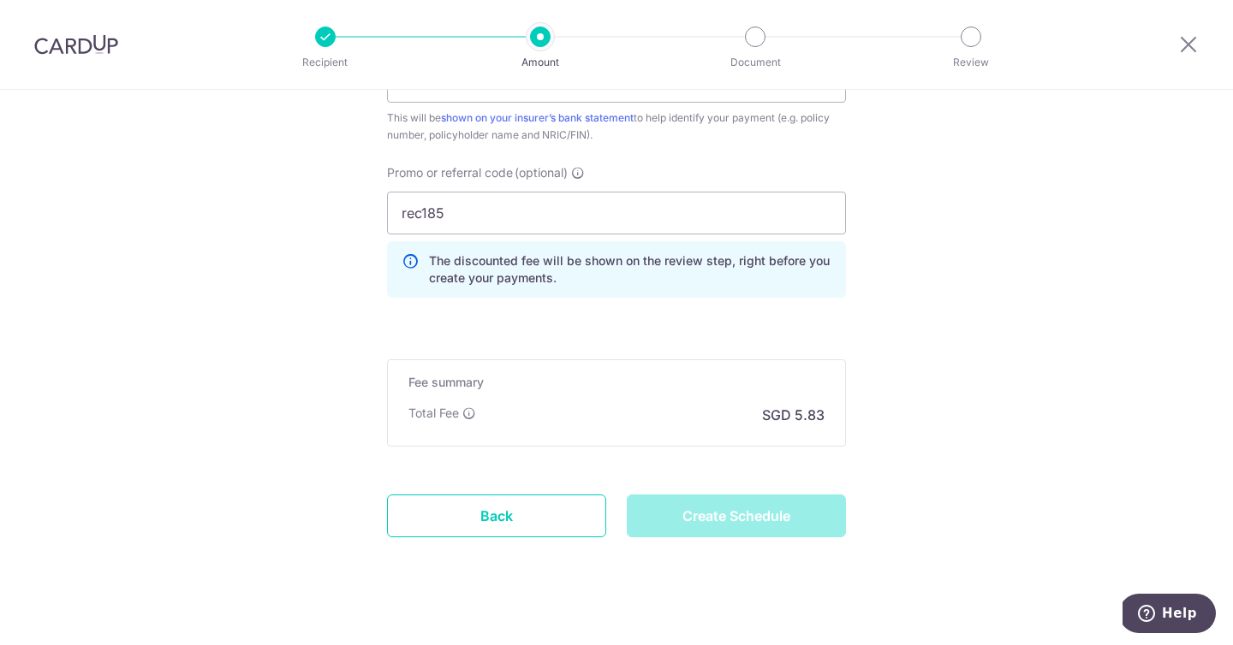
type input "Create Schedule"
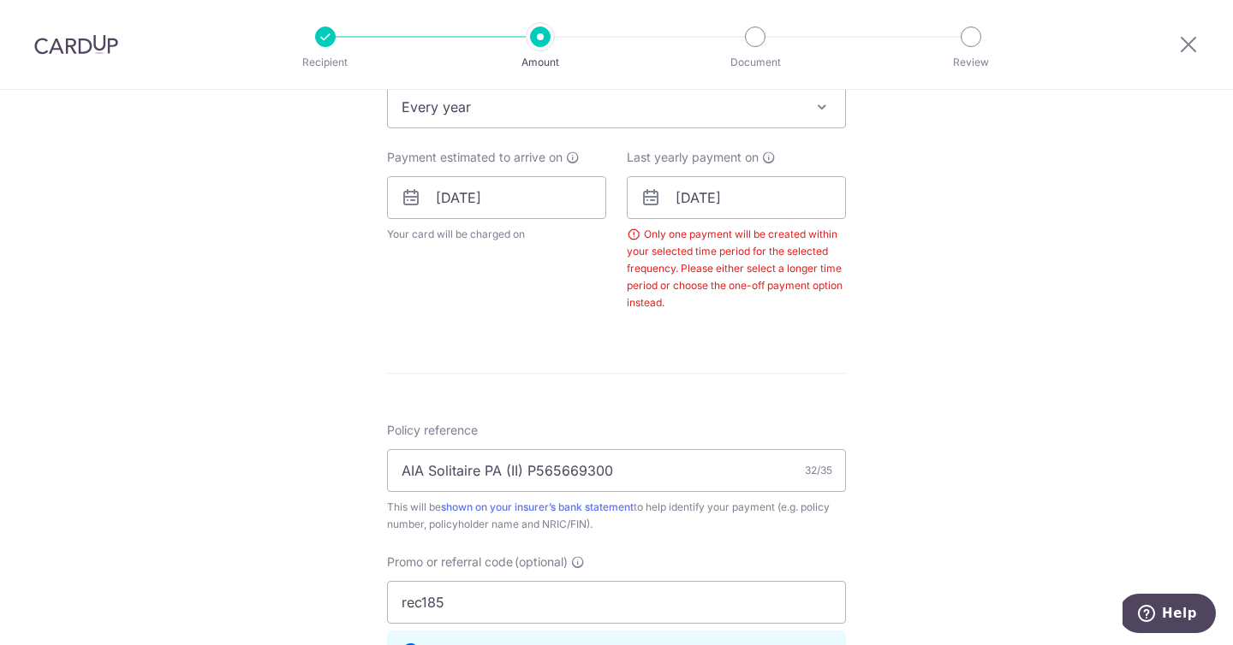
scroll to position [639, 0]
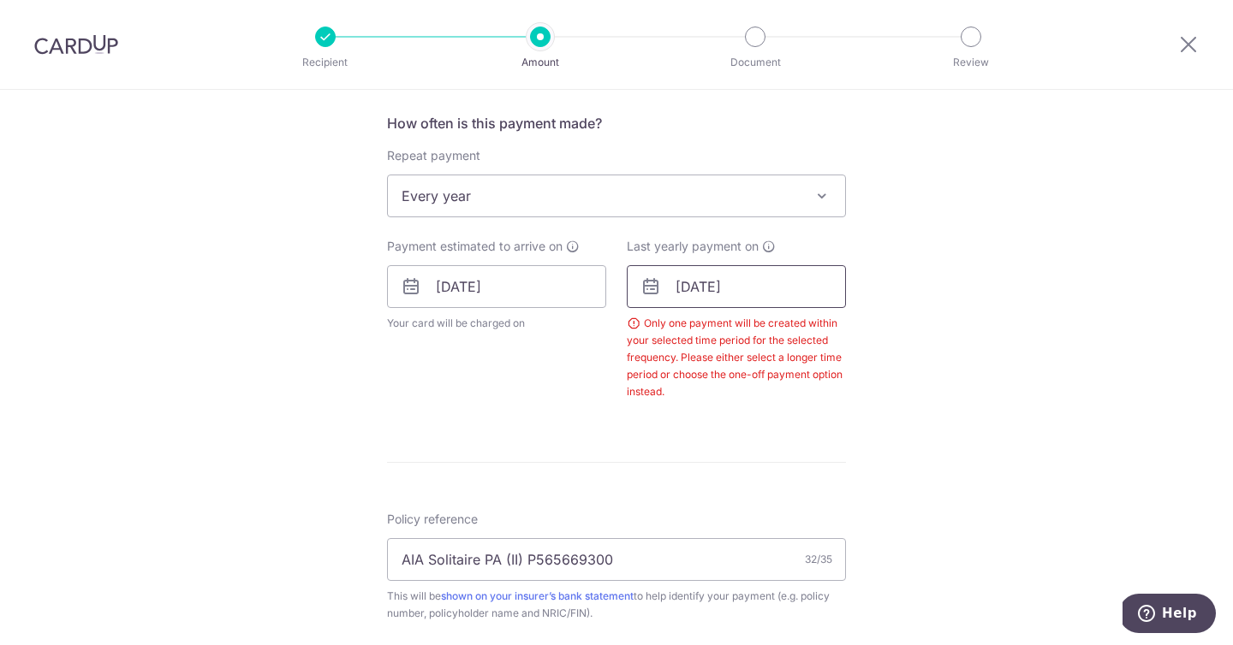
click at [672, 286] on input "[DATE]" at bounding box center [736, 286] width 219 height 43
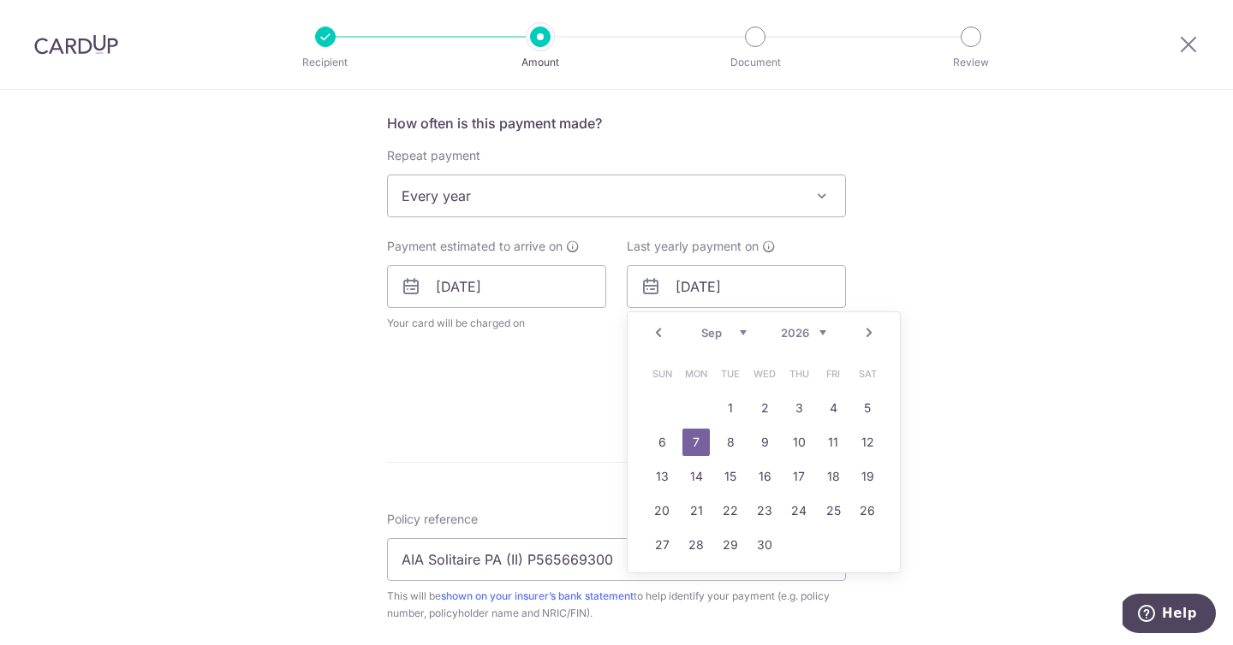
click at [816, 331] on select "2025 2026 2027 2028 2029 2030 2031 2032 2033 2034 2035" at bounding box center [803, 333] width 45 height 14
click at [684, 429] on link "6" at bounding box center [695, 442] width 27 height 27
type input "06/09/2027"
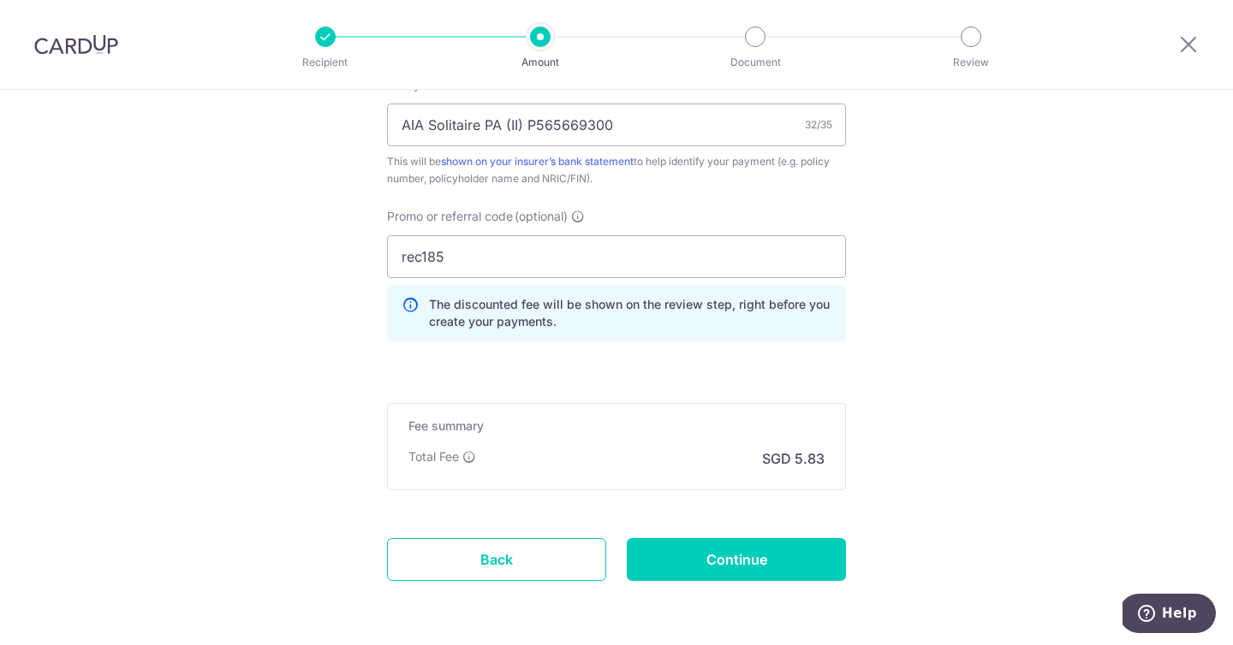
scroll to position [1156, 0]
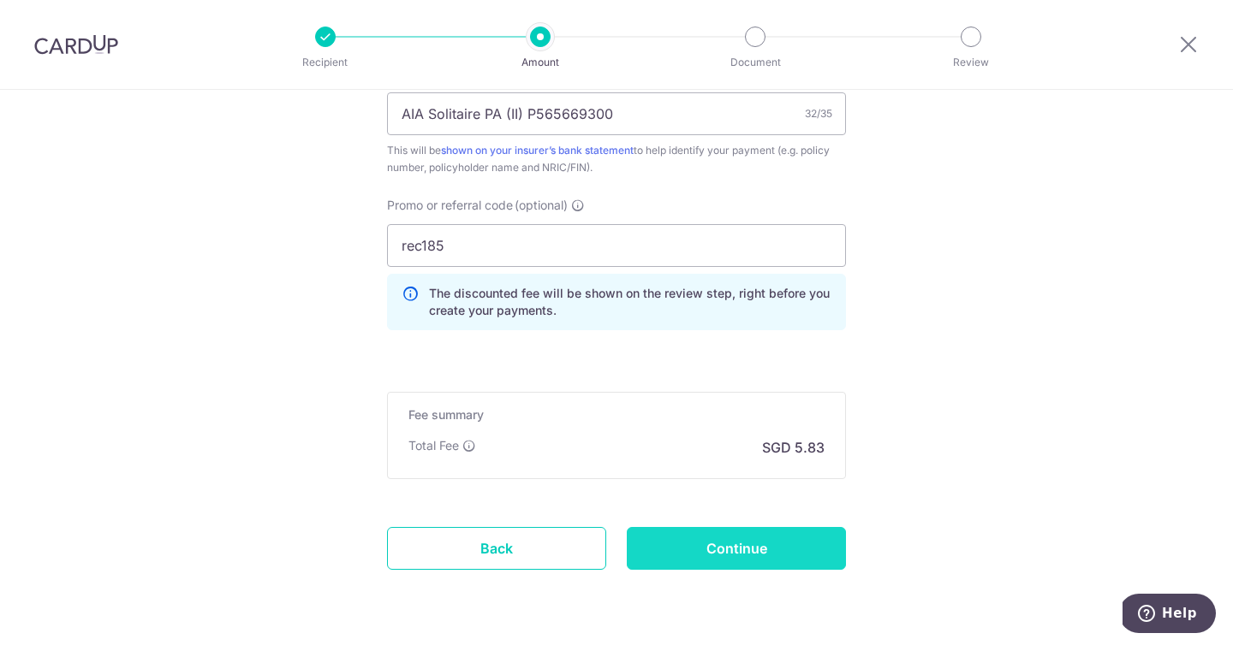
click at [737, 540] on input "Continue" at bounding box center [736, 548] width 219 height 43
type input "Create Schedule"
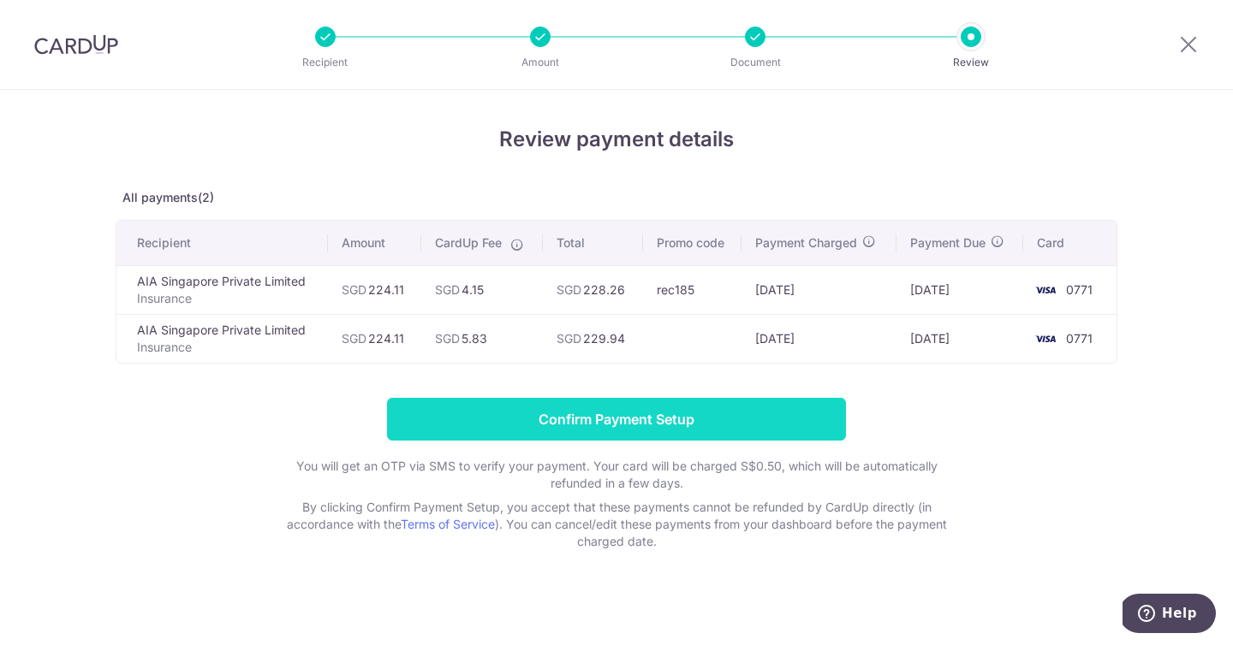
click at [808, 416] on input "Confirm Payment Setup" at bounding box center [616, 419] width 459 height 43
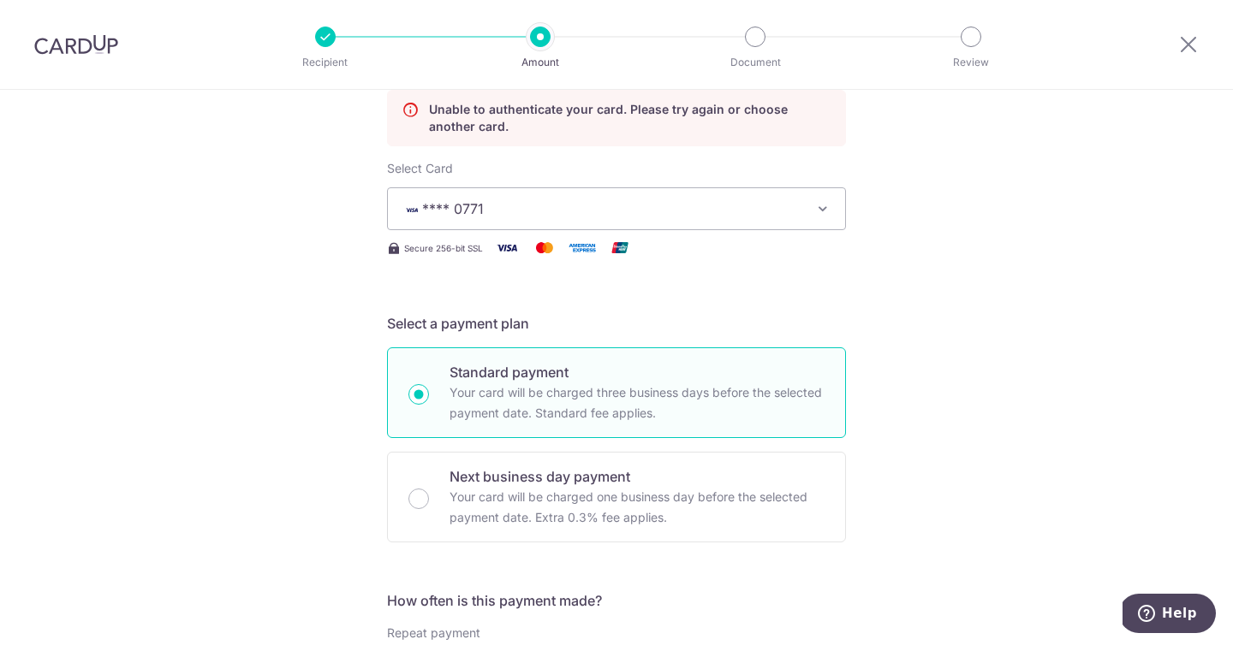
click at [818, 205] on icon "button" at bounding box center [822, 208] width 17 height 17
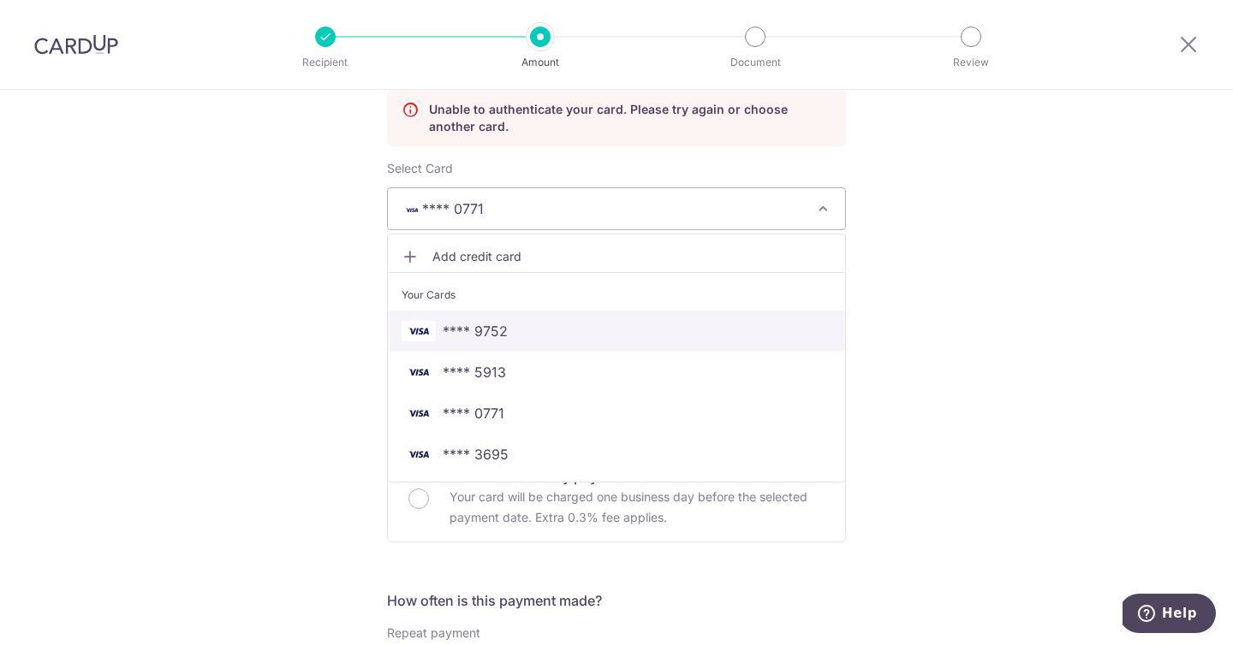
scroll to position [285, 0]
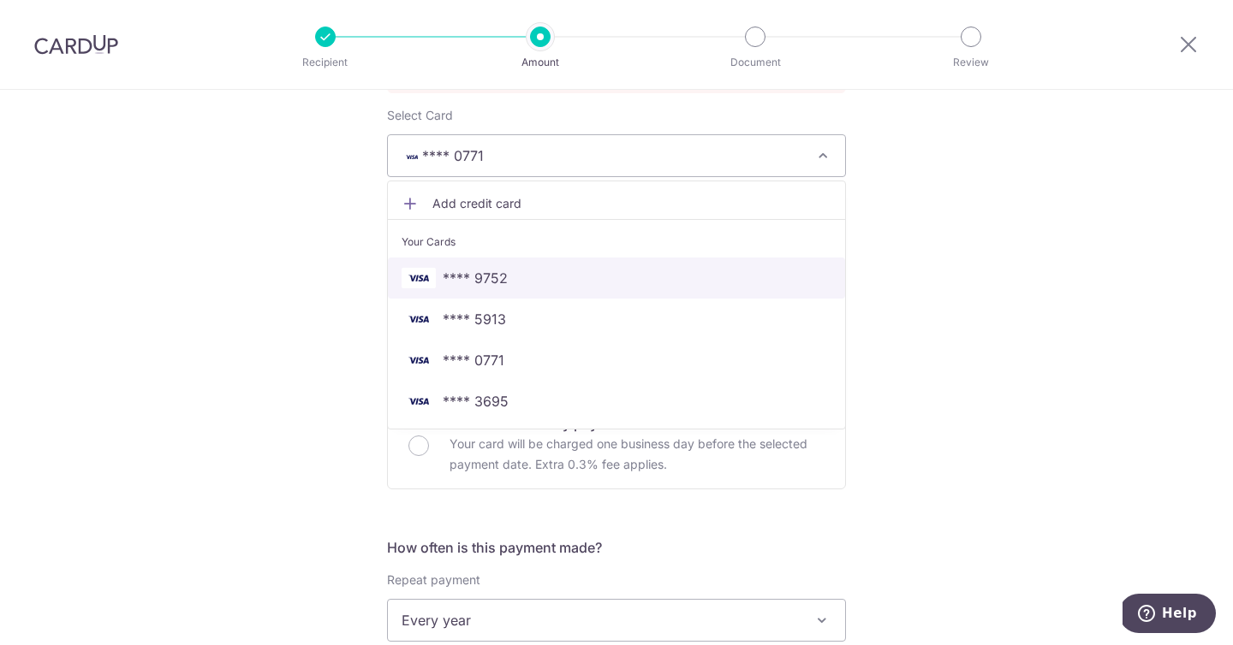
click at [627, 280] on span "**** 9752" at bounding box center [616, 278] width 430 height 21
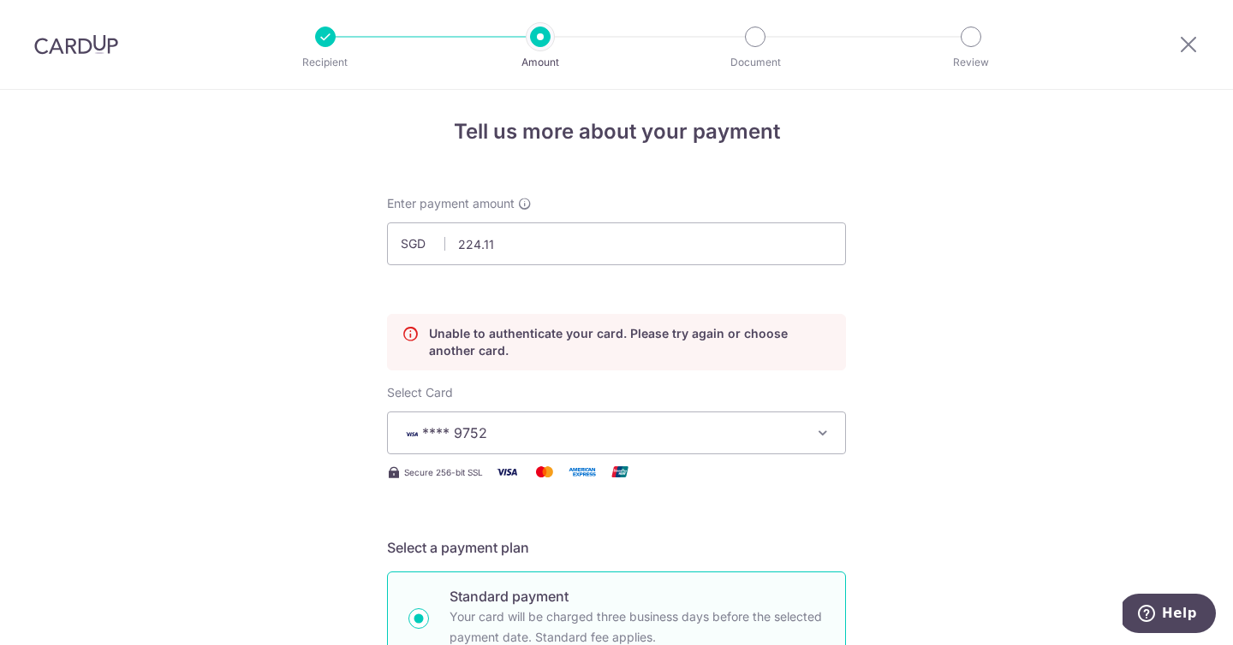
scroll to position [0, 0]
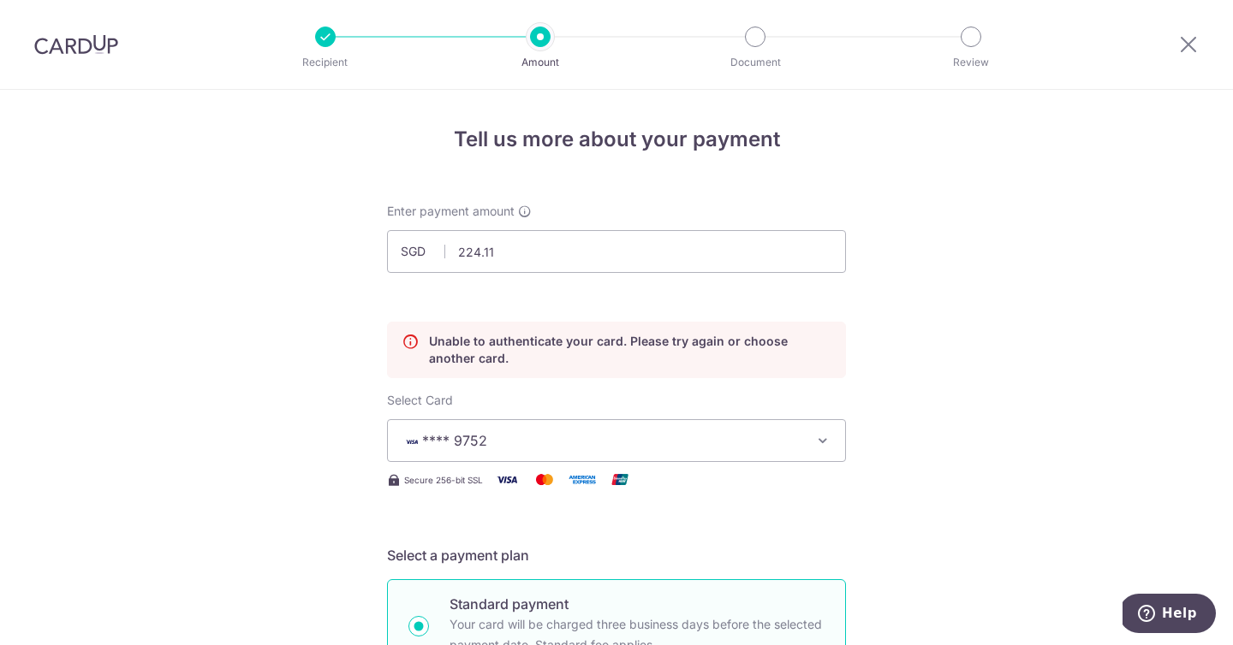
click at [830, 442] on icon "button" at bounding box center [822, 440] width 17 height 17
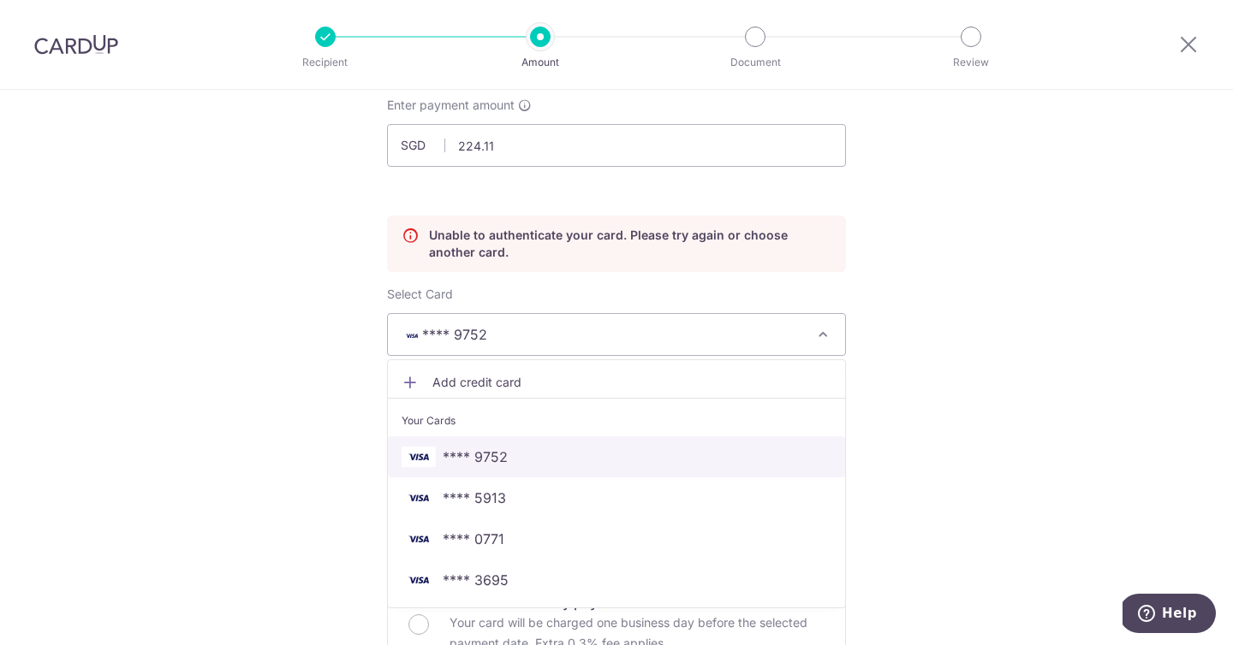
scroll to position [121, 0]
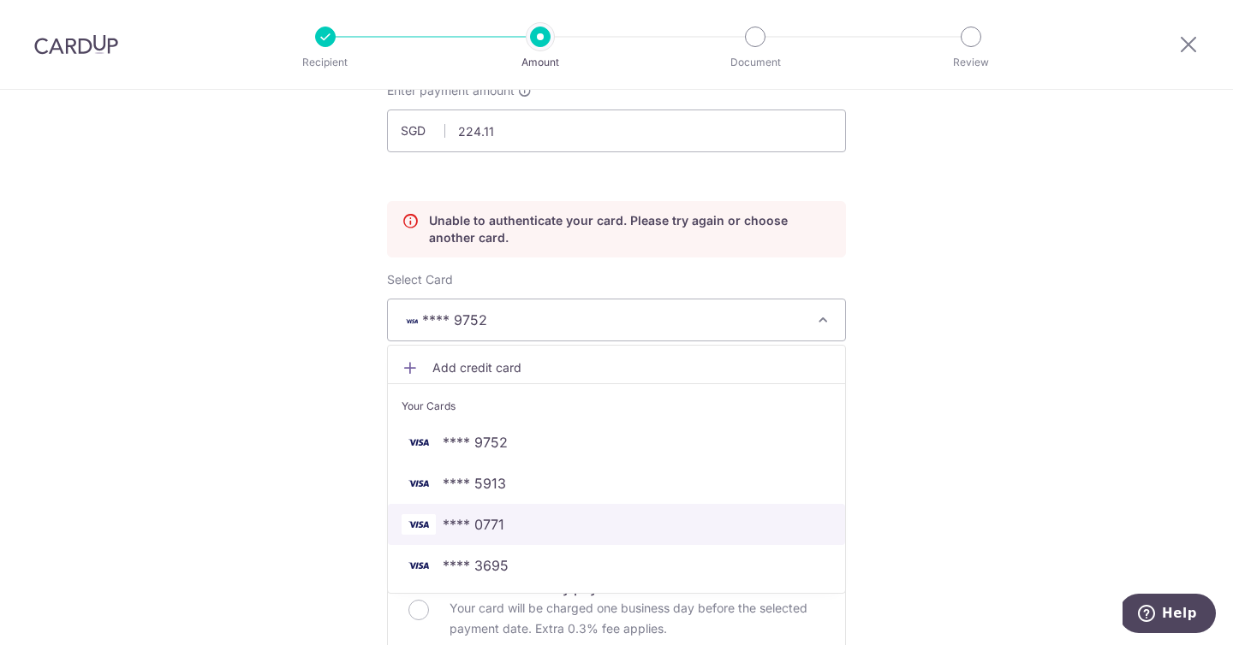
click at [764, 526] on span "**** 0771" at bounding box center [616, 524] width 430 height 21
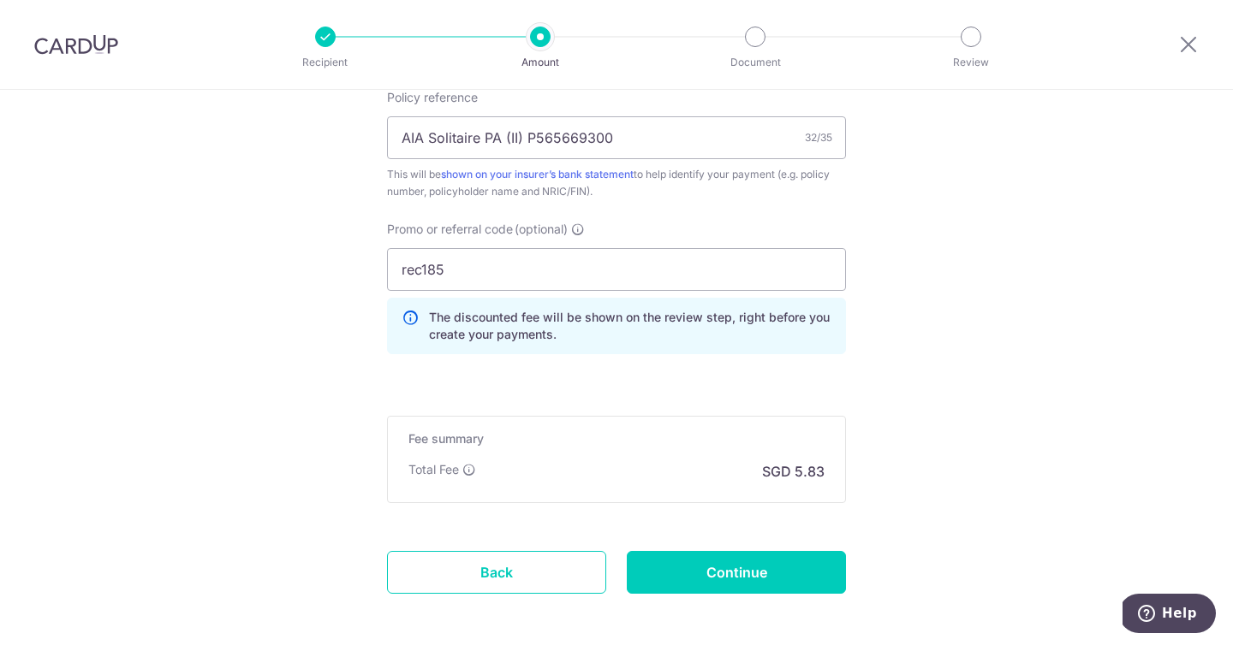
scroll to position [1140, 0]
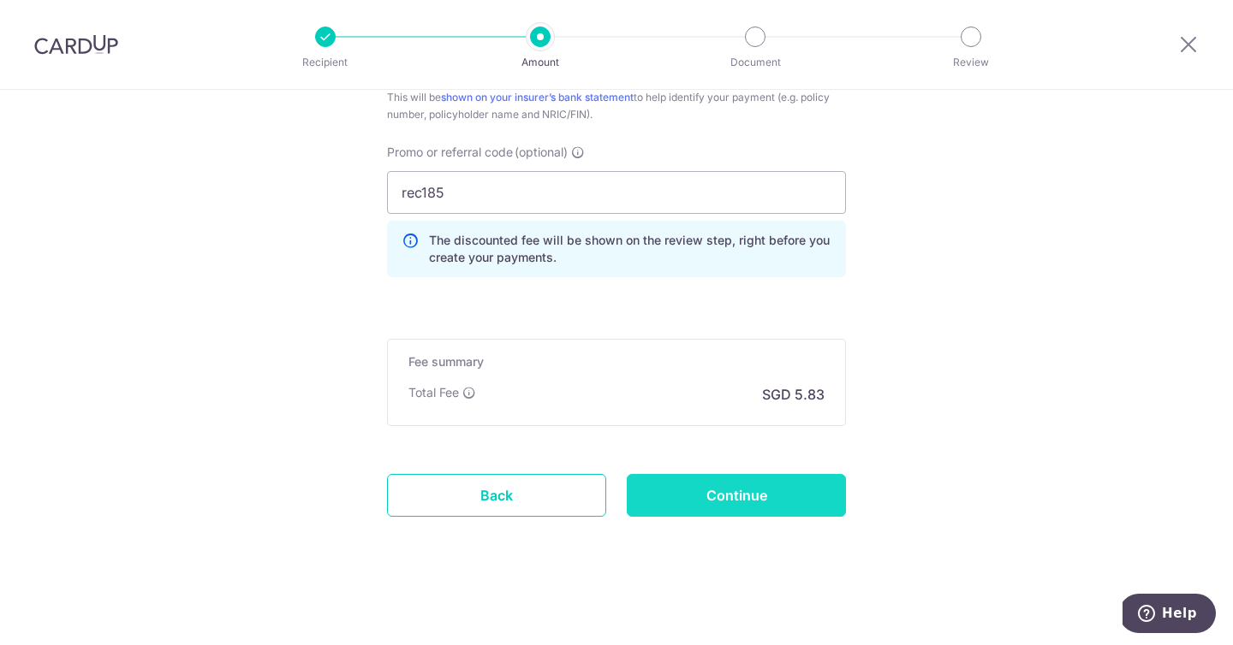
click at [804, 483] on input "Continue" at bounding box center [736, 495] width 219 height 43
type input "Update Schedule"
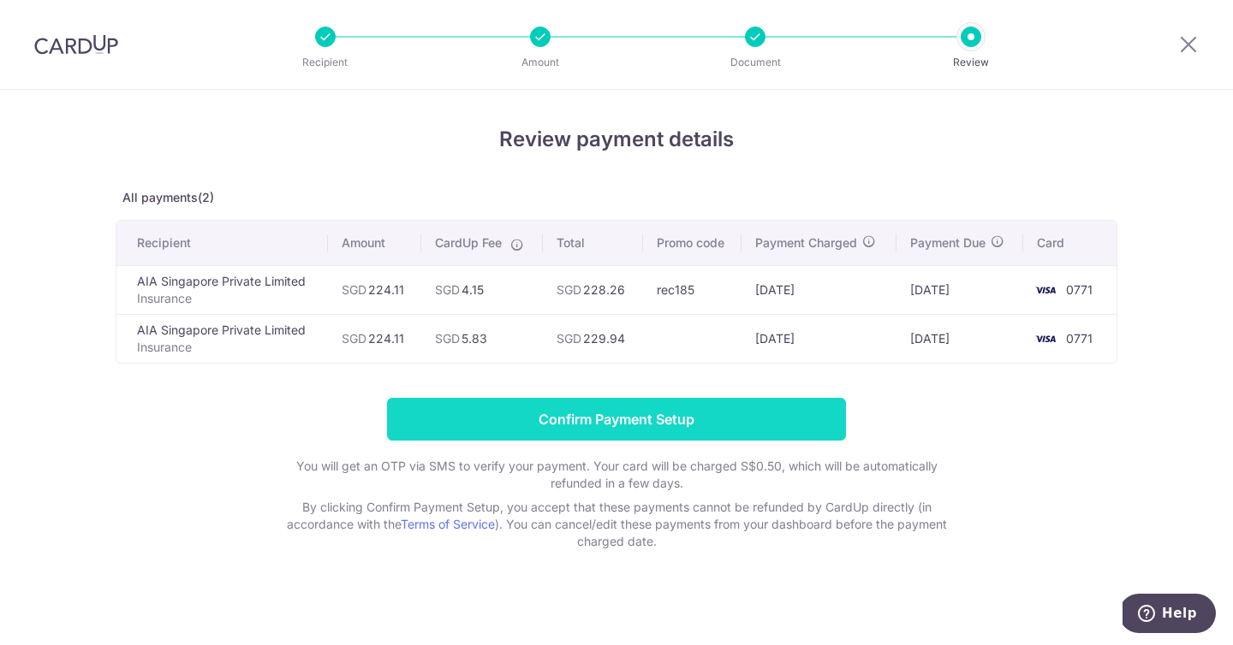
click at [816, 414] on input "Confirm Payment Setup" at bounding box center [616, 419] width 459 height 43
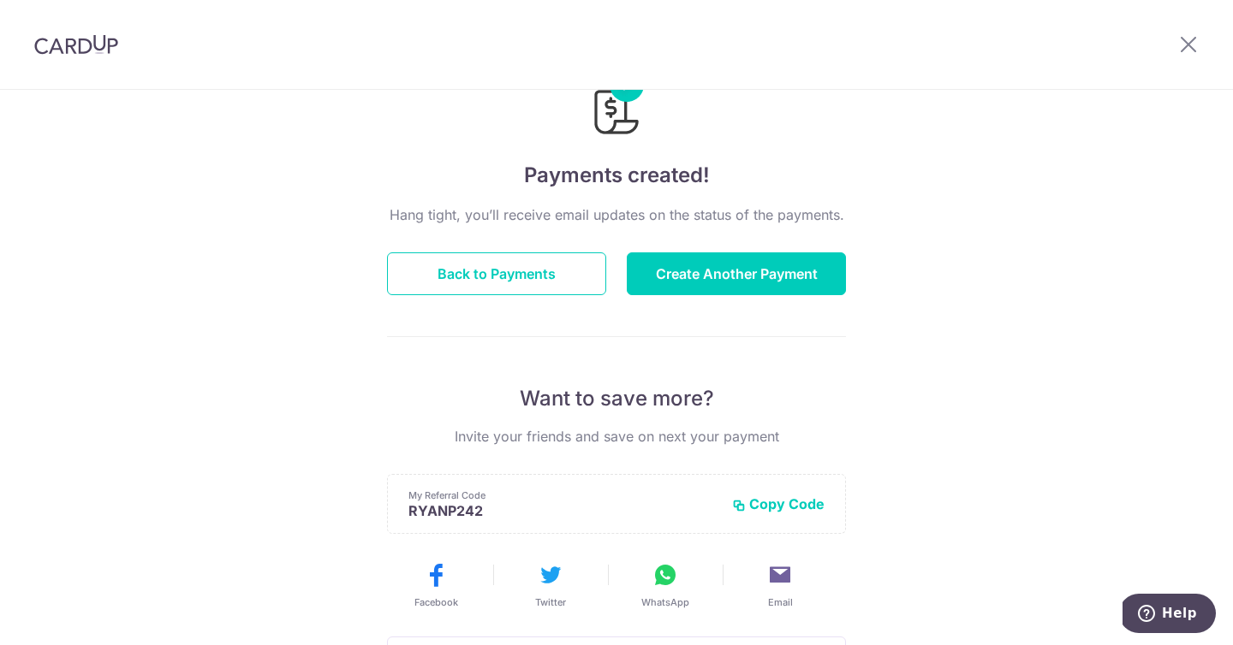
scroll to position [8, 0]
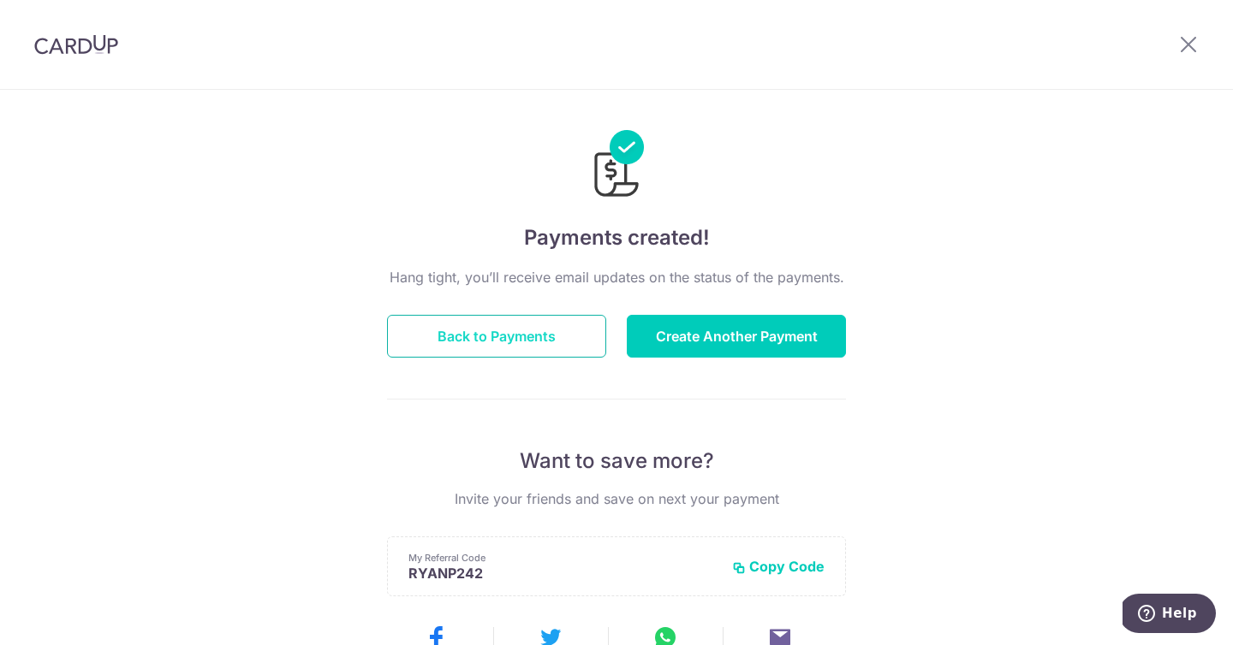
click at [519, 326] on button "Back to Payments" at bounding box center [496, 336] width 219 height 43
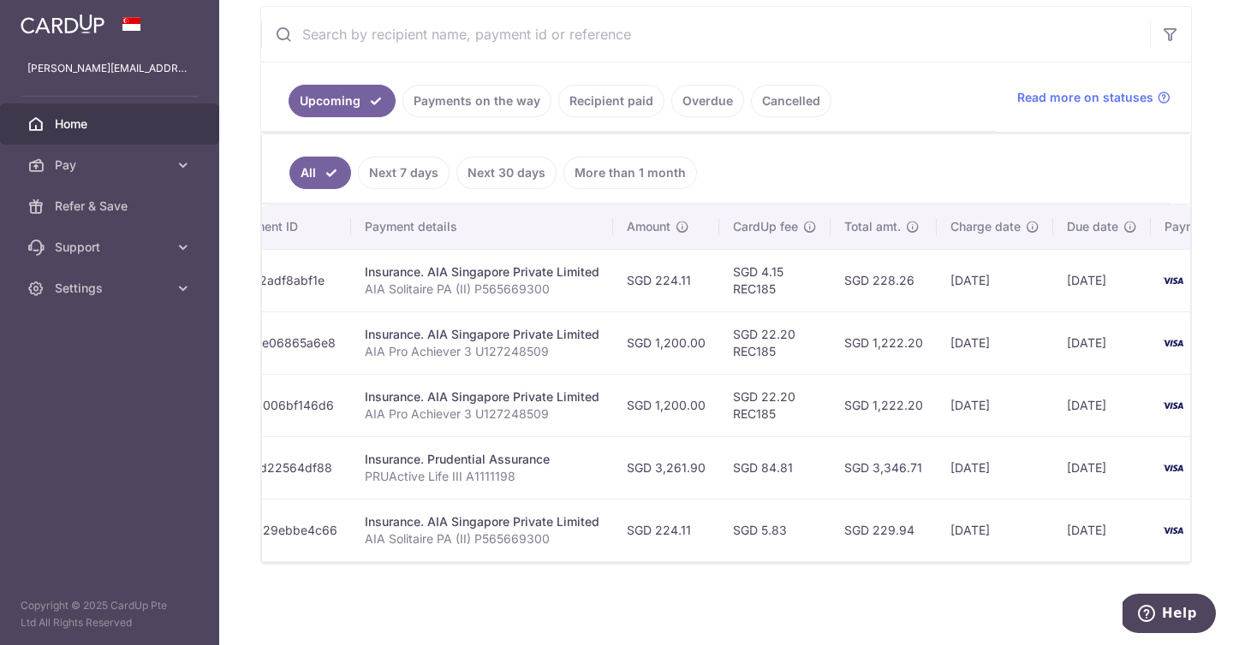
scroll to position [0, 341]
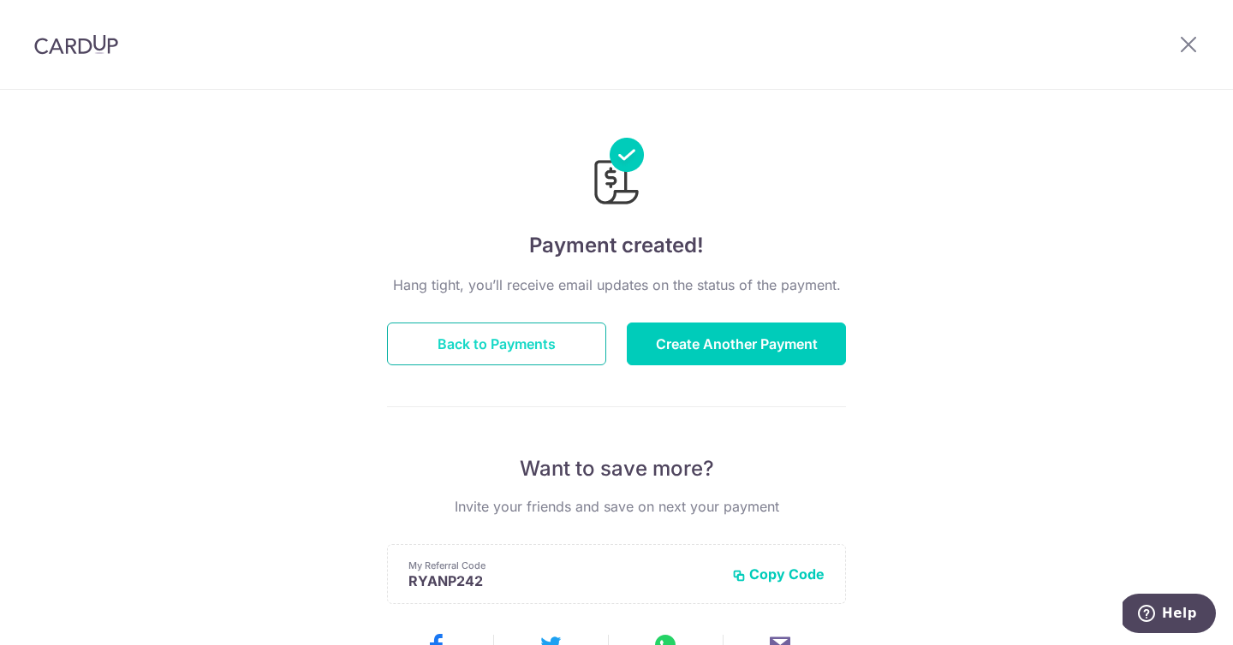
click at [562, 331] on button "Back to Payments" at bounding box center [496, 344] width 219 height 43
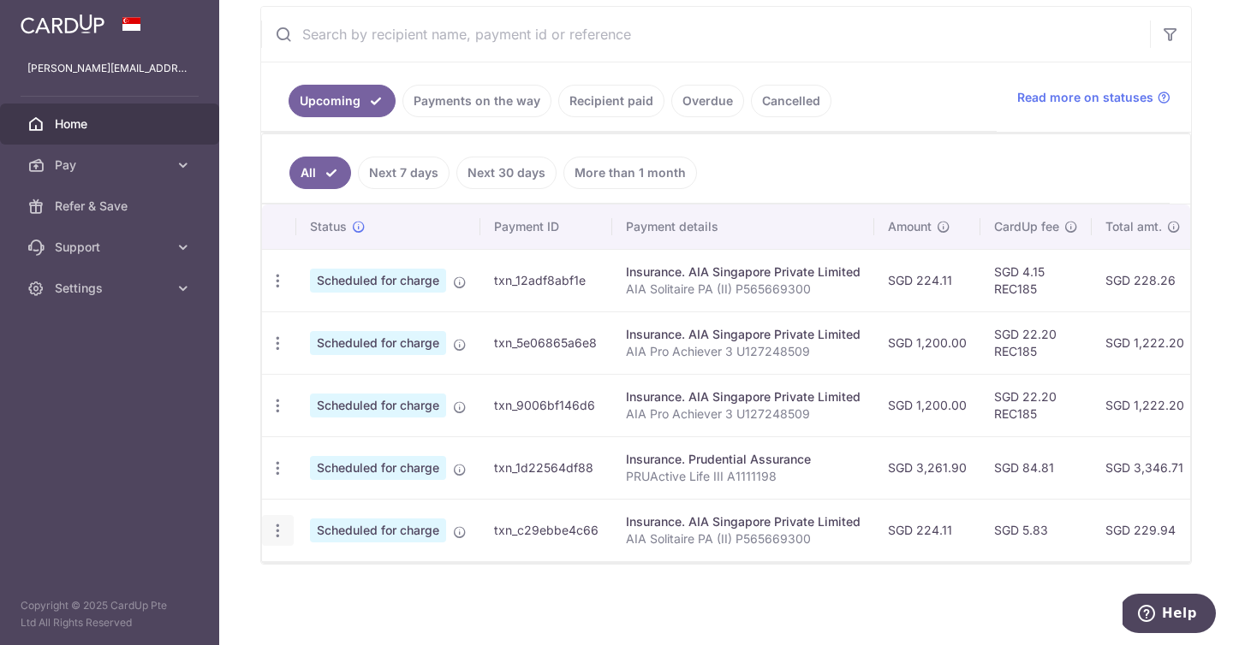
click at [277, 527] on icon "button" at bounding box center [278, 531] width 18 height 18
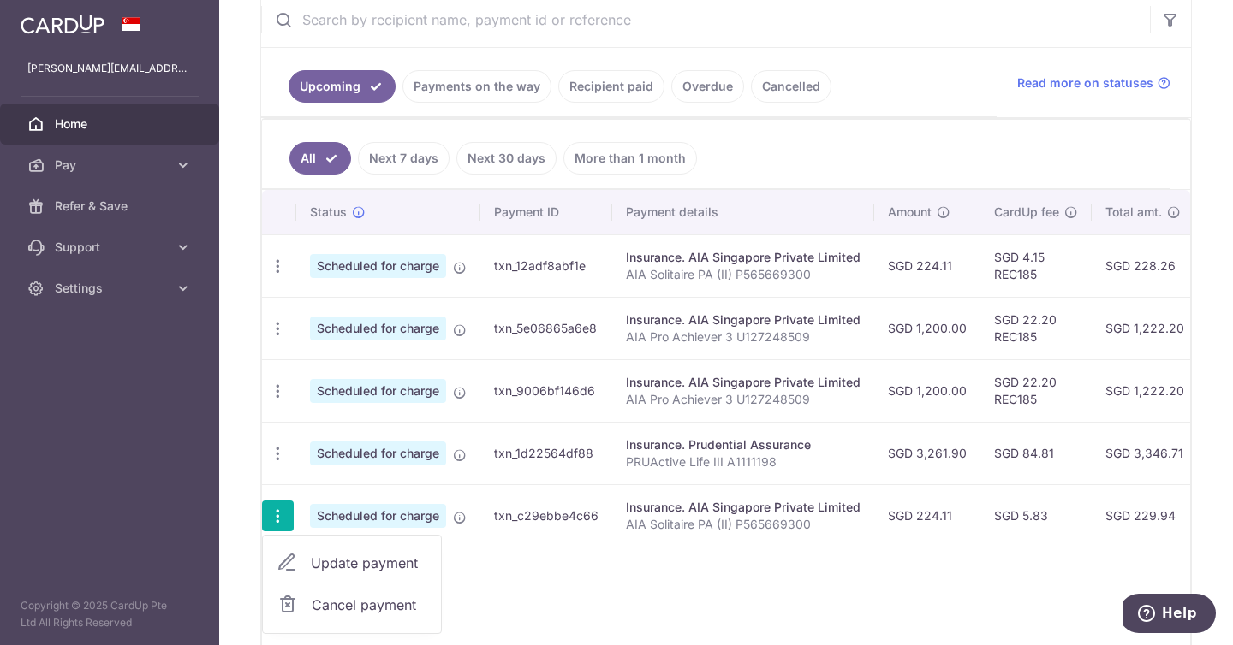
scroll to position [343, 0]
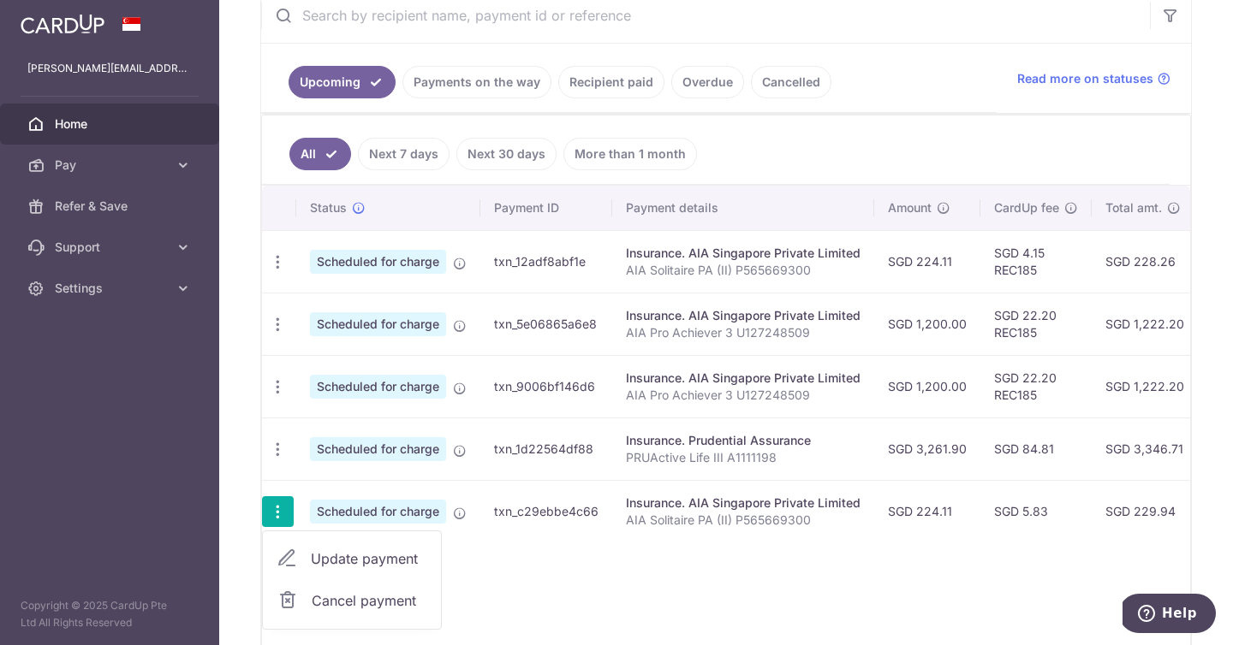
click at [389, 602] on span "Cancel payment" at bounding box center [369, 601] width 115 height 21
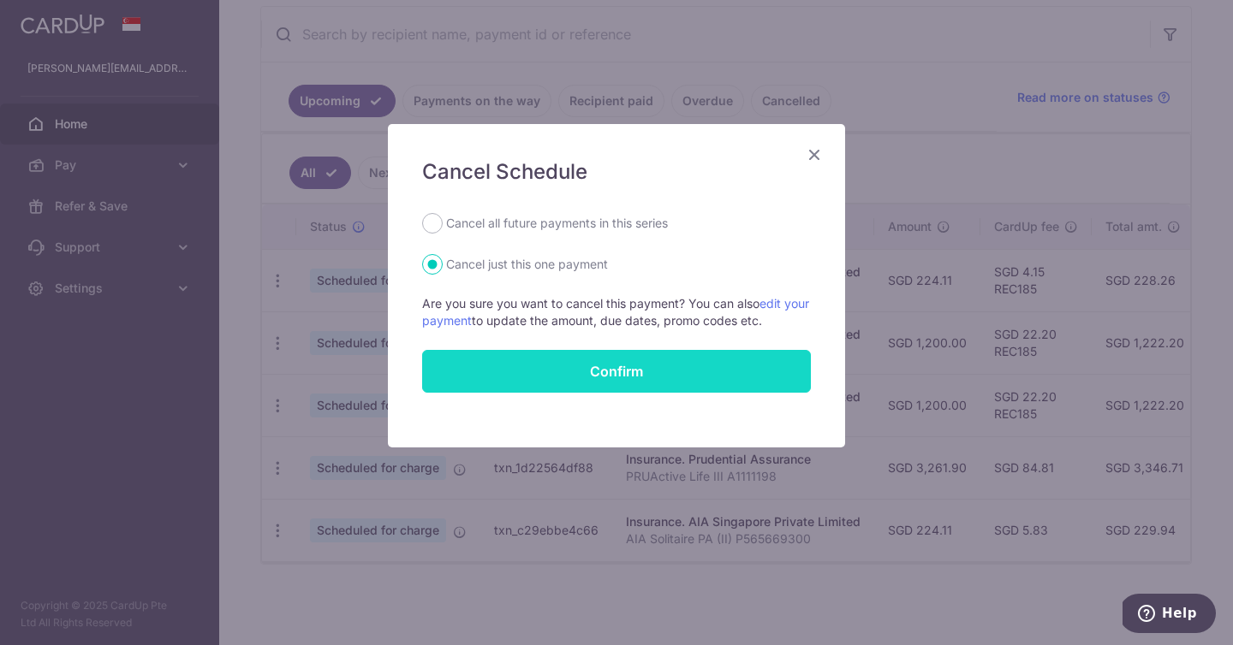
click at [639, 369] on button "Confirm" at bounding box center [616, 371] width 389 height 43
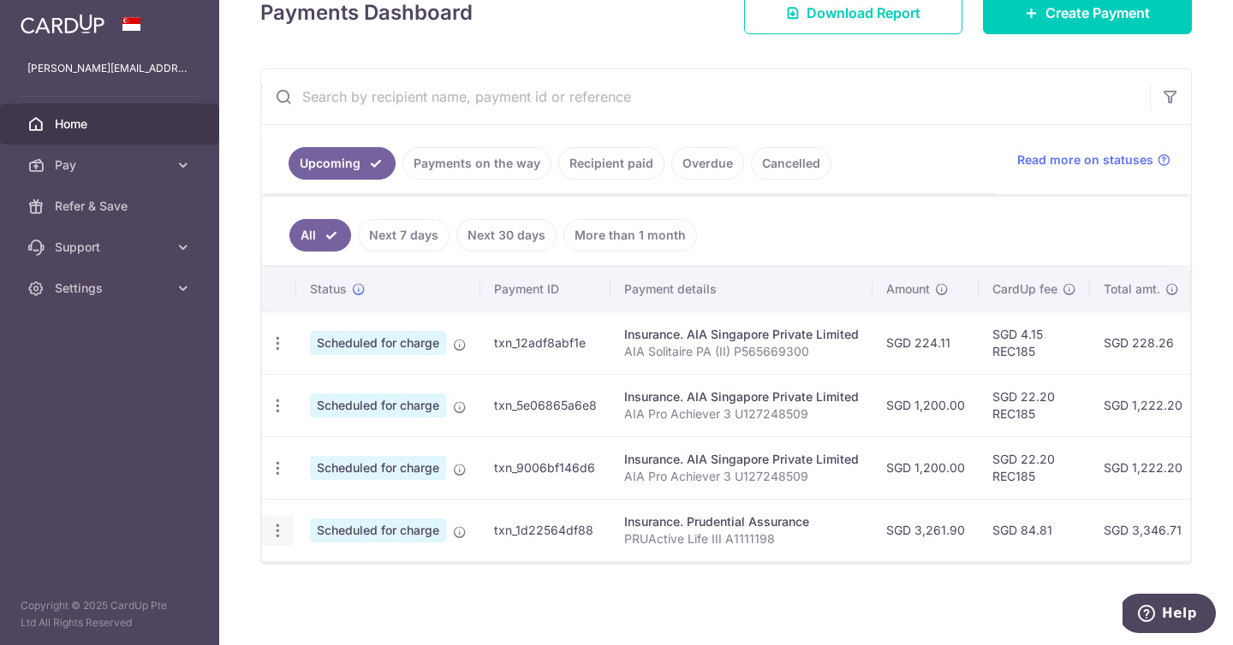
click at [279, 539] on div "Update payment Cancel payment" at bounding box center [278, 531] width 32 height 32
click at [277, 532] on icon "button" at bounding box center [278, 531] width 18 height 18
click at [337, 568] on span "Update payment" at bounding box center [369, 578] width 116 height 21
radio input "true"
type input "3,261.90"
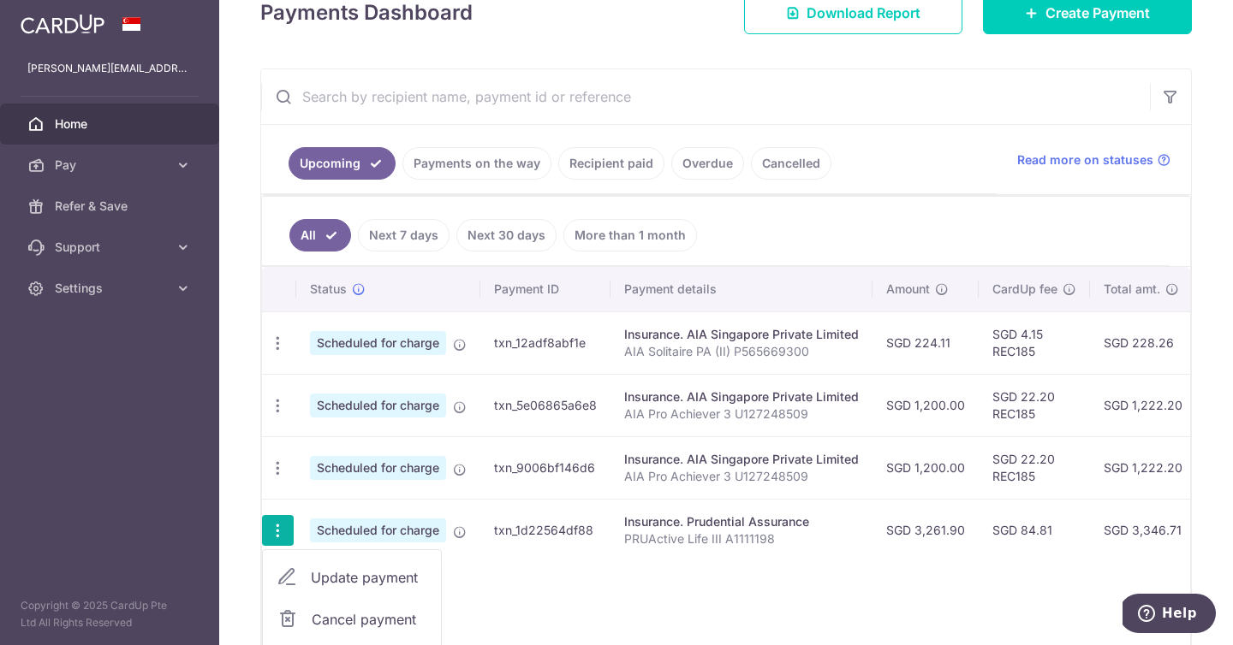
type input "[DATE]"
type input "PRUActive Life III A1111198"
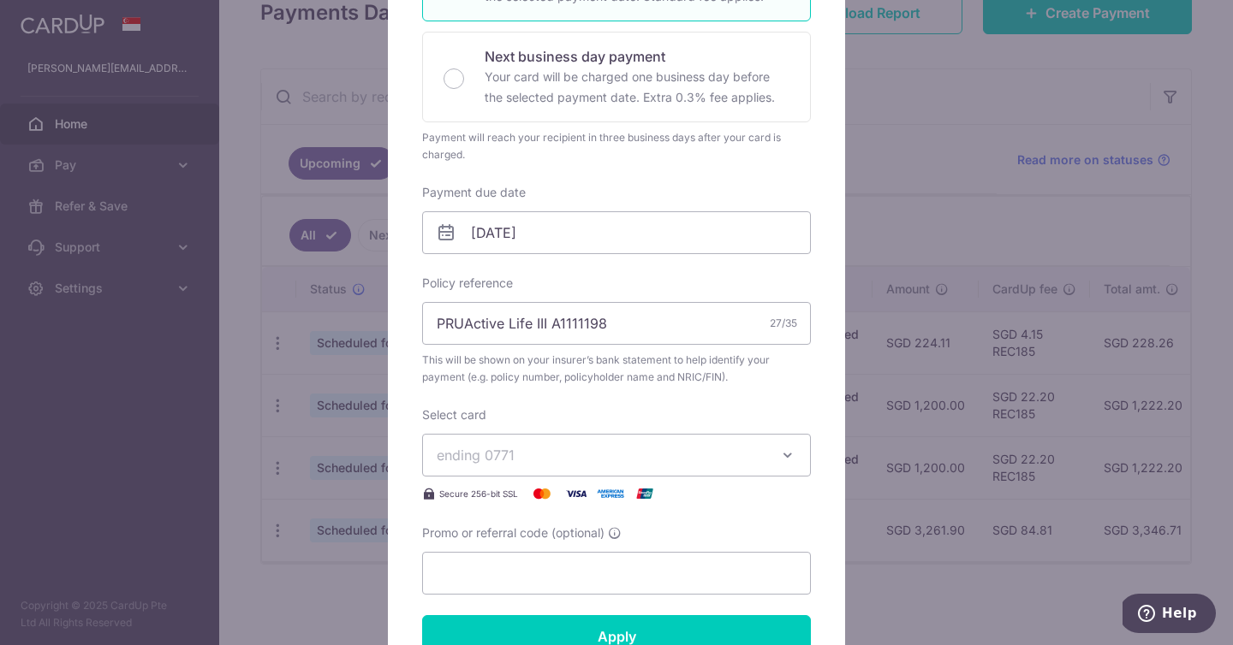
scroll to position [742, 0]
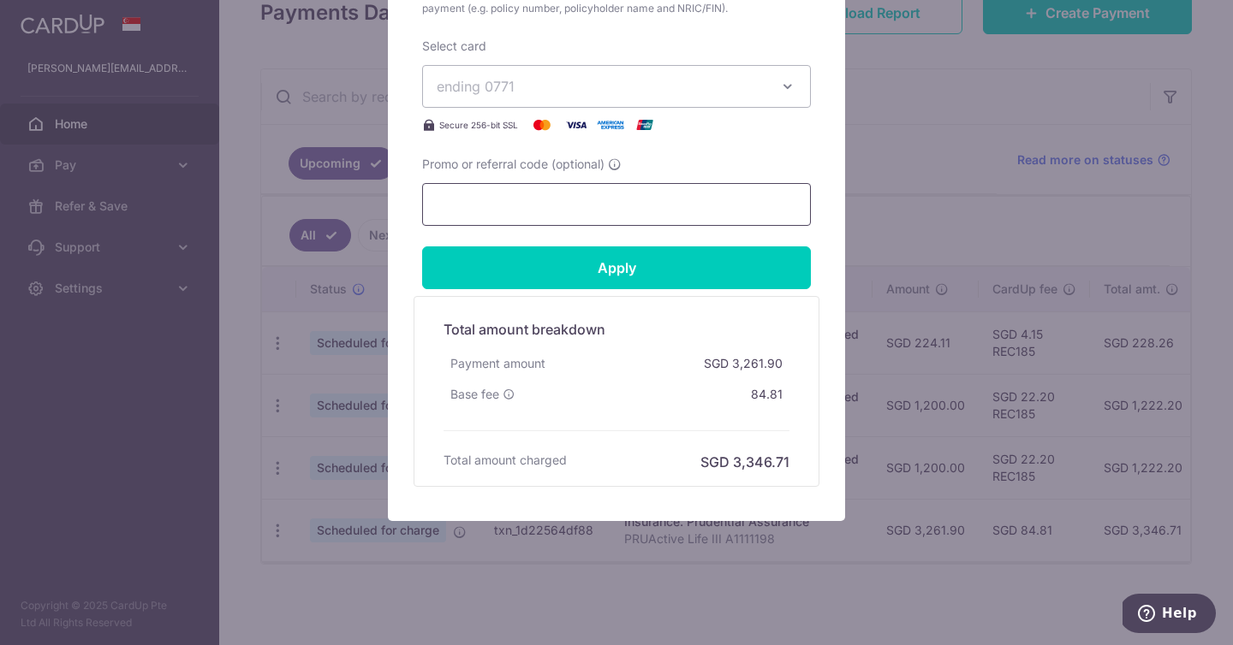
click at [506, 216] on input "Promo or referral code (optional)" at bounding box center [616, 204] width 389 height 43
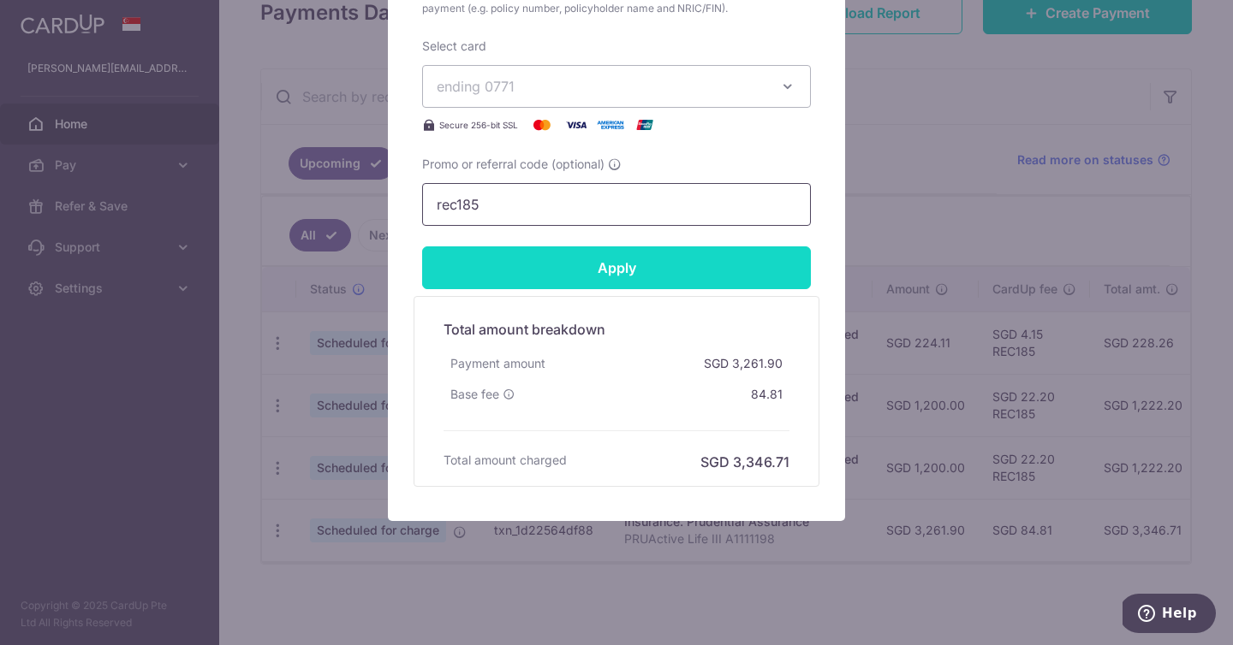
type input "rec185"
click at [510, 271] on input "Apply" at bounding box center [616, 268] width 389 height 43
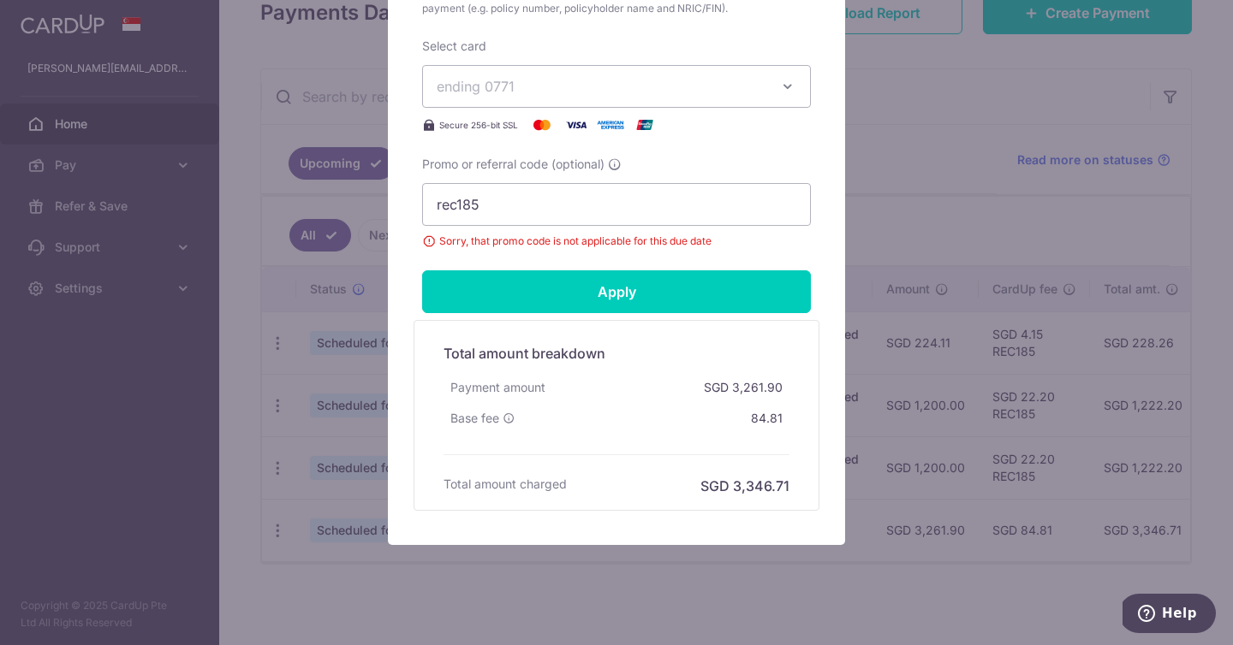
click at [330, 291] on div "Edit payment By clicking apply, you will make changes to all payments to Pruden…" at bounding box center [616, 322] width 1233 height 645
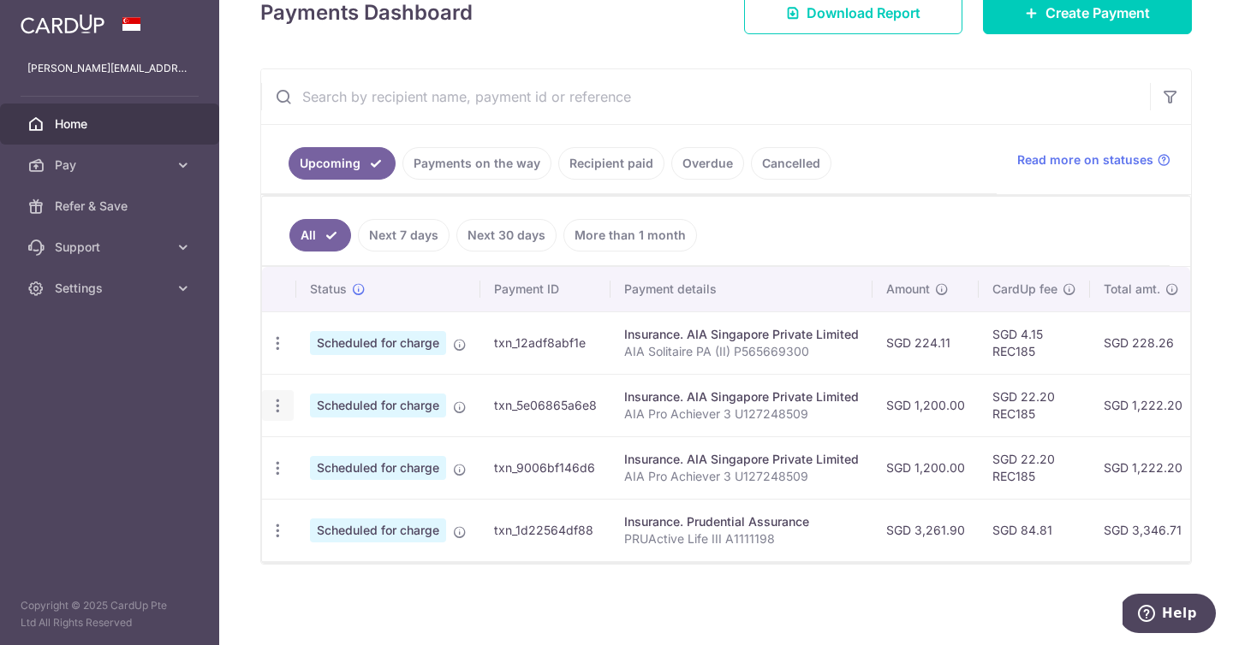
click at [280, 398] on icon "button" at bounding box center [278, 406] width 18 height 18
click at [336, 449] on span "Update payment" at bounding box center [369, 453] width 116 height 21
radio input "true"
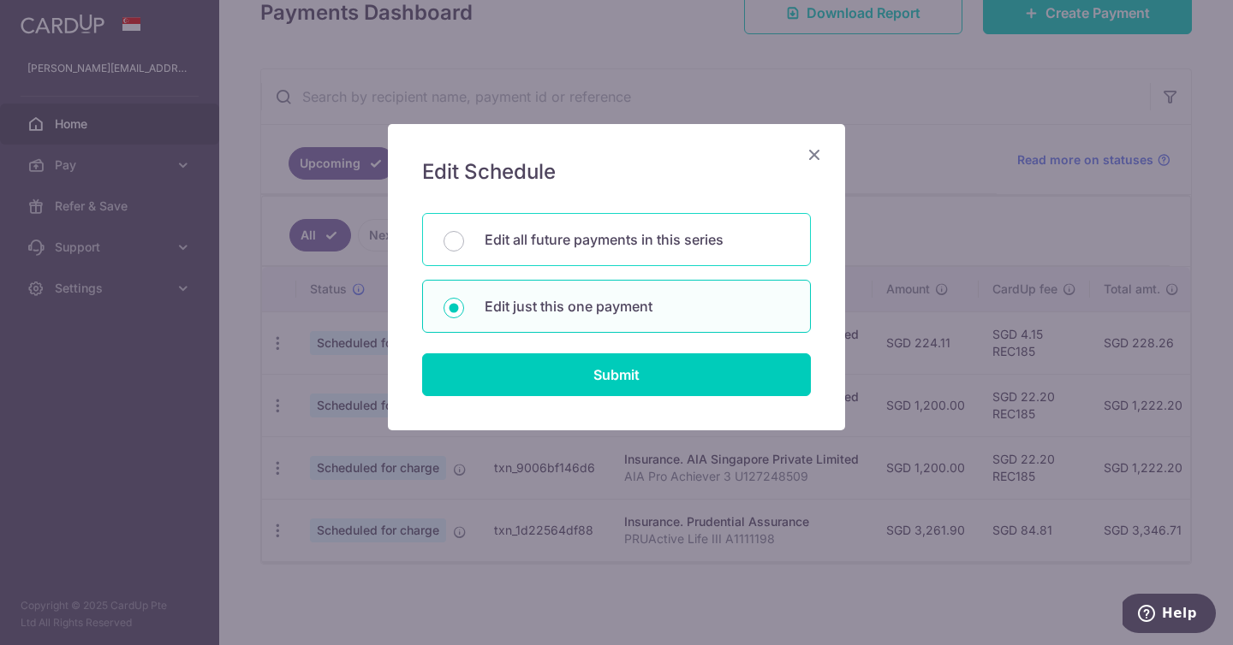
click at [597, 253] on div "Edit all future payments in this series" at bounding box center [616, 239] width 389 height 53
radio input "true"
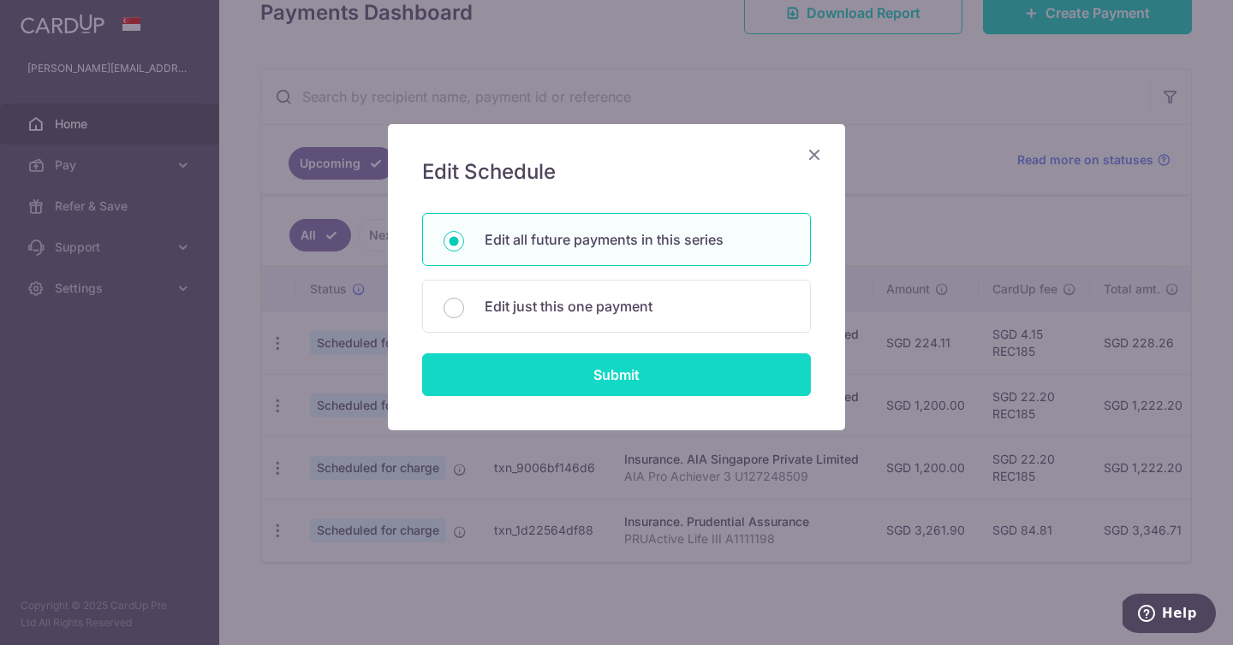
click at [613, 378] on input "Submit" at bounding box center [616, 375] width 389 height 43
radio input "true"
type input "1,200.00"
type input "AIA Pro Achiever 3 U127248509"
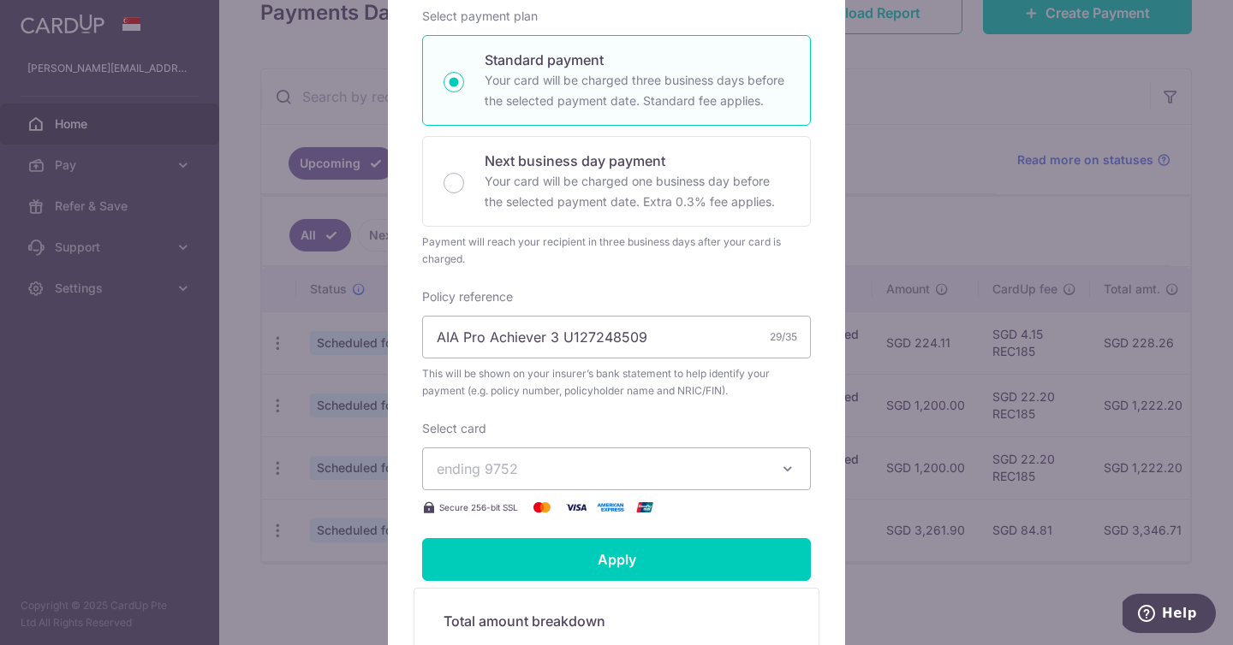
scroll to position [330, 0]
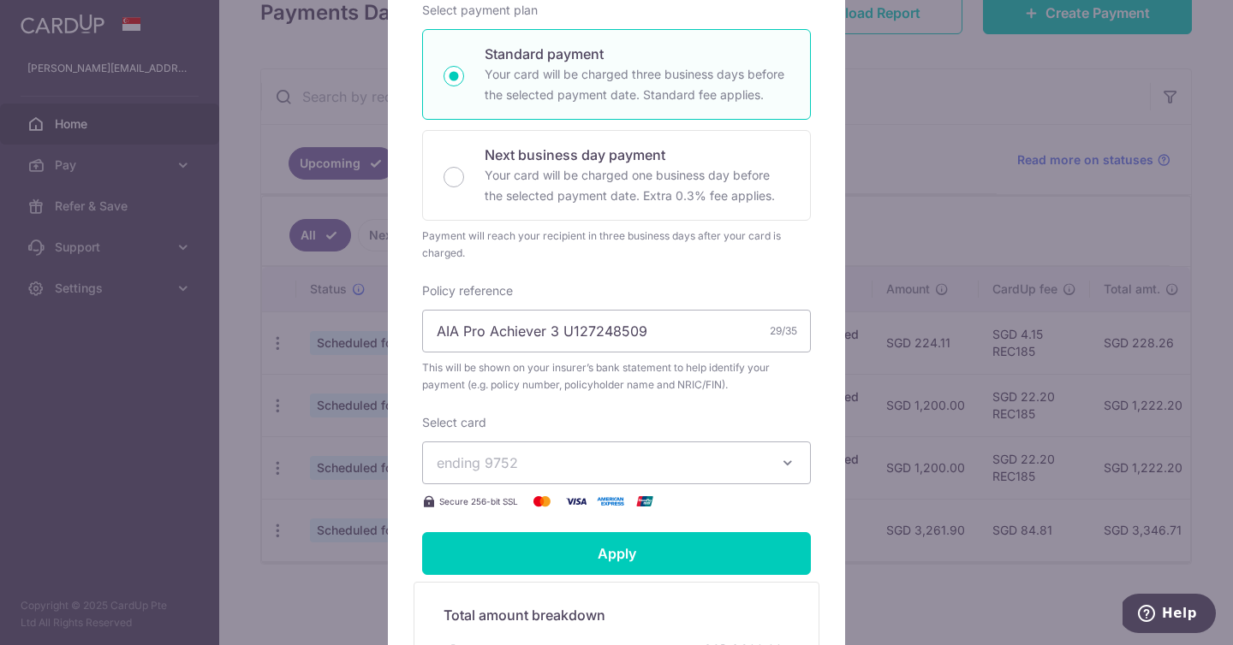
click at [616, 473] on span "ending 9752" at bounding box center [601, 463] width 329 height 21
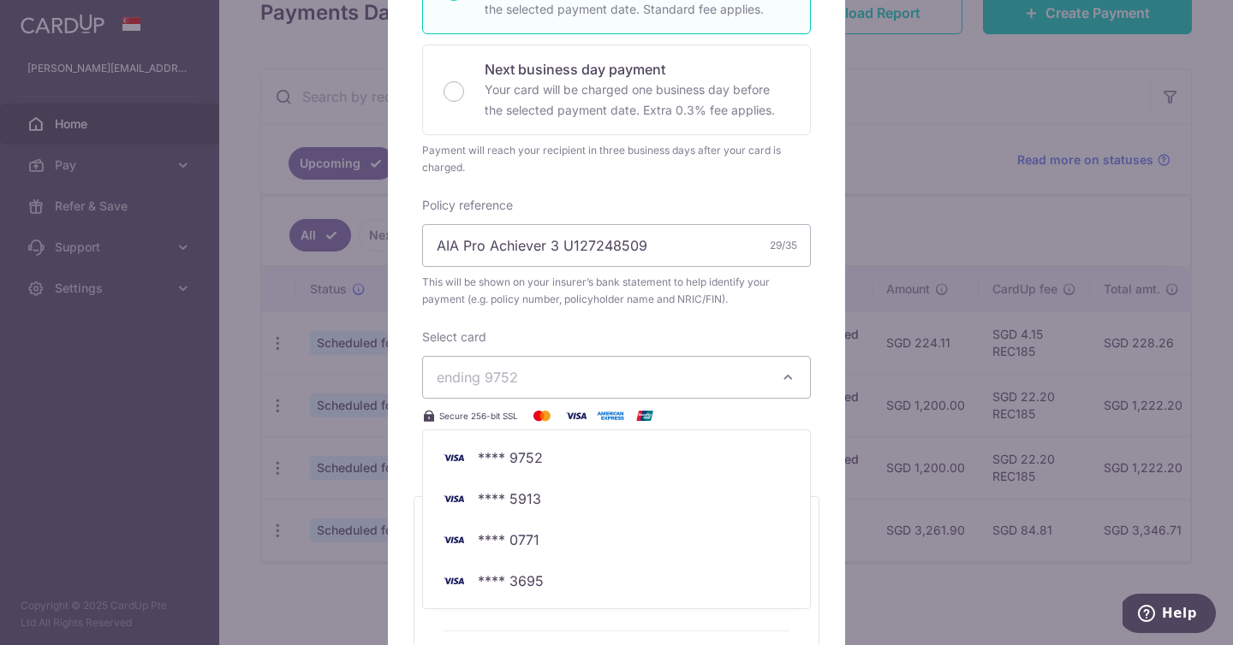
scroll to position [428, 0]
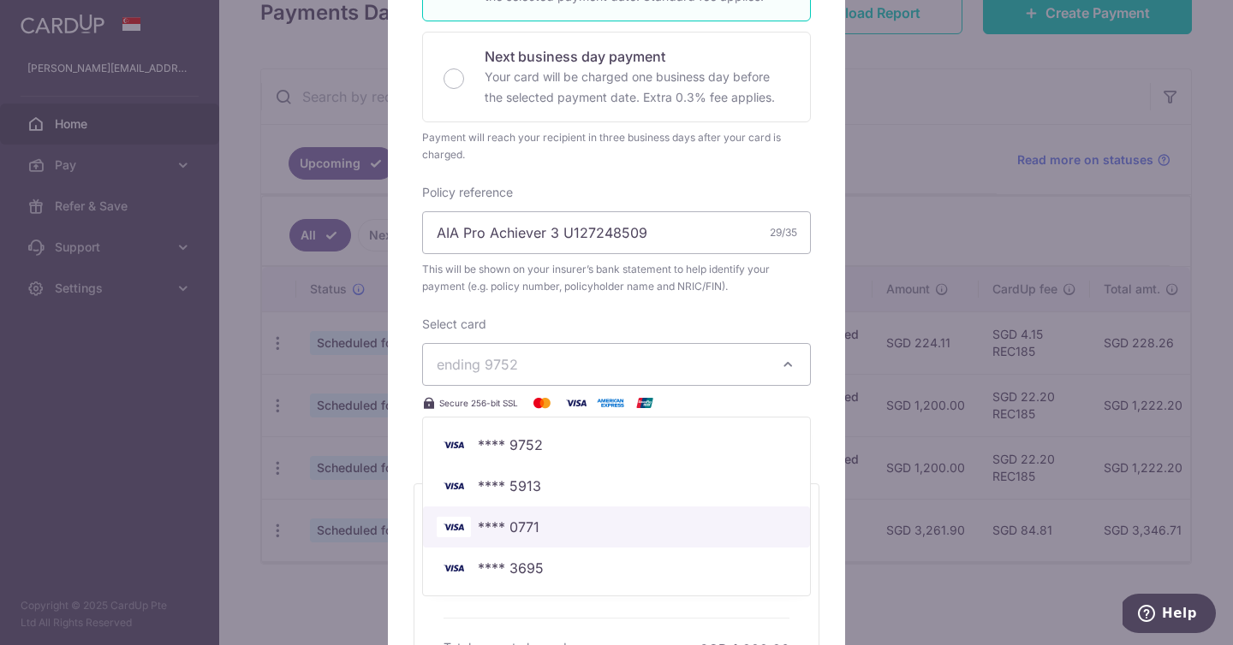
click at [600, 538] on span "**** 0771" at bounding box center [617, 527] width 360 height 21
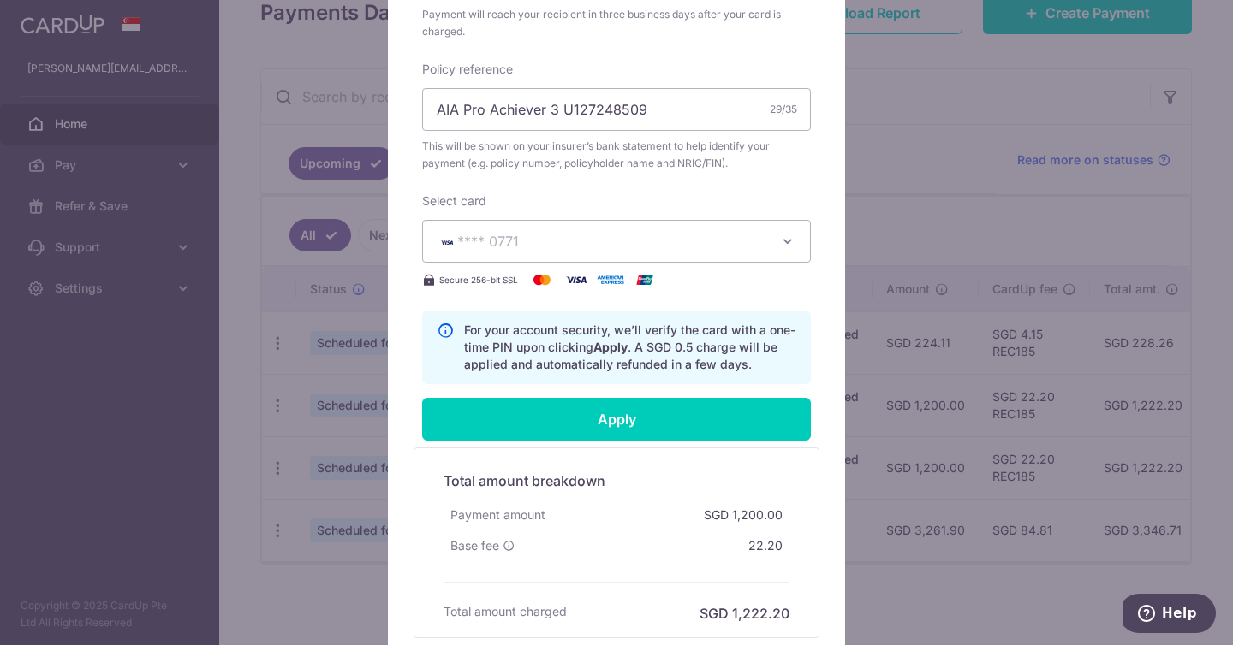
scroll to position [556, 0]
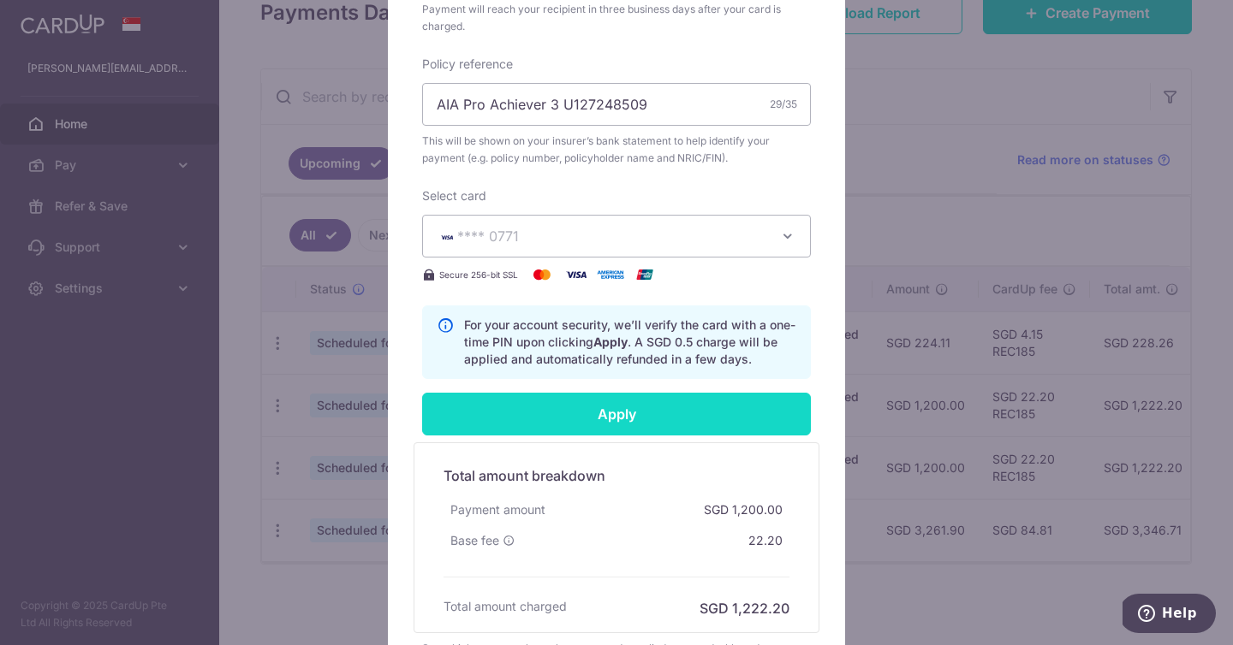
click at [598, 423] on input "Apply" at bounding box center [616, 414] width 389 height 43
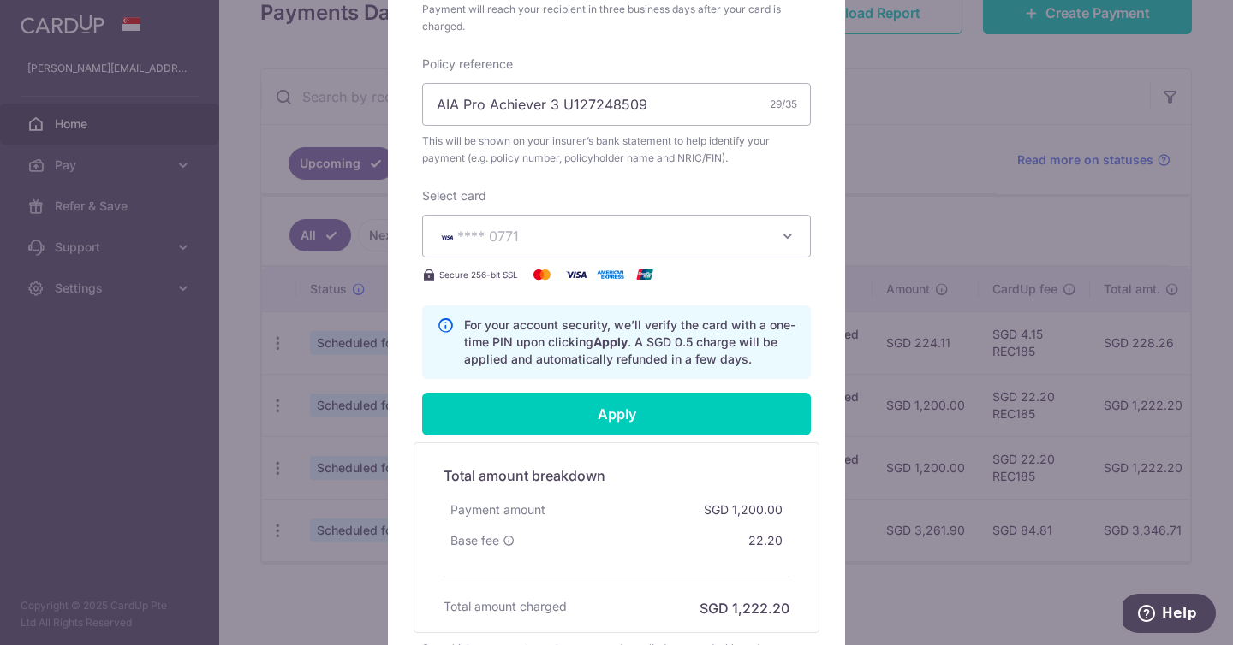
type input "Successfully Applied"
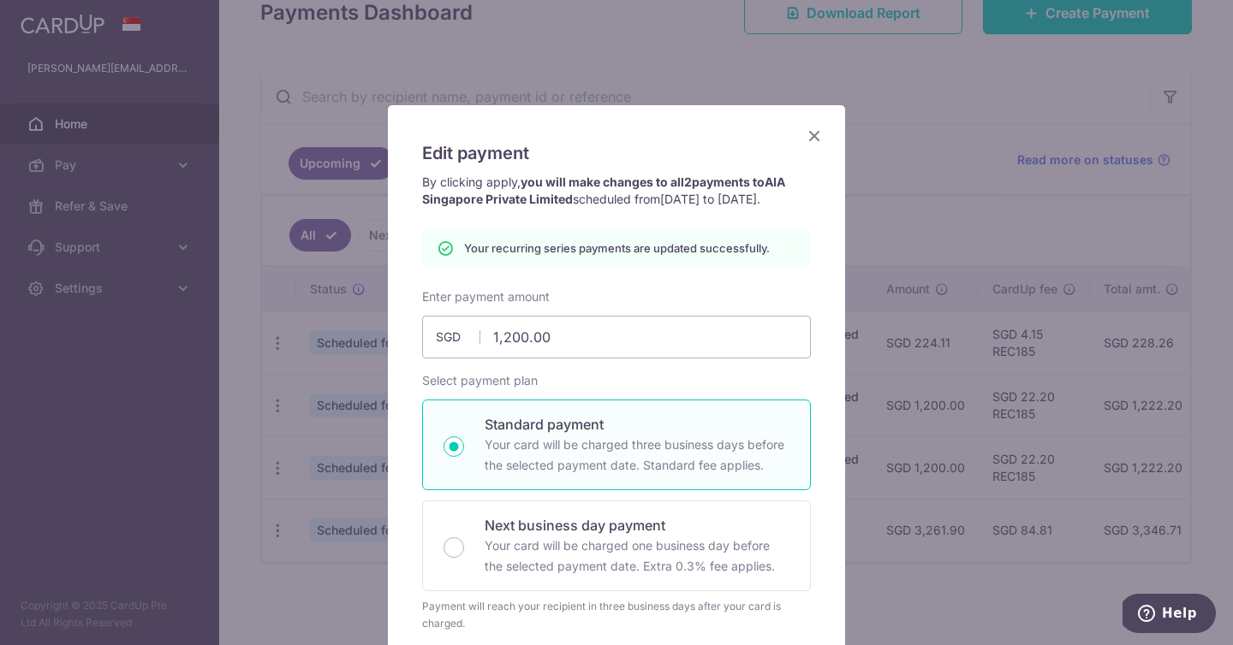
scroll to position [13, 0]
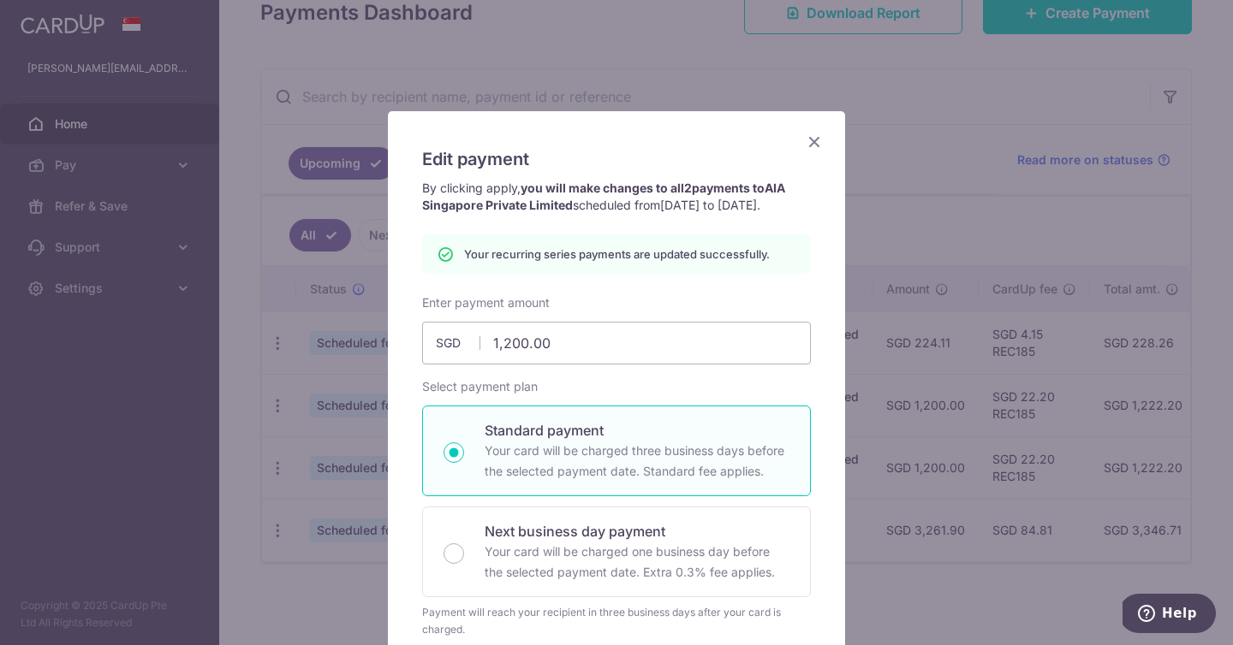
click at [813, 141] on icon "Close" at bounding box center [814, 141] width 21 height 21
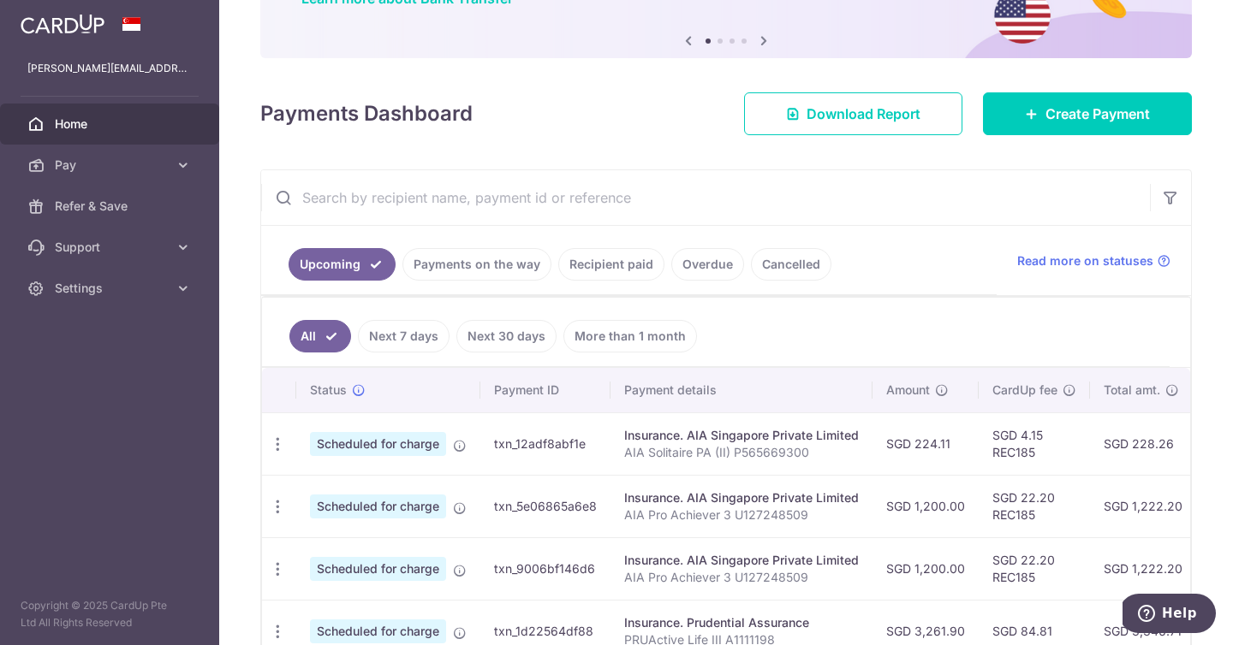
scroll to position [218, 0]
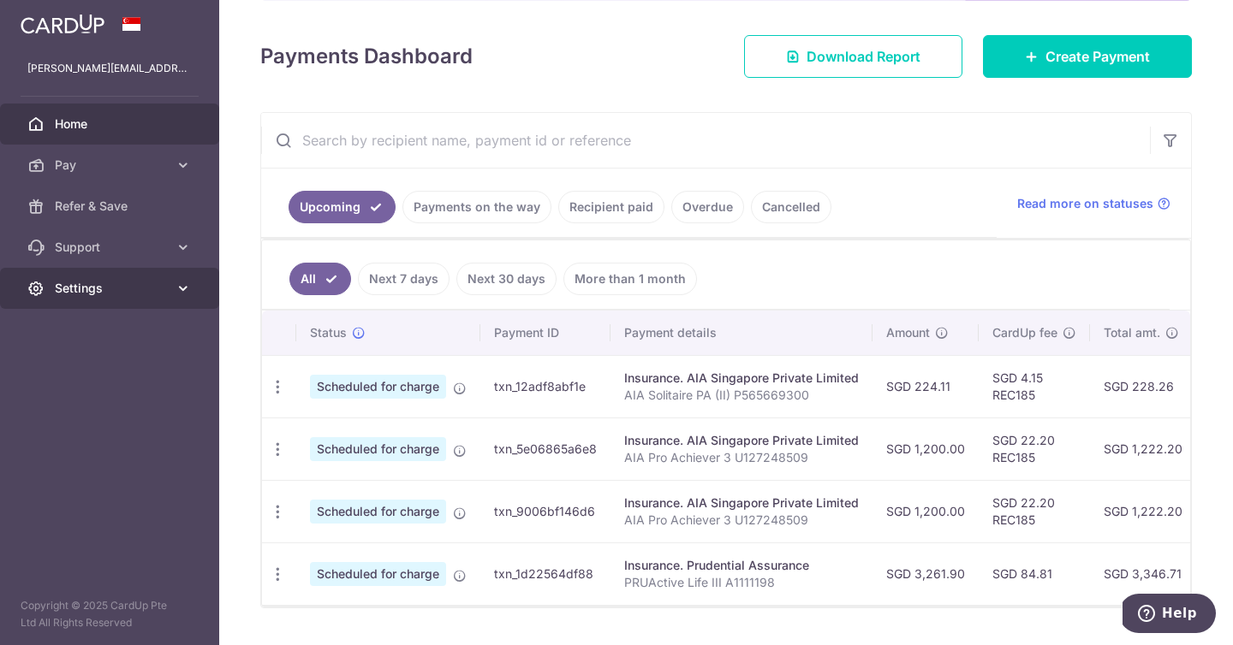
click at [172, 294] on link "Settings" at bounding box center [109, 288] width 219 height 41
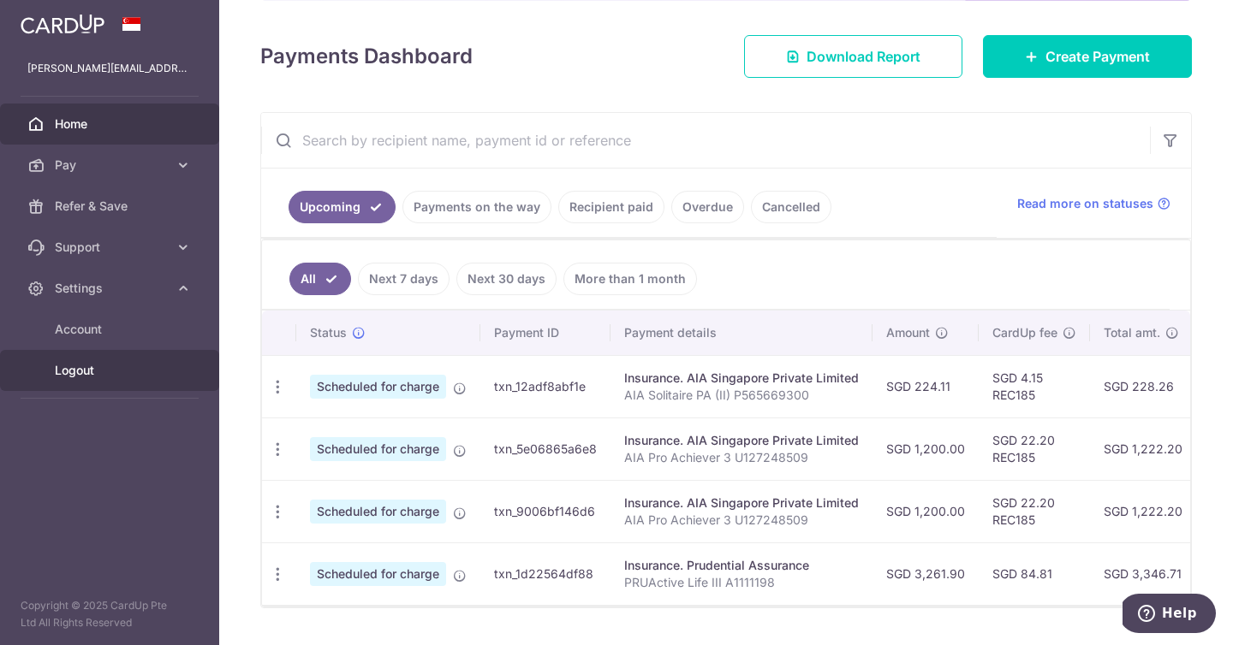
click at [158, 374] on span "Logout" at bounding box center [111, 370] width 113 height 17
